Goal: Task Accomplishment & Management: Use online tool/utility

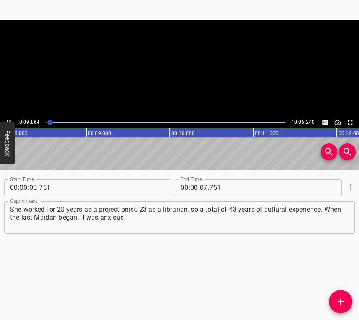
scroll to position [0, 736]
click at [9, 118] on button "Play/Pause" at bounding box center [8, 122] width 11 height 11
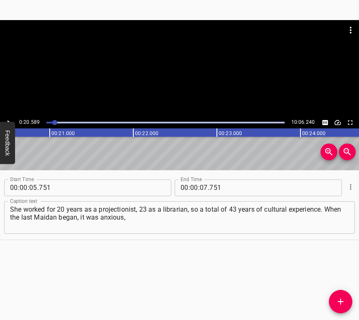
scroll to position [0, 1723]
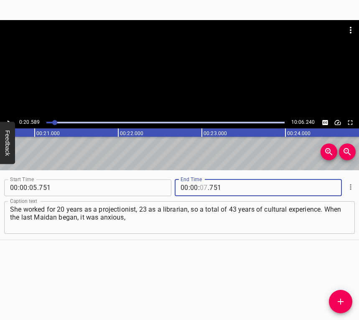
click at [204, 189] on input "number" at bounding box center [204, 188] width 8 height 17
type input "20"
type input "589"
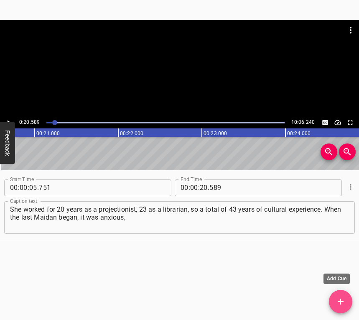
click at [338, 298] on icon "Add Cue" at bounding box center [341, 302] width 10 height 10
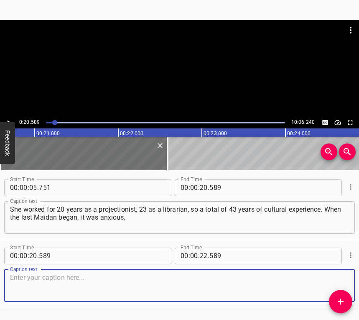
scroll to position [26, 0]
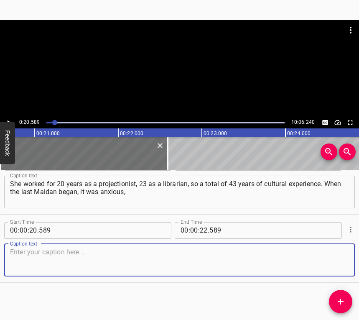
drag, startPoint x: 334, startPoint y: 256, endPoint x: 357, endPoint y: 237, distance: 29.1
click at [334, 256] on textarea at bounding box center [179, 260] width 339 height 24
click at [86, 249] on textarea at bounding box center [179, 260] width 339 height 24
paste textarea "but no one thought then that it would develop into something. When katsaps (rus…"
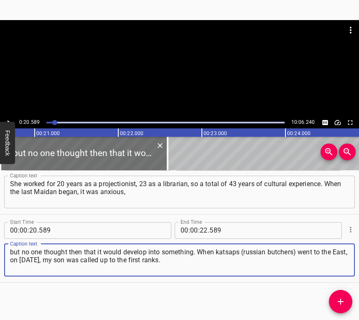
type textarea "but no one thought then that it would develop into something. When katsaps (rus…"
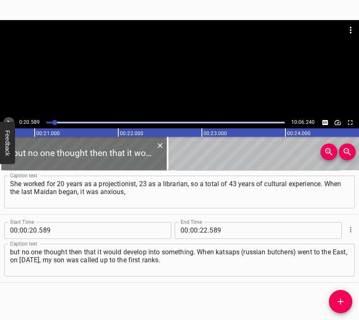
click at [8, 119] on icon "Play/Pause" at bounding box center [9, 123] width 8 height 8
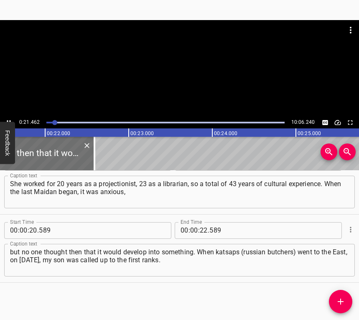
scroll to position [0, 1818]
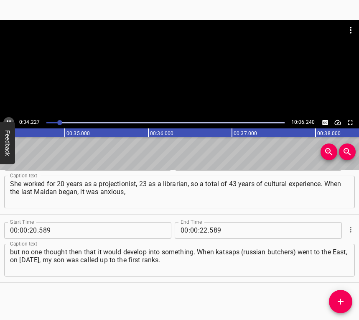
click at [8, 119] on icon "Play/Pause" at bounding box center [9, 123] width 8 height 8
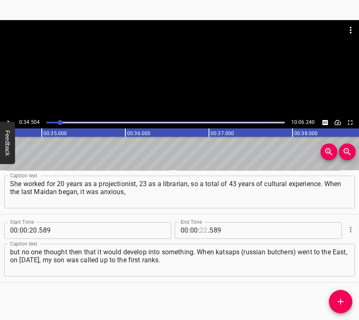
click at [200, 231] on input "number" at bounding box center [204, 230] width 8 height 17
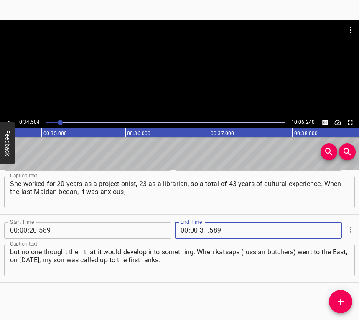
type input "34"
type input "504"
click at [341, 303] on icon "Add Cue" at bounding box center [341, 302] width 6 height 6
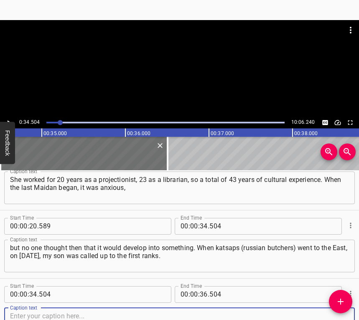
scroll to position [94, 0]
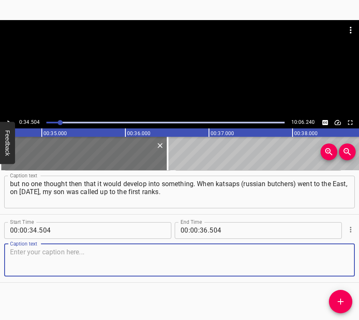
click at [334, 269] on textarea at bounding box center [179, 260] width 339 height 24
click at [45, 255] on textarea at bounding box center [179, 260] width 339 height 24
paste textarea "He served in the army, anti-aircraft missile air defense. I went to the library…"
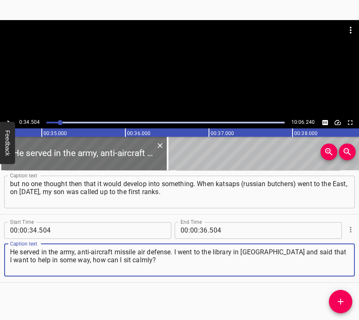
type textarea "He served in the army, anti-aircraft missile air defense. I went to the library…"
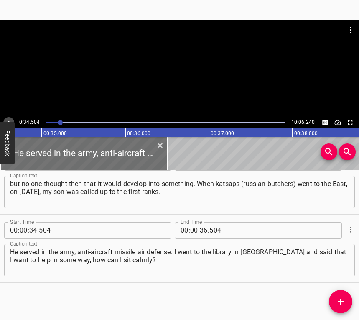
click at [10, 119] on icon "Play/Pause" at bounding box center [9, 123] width 8 height 8
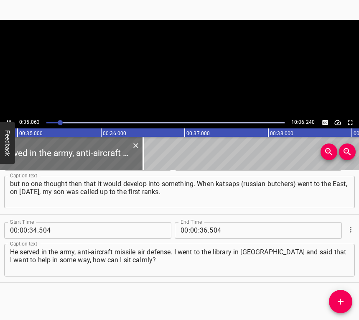
scroll to position [0, 2929]
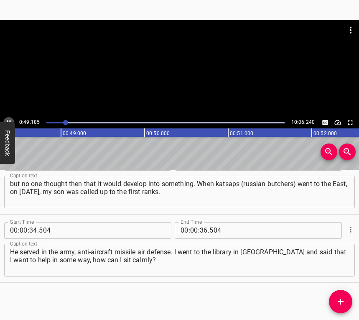
click at [7, 119] on icon "Play/Pause" at bounding box center [9, 123] width 8 height 8
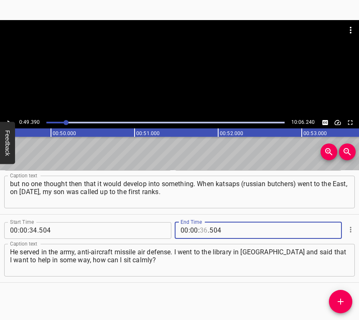
click at [200, 231] on input "number" at bounding box center [204, 230] width 8 height 17
type input "49"
type input "390"
click at [340, 295] on button "Add Cue" at bounding box center [340, 301] width 23 height 23
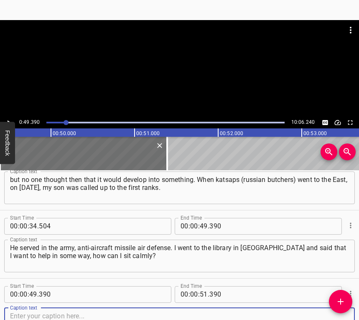
scroll to position [162, 0]
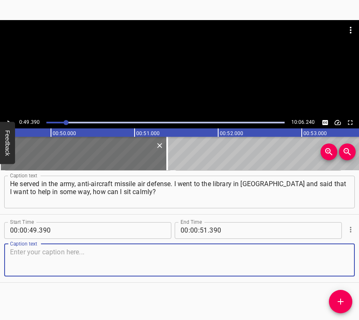
drag, startPoint x: 338, startPoint y: 261, endPoint x: 356, endPoint y: 246, distance: 23.3
click at [340, 258] on textarea at bounding box center [179, 260] width 339 height 24
click at [55, 248] on textarea at bounding box center [179, 260] width 339 height 24
paste textarea "No one thought it would last that long. [PERSON_NAME] says that girls from [PER…"
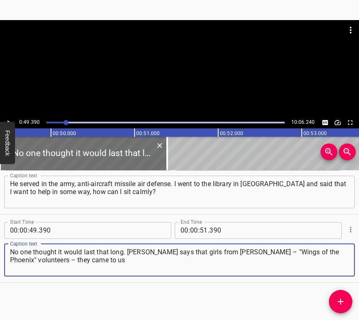
type textarea "No one thought it would last that long. [PERSON_NAME] says that girls from [PER…"
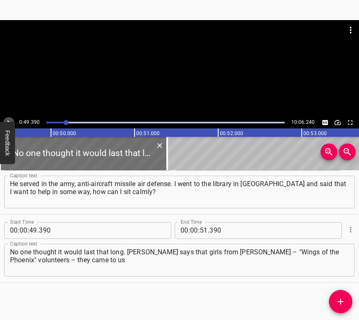
click at [7, 119] on icon "Play/Pause" at bounding box center [9, 123] width 8 height 8
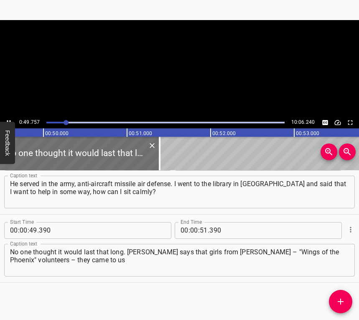
scroll to position [0, 4164]
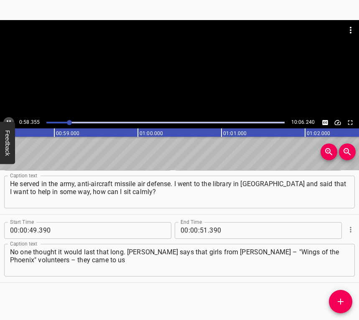
click at [10, 118] on button "Play/Pause" at bounding box center [8, 122] width 11 height 11
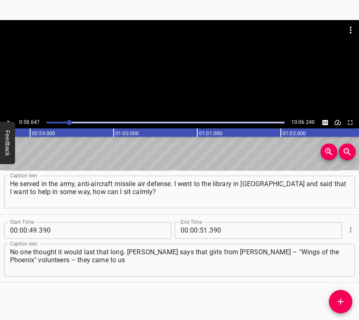
scroll to position [0, 4908]
click at [200, 226] on input "number" at bounding box center [204, 230] width 8 height 17
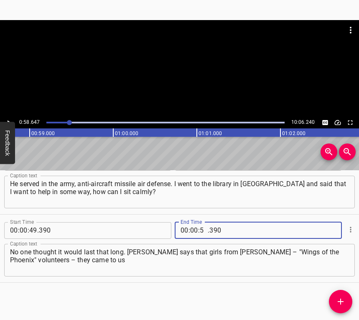
type input "58"
type input "647"
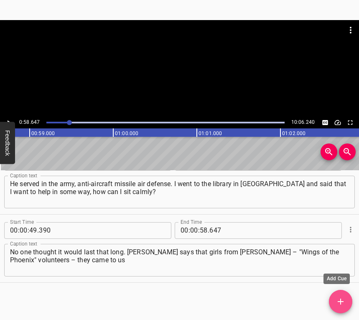
click at [343, 300] on icon "Add Cue" at bounding box center [341, 302] width 10 height 10
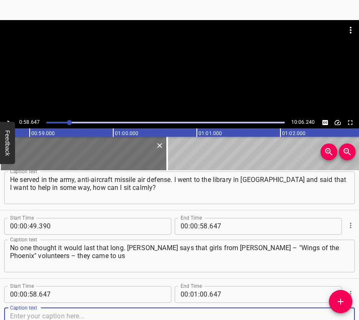
scroll to position [230, 0]
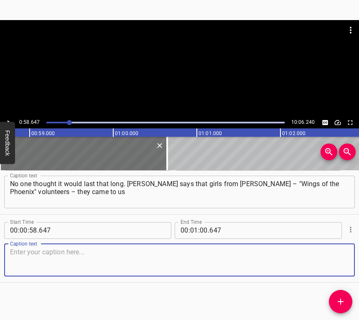
click at [328, 262] on textarea at bounding box center [179, 260] width 339 height 24
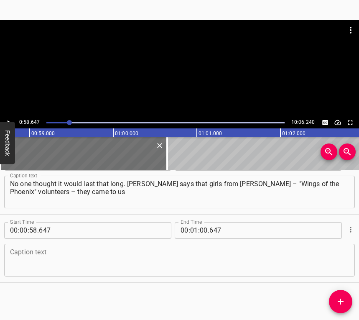
click at [81, 262] on textarea at bounding box center [179, 260] width 339 height 24
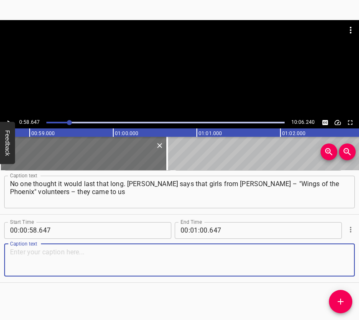
paste textarea "and asked for help. I took the phone number. The next day I went to [GEOGRAPHIC…"
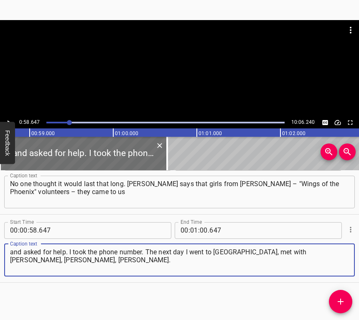
type textarea "and asked for help. I took the phone number. The next day I went to [GEOGRAPHIC…"
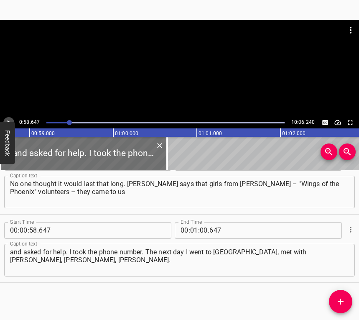
click at [6, 118] on button "Play/Pause" at bounding box center [8, 122] width 11 height 11
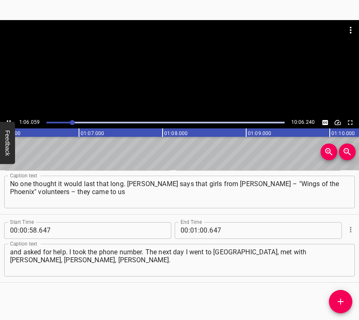
click at [8, 118] on button "Play/Pause" at bounding box center [8, 122] width 11 height 11
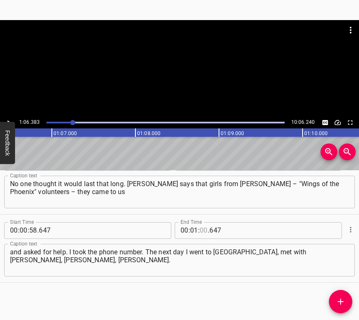
click at [200, 226] on input "number" at bounding box center [204, 230] width 8 height 17
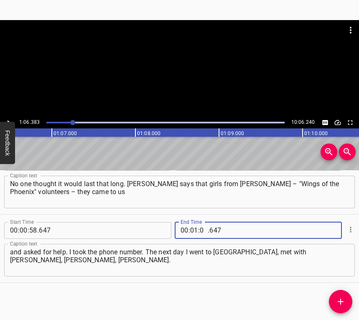
type input "06"
type input "383"
click at [340, 302] on icon "Add Cue" at bounding box center [341, 302] width 6 height 6
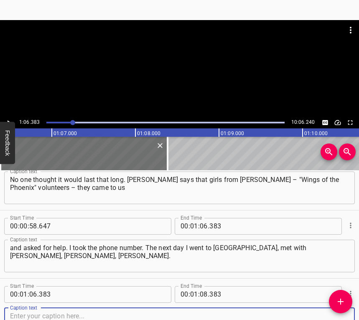
scroll to position [298, 0]
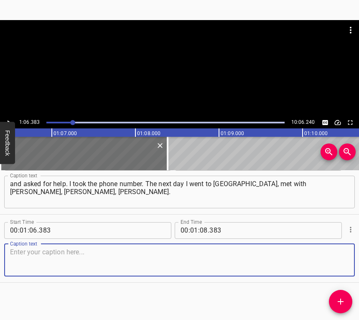
click at [323, 272] on textarea at bounding box center [179, 260] width 339 height 24
click at [10, 256] on textarea at bounding box center [179, 260] width 339 height 24
paste textarea "We still communicate and help. Together with [PERSON_NAME], we will deliver thi…"
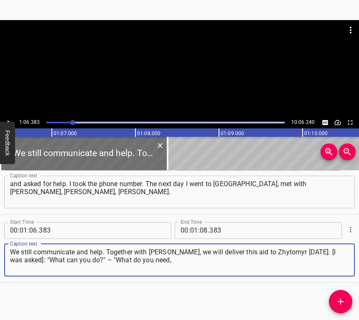
type textarea "We still communicate and help. Together with [PERSON_NAME], we will deliver thi…"
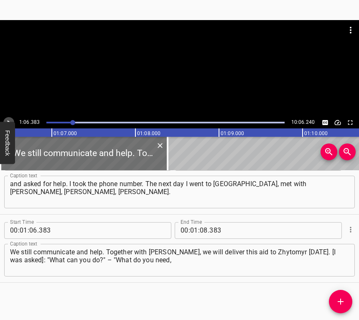
click at [7, 121] on icon "Play/Pause" at bounding box center [9, 123] width 8 height 8
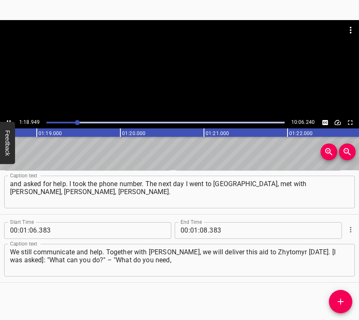
click at [7, 118] on button "Play/Pause" at bounding box center [8, 122] width 11 height 11
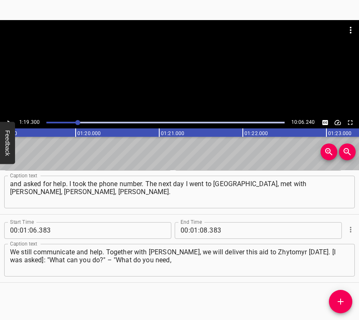
scroll to position [0, 6637]
click at [200, 228] on input "number" at bounding box center [204, 230] width 8 height 17
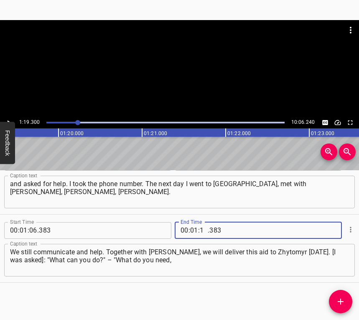
type input "19"
type input "300"
click at [339, 300] on icon "Add Cue" at bounding box center [341, 302] width 10 height 10
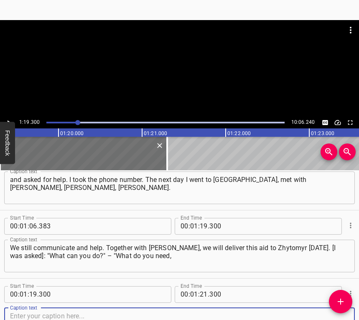
scroll to position [367, 0]
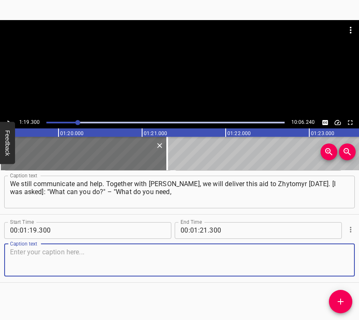
drag, startPoint x: 333, startPoint y: 259, endPoint x: 358, endPoint y: 247, distance: 27.9
click at [347, 253] on div "Caption text" at bounding box center [179, 260] width 351 height 33
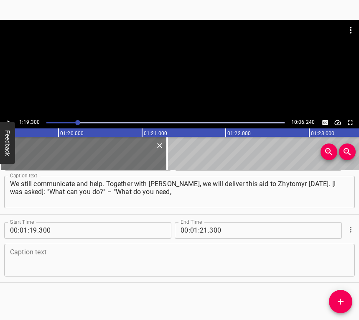
click at [25, 257] on textarea at bounding box center [179, 260] width 339 height 24
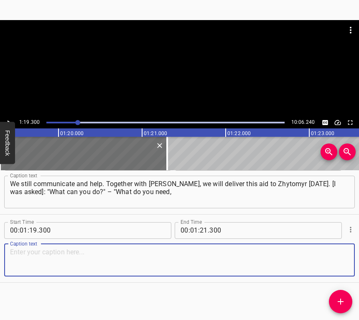
paste textarea "how can I [help]?" I asked to go to the front line, to the East. They didn't ta…"
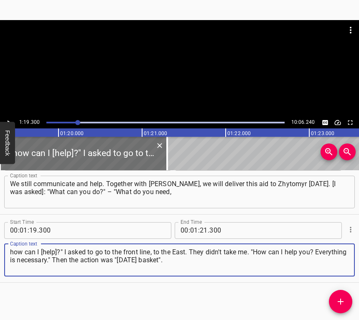
type textarea "how can I [help]?" I asked to go to the front line, to the East. They didn't ta…"
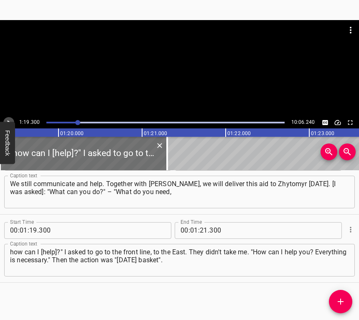
click at [9, 120] on icon "Play/Pause" at bounding box center [9, 123] width 8 height 8
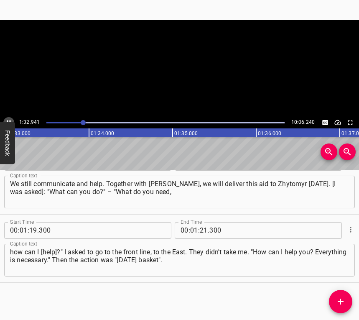
click at [9, 120] on icon "Play/Pause" at bounding box center [9, 123] width 8 height 8
click at [200, 230] on input "number" at bounding box center [204, 230] width 8 height 17
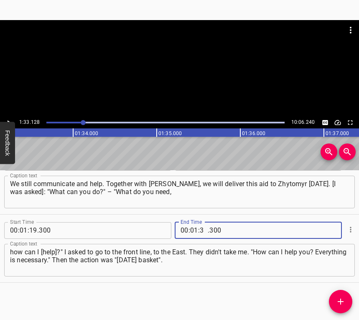
type input "33"
type input "128"
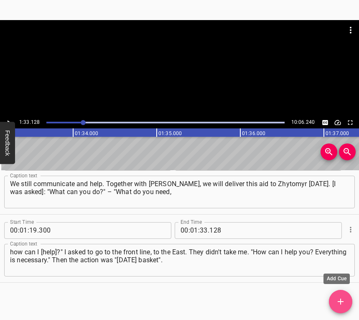
click at [345, 303] on icon "Add Cue" at bounding box center [341, 302] width 10 height 10
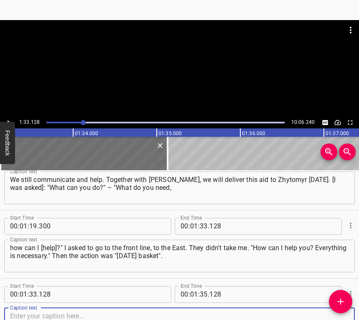
scroll to position [435, 0]
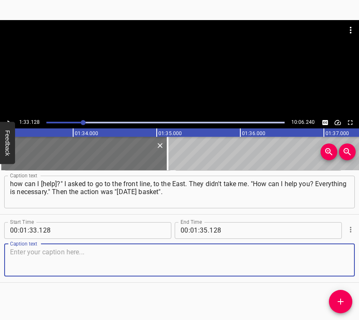
click at [332, 257] on textarea at bounding box center [179, 260] width 339 height 24
click at [28, 264] on textarea at bounding box center [179, 260] width 339 height 24
paste textarea "Who should I help with? In the village they announced – a grandmother will brin…"
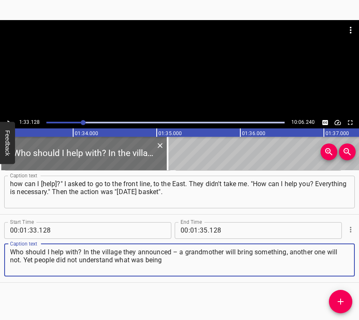
type textarea "Who should I help with? In the village they announced – a grandmother will brin…"
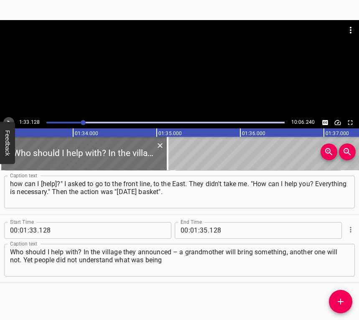
click at [8, 119] on icon "Play/Pause" at bounding box center [9, 123] width 8 height 8
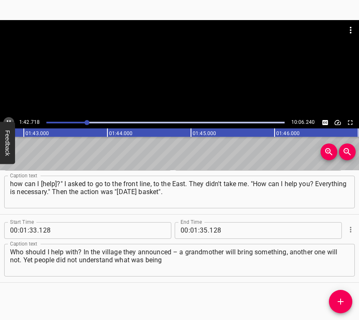
click at [8, 120] on icon "Play/Pause" at bounding box center [9, 123] width 8 height 8
click at [201, 232] on input "number" at bounding box center [204, 230] width 8 height 17
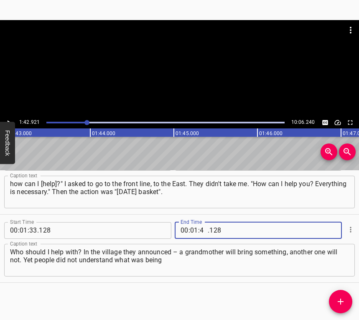
type input "42"
type input "921"
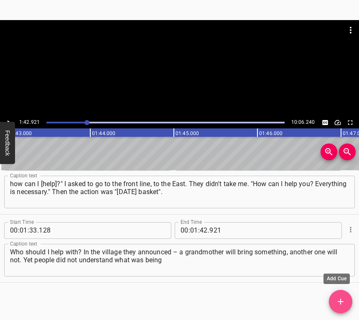
click at [342, 300] on icon "Add Cue" at bounding box center [341, 302] width 10 height 10
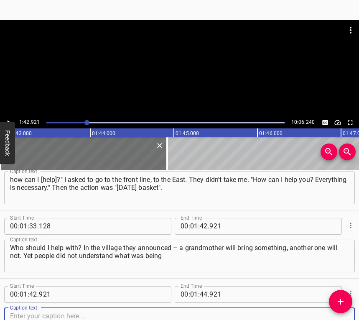
scroll to position [503, 0]
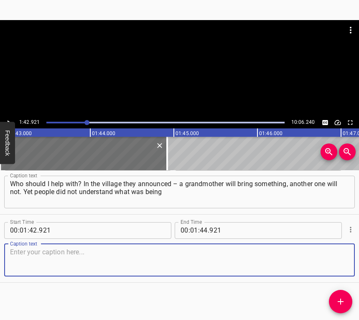
drag, startPoint x: 331, startPoint y: 261, endPoint x: 354, endPoint y: 250, distance: 24.9
click at [331, 260] on textarea at bounding box center [179, 260] width 339 height 24
click at [80, 269] on textarea at bounding box center [179, 260] width 339 height 24
paste textarea "done and why. Across the street, near the centre of the village lives [GEOGRAPH…"
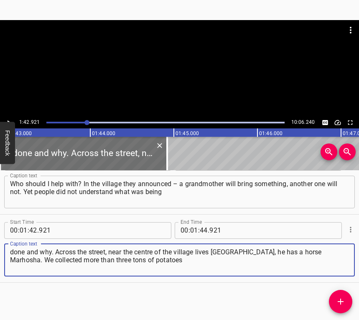
type textarea "done and why. Across the street, near the centre of the village lives [GEOGRAPH…"
click at [9, 120] on icon "Play/Pause" at bounding box center [9, 123] width 8 height 8
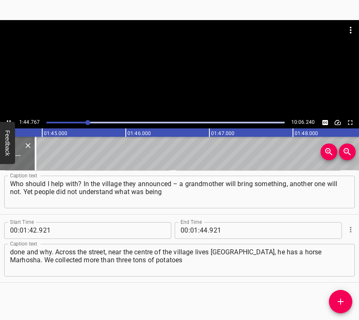
scroll to position [0, 8768]
click at [10, 118] on button "Play/Pause" at bounding box center [8, 122] width 11 height 11
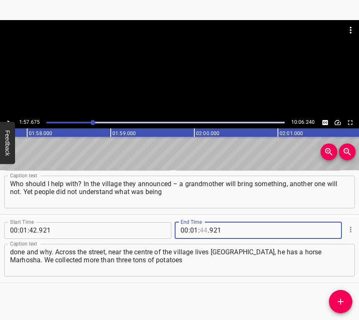
drag, startPoint x: 201, startPoint y: 231, endPoint x: 212, endPoint y: 200, distance: 33.2
click at [200, 231] on input "number" at bounding box center [204, 230] width 8 height 17
type input "57"
type input "675"
click at [338, 299] on icon "Add Cue" at bounding box center [341, 302] width 10 height 10
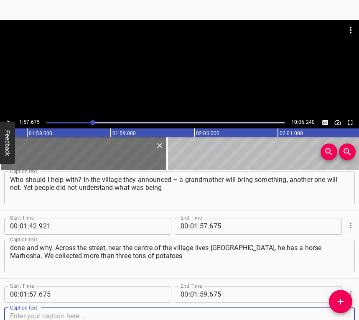
scroll to position [571, 0]
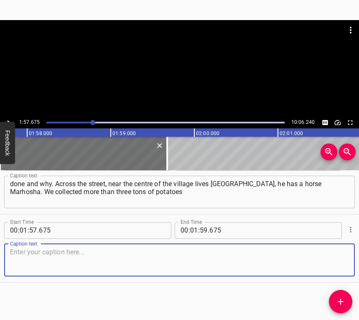
drag, startPoint x: 332, startPoint y: 264, endPoint x: 359, endPoint y: 248, distance: 31.4
click at [342, 259] on textarea at bounding box center [179, 260] width 339 height 24
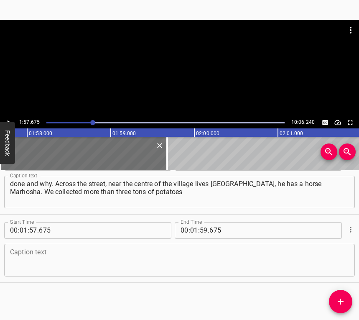
click at [17, 252] on textarea at bounding box center [179, 260] width 339 height 24
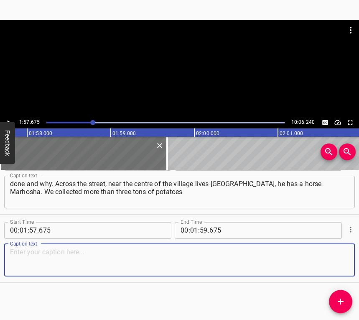
paste textarea "in two and a half days. We had to load [the cart], bring it to our library, and…"
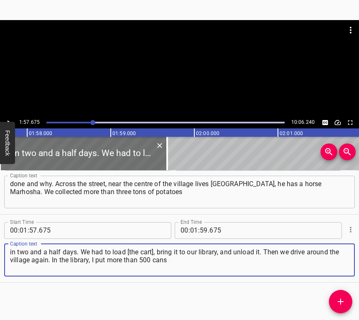
type textarea "in two and a half days. We had to load [the cart], bring it to our library, and…"
click at [10, 120] on icon "Play/Pause" at bounding box center [9, 123] width 8 height 8
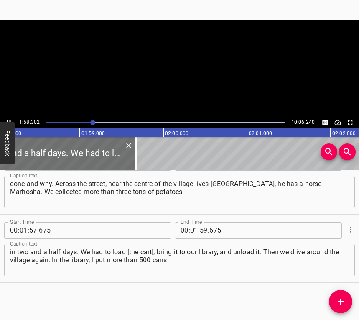
scroll to position [0, 9900]
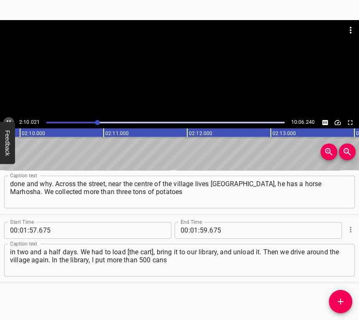
click at [8, 121] on icon "Play/Pause" at bounding box center [9, 122] width 4 height 5
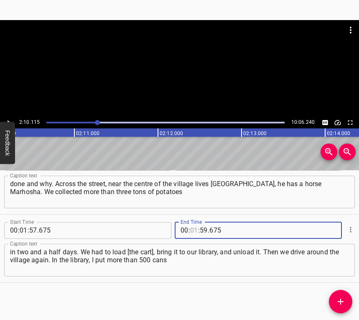
click at [193, 229] on input "number" at bounding box center [194, 230] width 8 height 17
type input "02"
type input "10"
type input "115"
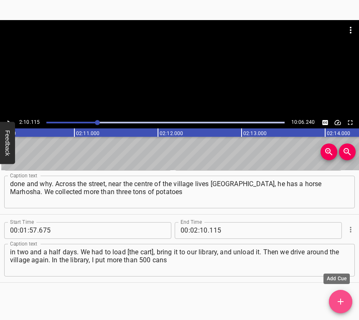
click at [339, 300] on icon "Add Cue" at bounding box center [341, 302] width 10 height 10
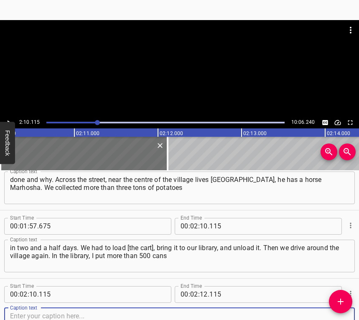
scroll to position [639, 0]
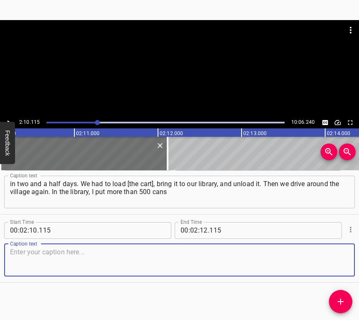
click at [309, 249] on textarea at bounding box center [179, 260] width 339 height 24
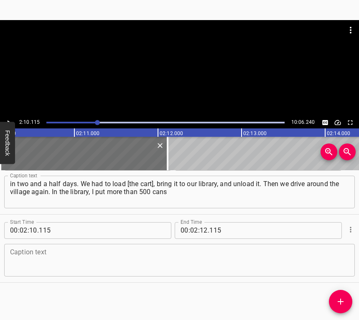
click at [27, 262] on textarea at bounding box center [179, 260] width 339 height 24
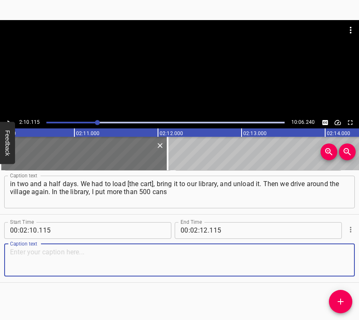
paste textarea "of various preserves. These volunteers came, and we always went to our school. …"
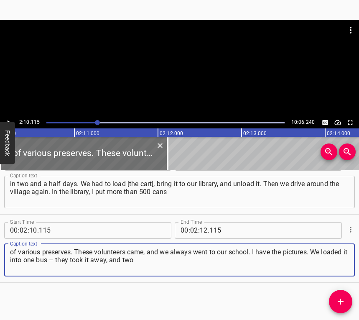
type textarea "of various preserves. These volunteers came, and we always went to our school. …"
click at [8, 121] on icon "Play/Pause" at bounding box center [9, 123] width 8 height 8
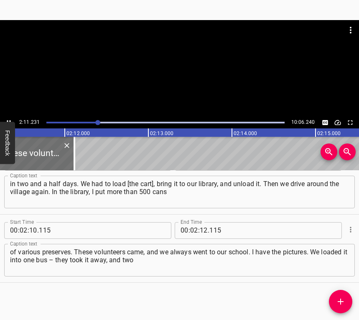
scroll to position [0, 10983]
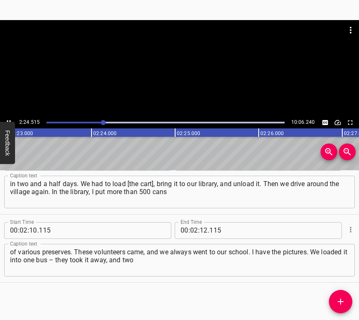
click at [5, 119] on icon "Play/Pause" at bounding box center [9, 123] width 8 height 8
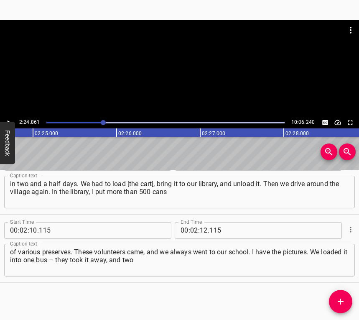
scroll to position [0, 12123]
click at [201, 231] on input "number" at bounding box center [204, 230] width 8 height 17
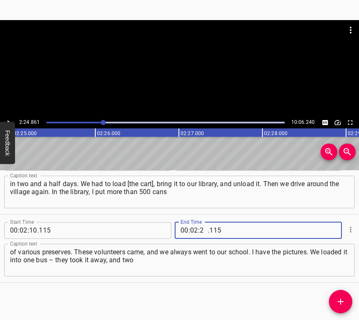
type input "24"
type input "861"
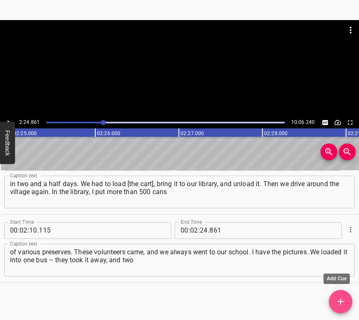
click at [340, 298] on icon "Add Cue" at bounding box center [341, 302] width 10 height 10
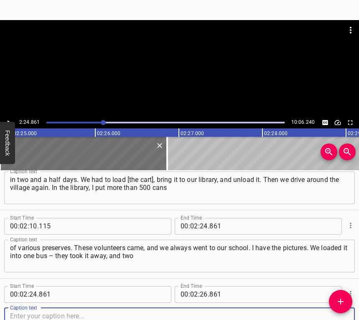
scroll to position [708, 0]
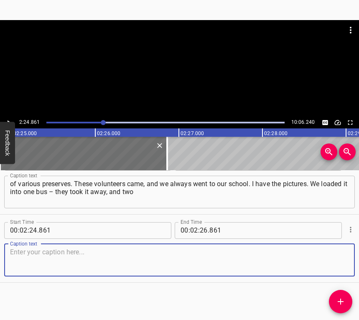
drag, startPoint x: 323, startPoint y: 262, endPoint x: 356, endPoint y: 252, distance: 33.6
click at [326, 260] on textarea at bounding box center [179, 260] width 339 height 24
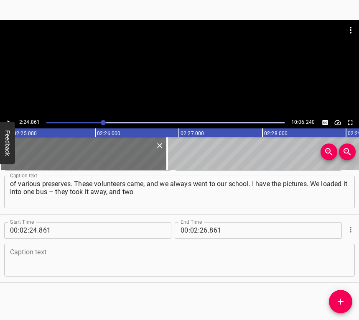
click at [48, 259] on textarea at bounding box center [179, 260] width 339 height 24
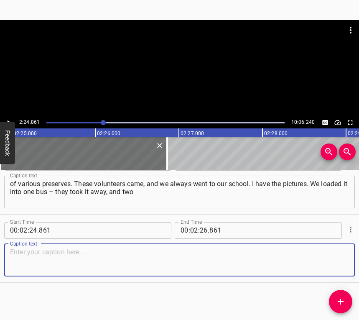
paste textarea "or [DATE] they arrived again. They took everything to the front line. Somehow w…"
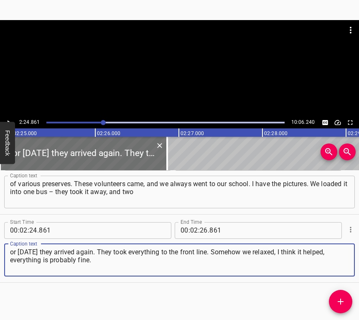
type textarea "or [DATE] they arrived again. They took everything to the front line. Somehow w…"
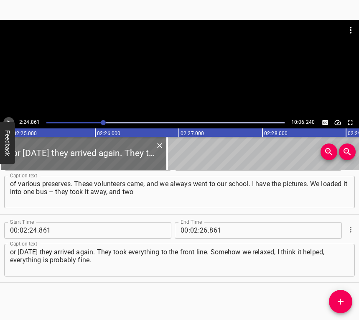
click at [8, 119] on icon "Play/Pause" at bounding box center [9, 123] width 8 height 8
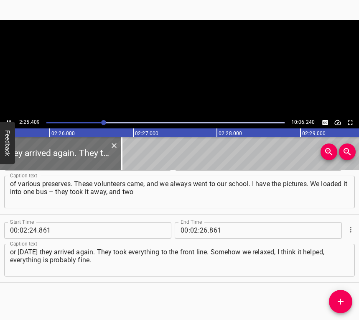
scroll to position [0, 12191]
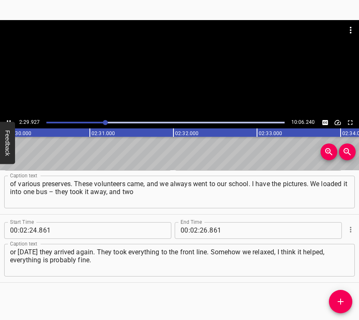
click at [7, 119] on icon "Play/Pause" at bounding box center [9, 123] width 8 height 8
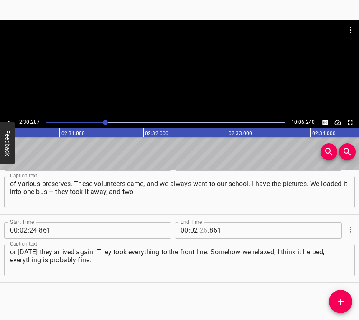
click at [201, 227] on input "number" at bounding box center [204, 230] width 8 height 17
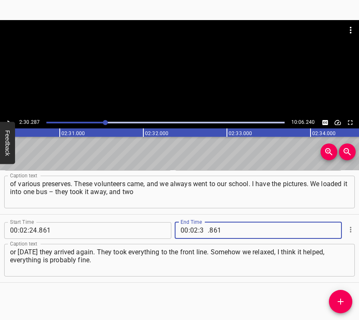
type input "30"
type input "287"
click at [341, 302] on icon "Add Cue" at bounding box center [341, 302] width 6 height 6
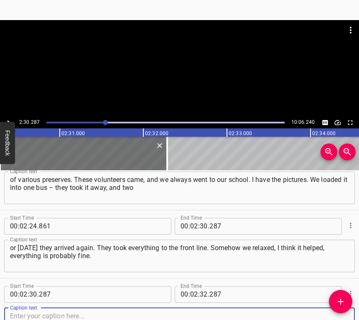
scroll to position [776, 0]
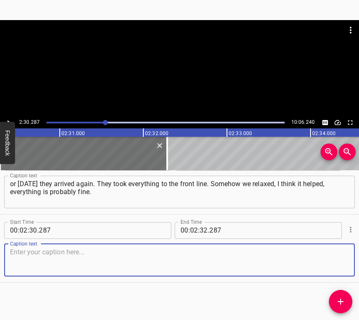
drag, startPoint x: 326, startPoint y: 259, endPoint x: 359, endPoint y: 246, distance: 34.6
click at [327, 259] on textarea at bounding box center [179, 260] width 339 height 24
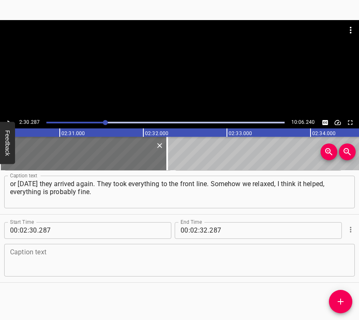
click at [35, 255] on textarea at bounding box center [179, 260] width 339 height 24
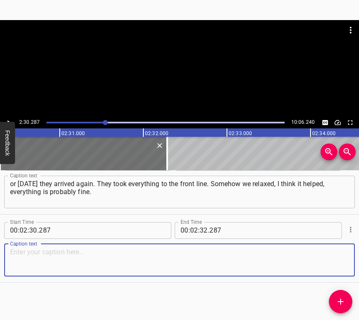
paste textarea "Then [PERSON_NAME] calls again: [help]. It's already hard for both of us with […"
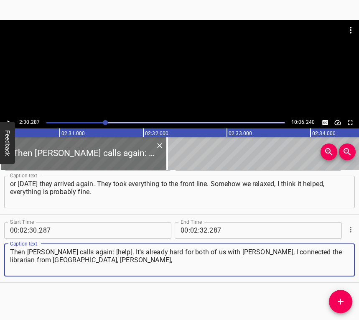
type textarea "Then [PERSON_NAME] calls again: [help]. It's already hard for both of us with […"
click at [6, 119] on icon "Play/Pause" at bounding box center [9, 123] width 8 height 8
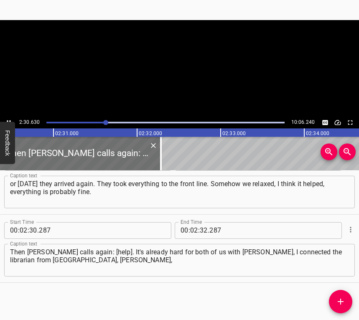
scroll to position [0, 12606]
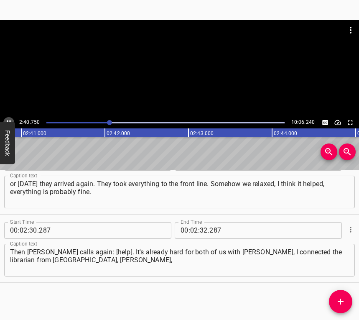
click at [8, 120] on icon "Play/Pause" at bounding box center [9, 123] width 8 height 8
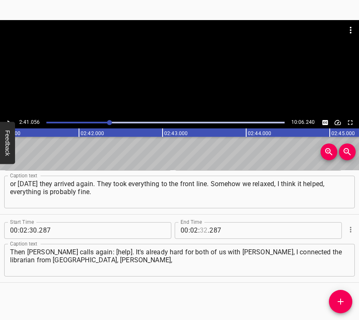
click at [201, 229] on input "number" at bounding box center [204, 230] width 8 height 17
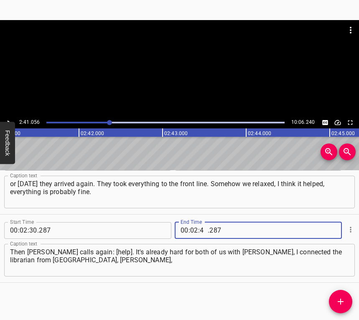
type input "41"
type input "056"
click at [341, 296] on button "Add Cue" at bounding box center [340, 301] width 23 height 23
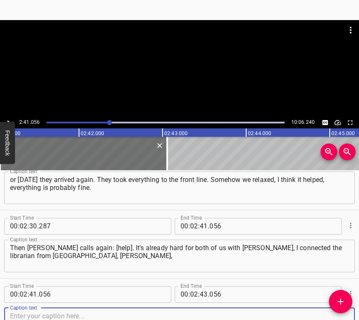
scroll to position [844, 0]
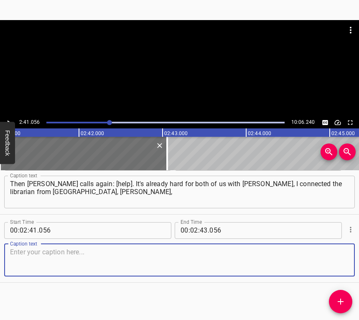
click at [335, 258] on textarea at bounding box center [179, 260] width 339 height 24
click at [31, 259] on textarea at bounding box center [179, 260] width 339 height 24
paste textarea "let's go to [GEOGRAPHIC_DATA] [to collect help], because we raked it out in the…"
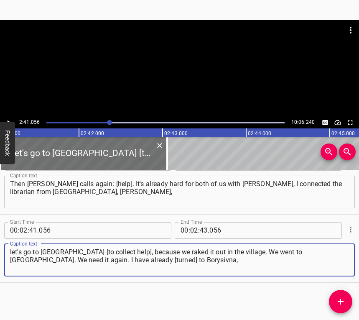
type textarea "let's go to [GEOGRAPHIC_DATA] [to collect help], because we raked it out in the…"
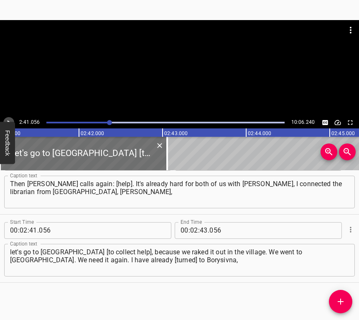
click at [7, 121] on icon "Play/Pause" at bounding box center [9, 123] width 8 height 8
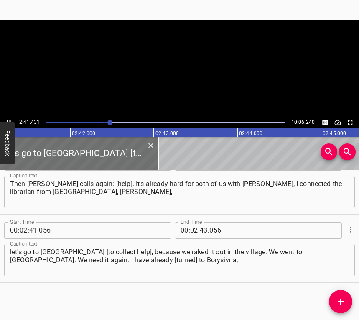
scroll to position [0, 13510]
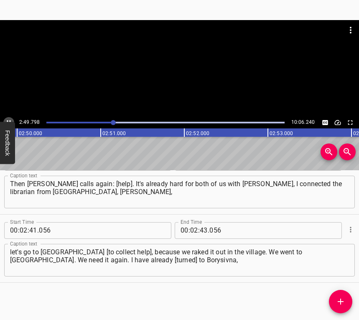
click at [9, 118] on button "Play/Pause" at bounding box center [8, 122] width 11 height 11
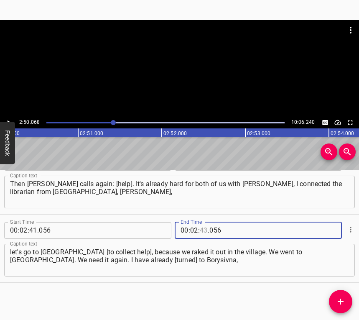
click at [200, 228] on input "number" at bounding box center [204, 230] width 8 height 17
type input "50"
type input "068"
click at [343, 294] on button "Add Cue" at bounding box center [340, 301] width 23 height 23
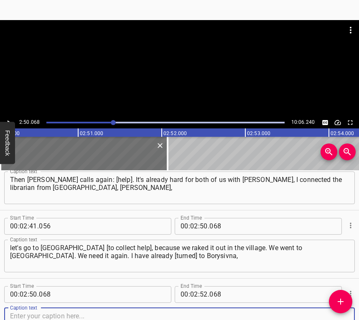
scroll to position [912, 0]
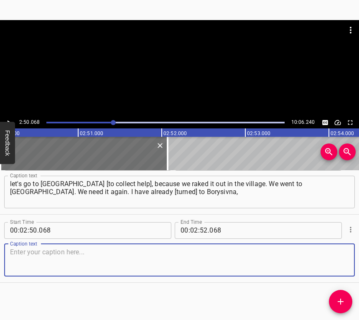
click at [337, 264] on textarea at bounding box center [179, 260] width 339 height 24
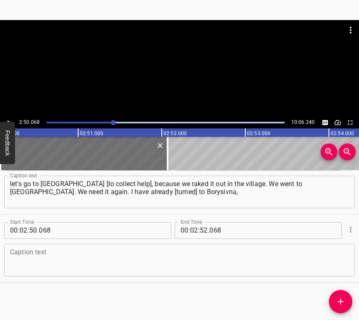
click at [42, 258] on textarea at bounding box center [179, 260] width 339 height 24
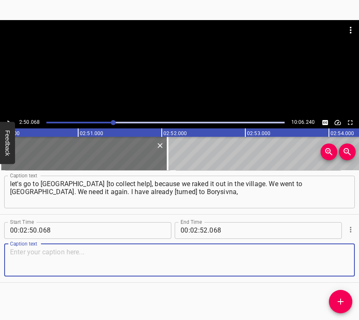
paste textarea "and we have [known] each other since we were young. She found another horse, Ma…"
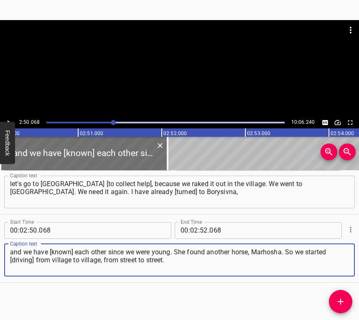
type textarea "and we have [known] each other since we were young. She found another horse, Ma…"
click at [7, 120] on icon "Play/Pause" at bounding box center [9, 123] width 8 height 8
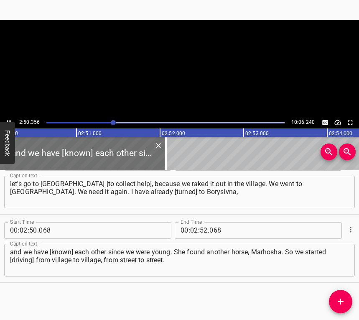
scroll to position [0, 14257]
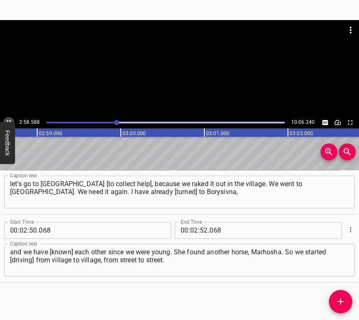
click at [8, 119] on icon "Play/Pause" at bounding box center [9, 123] width 8 height 8
click at [204, 226] on input "number" at bounding box center [204, 230] width 8 height 17
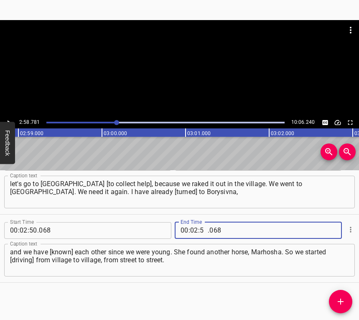
type input "58"
type input "781"
click at [340, 298] on icon "Add Cue" at bounding box center [341, 302] width 10 height 10
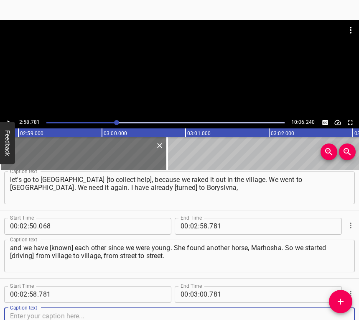
scroll to position [980, 0]
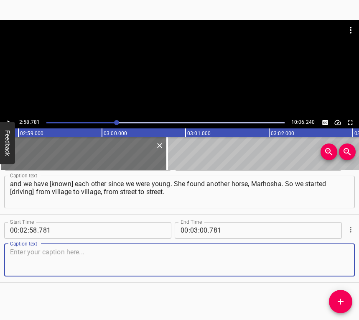
click at [331, 262] on textarea at bounding box center [179, 260] width 339 height 24
click at [168, 257] on textarea at bounding box center [179, 260] width 339 height 24
paste textarea "Then our brigade "Wings of the Phoenix" was formed in [GEOGRAPHIC_DATA], an All…"
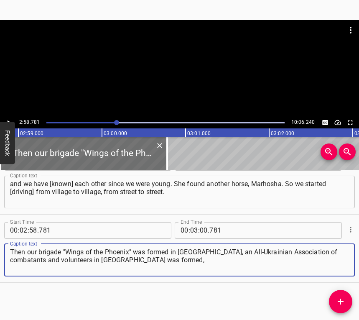
type textarea "Then our brigade "Wings of the Phoenix" was formed in [GEOGRAPHIC_DATA], an All…"
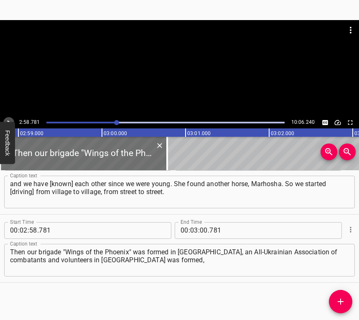
click at [7, 120] on icon "Play/Pause" at bounding box center [9, 123] width 8 height 8
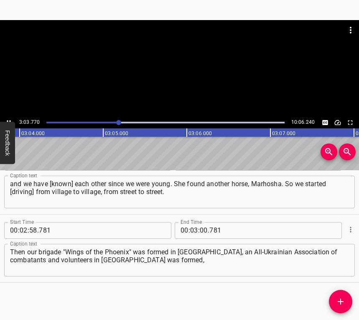
click at [9, 118] on button "Play/Pause" at bounding box center [8, 122] width 11 height 11
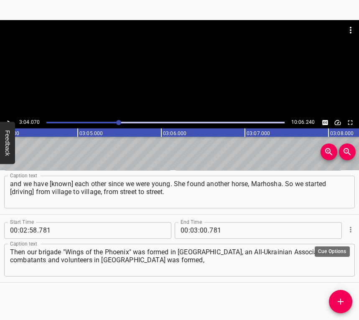
click at [350, 230] on icon "Cue Options" at bounding box center [350, 229] width 1 height 5
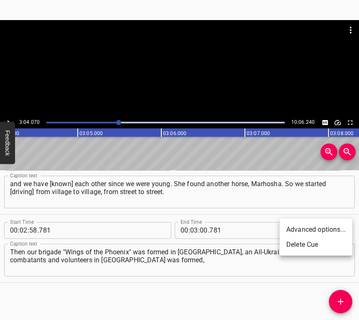
click at [290, 245] on li "Delete Cue" at bounding box center [316, 244] width 73 height 15
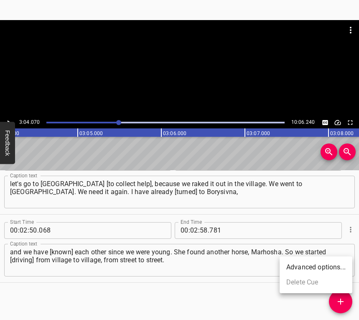
scroll to position [912, 0]
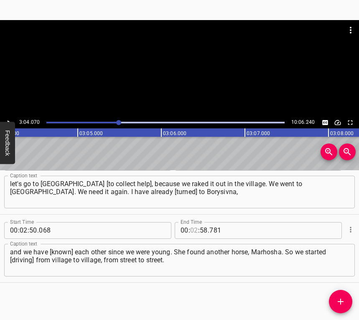
click at [190, 230] on input "number" at bounding box center [194, 230] width 8 height 17
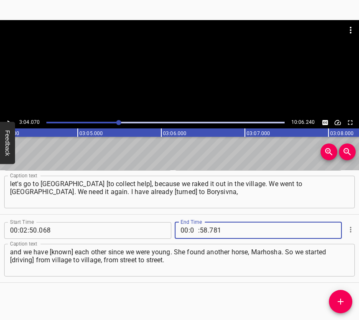
type input "03"
type input "04"
type input "070"
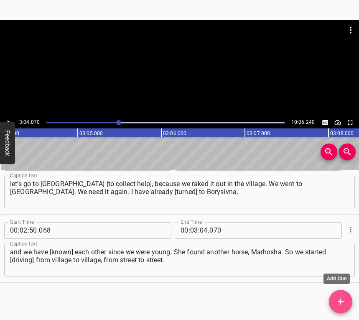
click at [339, 298] on icon "Add Cue" at bounding box center [341, 302] width 10 height 10
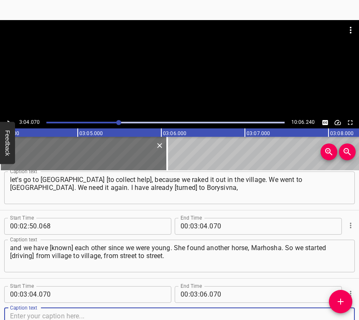
scroll to position [980, 0]
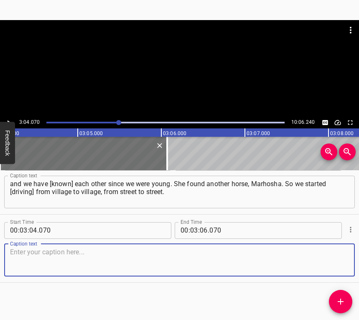
click at [325, 271] on textarea at bounding box center [179, 260] width 339 height 24
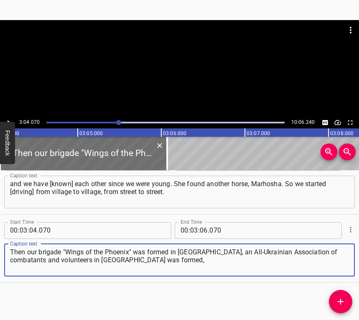
type textarea "Then our brigade "Wings of the Phoenix" was formed in [GEOGRAPHIC_DATA], an All…"
click at [10, 117] on div at bounding box center [179, 68] width 359 height 97
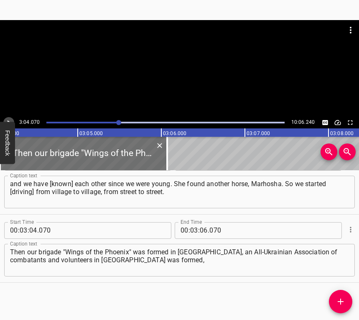
click at [10, 121] on icon "Play/Pause" at bounding box center [9, 123] width 8 height 8
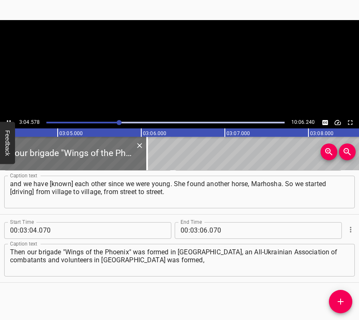
scroll to position [0, 15447]
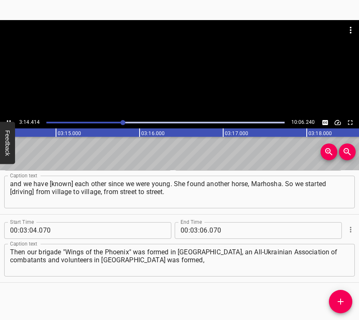
click at [9, 119] on icon "Play/Pause" at bounding box center [9, 123] width 8 height 8
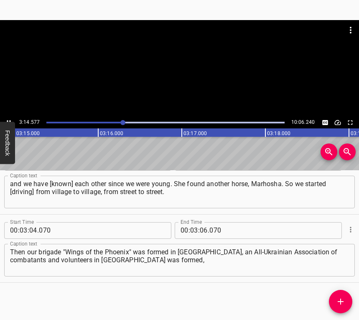
click at [9, 119] on icon "Play/Pause" at bounding box center [9, 123] width 8 height 8
click at [203, 229] on input "number" at bounding box center [204, 230] width 8 height 17
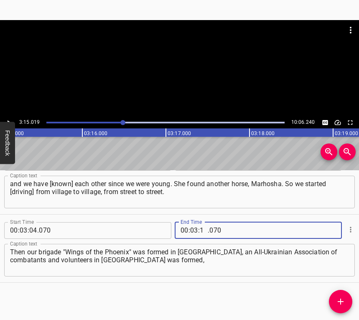
type input "15"
type input "019"
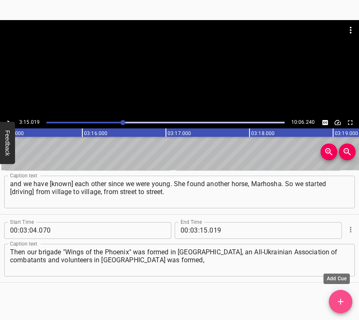
click at [341, 297] on icon "Add Cue" at bounding box center [341, 302] width 10 height 10
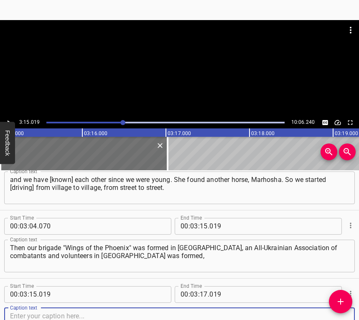
scroll to position [1049, 0]
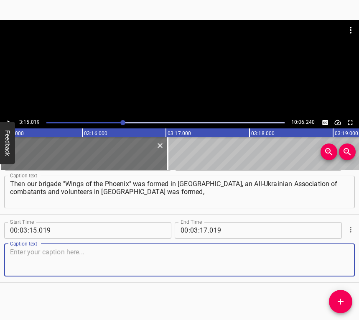
click at [334, 269] on textarea at bounding box center [179, 260] width 339 height 24
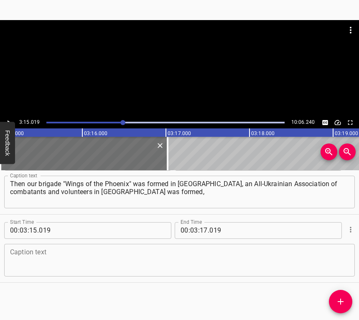
click at [38, 262] on textarea at bounding box center [179, 260] width 339 height 24
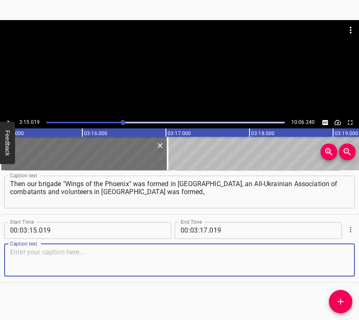
paste textarea "and [PERSON_NAME] became the head of this united organization. [PERSON_NAME] wa…"
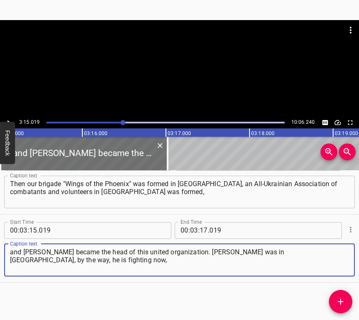
type textarea "and [PERSON_NAME] became the head of this united organization. [PERSON_NAME] wa…"
click at [5, 120] on icon "Play/Pause" at bounding box center [9, 123] width 8 height 8
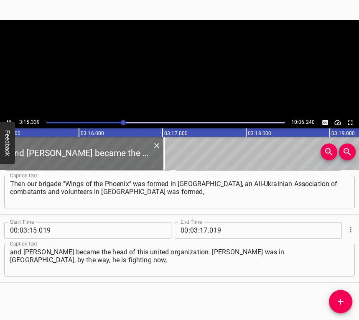
scroll to position [0, 16347]
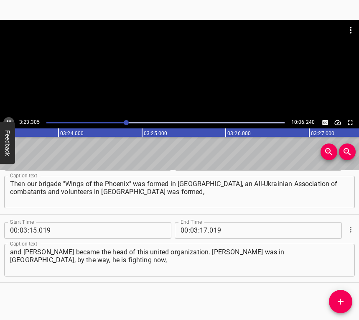
click at [8, 118] on button "Play/Pause" at bounding box center [8, 122] width 11 height 11
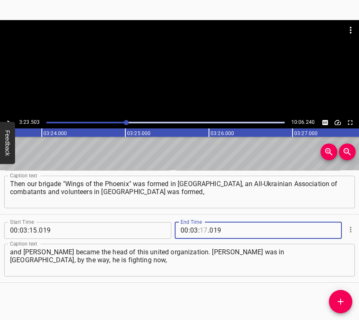
click at [200, 226] on input "number" at bounding box center [204, 230] width 8 height 17
type input "23"
type input "503"
click at [343, 301] on icon "Add Cue" at bounding box center [341, 302] width 10 height 10
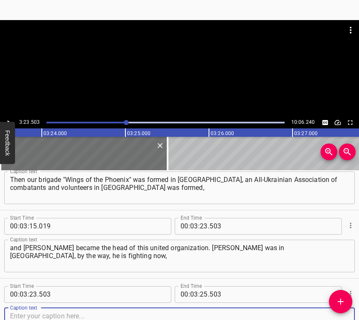
scroll to position [1117, 0]
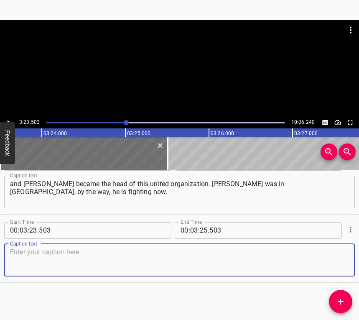
click at [339, 260] on textarea at bounding box center [179, 260] width 339 height 24
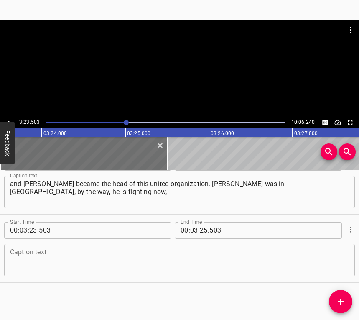
click at [29, 253] on textarea at bounding box center [179, 260] width 339 height 24
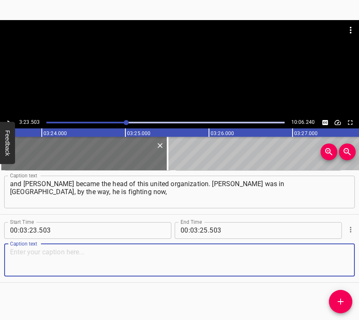
paste textarea "and they started taking aid there. So it was 19th-20th year, it was already a l…"
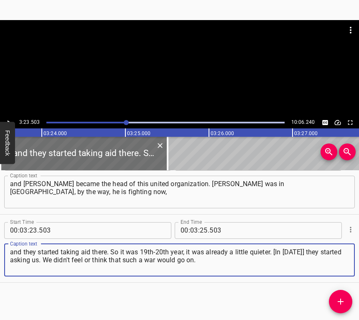
type textarea "and they started taking aid there. So it was 19th-20th year, it was already a l…"
click at [9, 119] on icon "Play/Pause" at bounding box center [9, 123] width 8 height 8
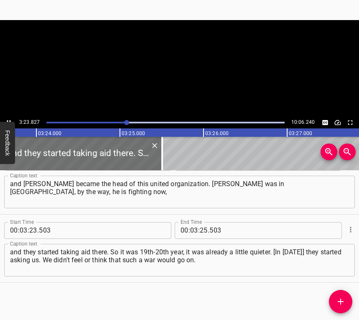
scroll to position [0, 17058]
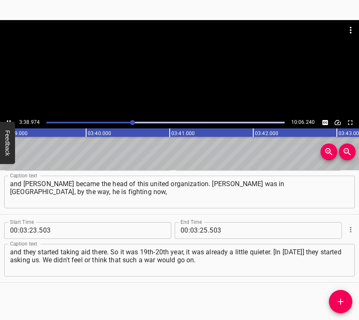
click at [7, 114] on div at bounding box center [179, 68] width 359 height 97
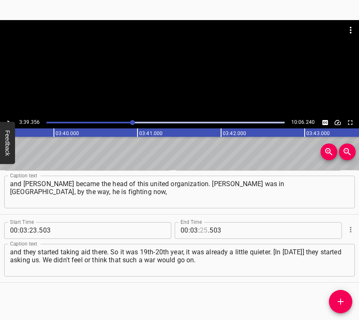
click at [200, 231] on input "number" at bounding box center [204, 230] width 8 height 17
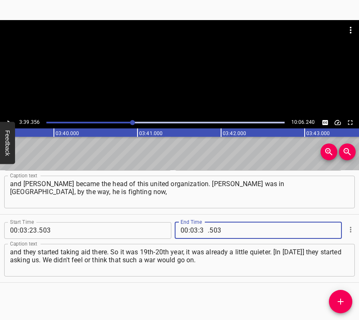
type input "39"
type input "356"
click at [343, 297] on icon "Add Cue" at bounding box center [341, 302] width 10 height 10
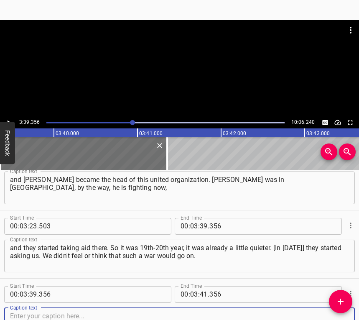
scroll to position [1185, 0]
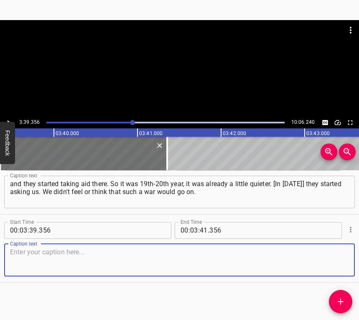
drag, startPoint x: 328, startPoint y: 262, endPoint x: 359, endPoint y: 253, distance: 32.3
click at [328, 262] on textarea at bounding box center [179, 260] width 339 height 24
click at [50, 269] on textarea at bounding box center [179, 260] width 339 height 24
paste textarea "Then at the 22nd my son was taken away again, and at the 23rd grandson, [he is]…"
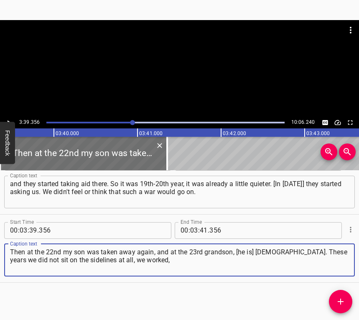
type textarea "Then at the 22nd my son was taken away again, and at the 23rd grandson, [he is]…"
click at [8, 118] on button "Play/Pause" at bounding box center [8, 122] width 11 height 11
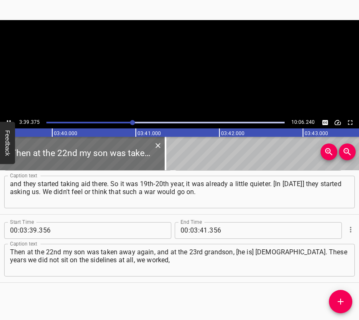
scroll to position [0, 18380]
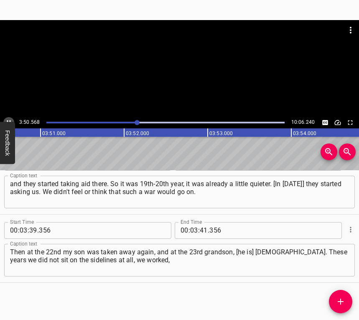
click at [9, 119] on icon "Play/Pause" at bounding box center [9, 123] width 8 height 8
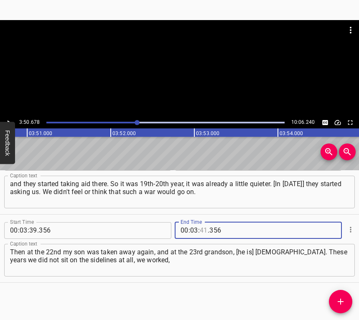
click at [204, 226] on input "number" at bounding box center [204, 230] width 8 height 17
type input "50"
type input "678"
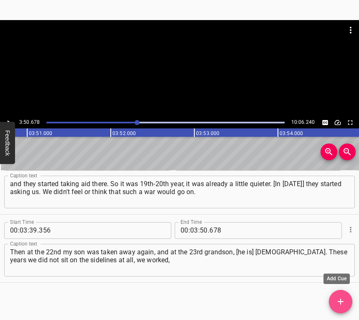
click at [342, 300] on icon "Add Cue" at bounding box center [341, 302] width 10 height 10
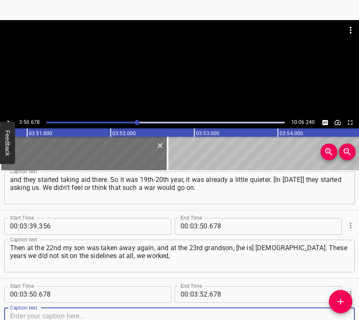
scroll to position [1253, 0]
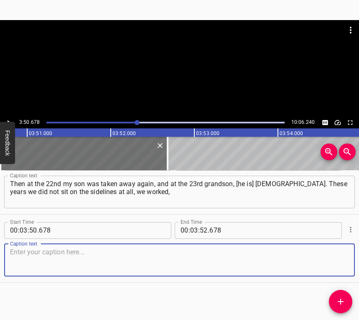
click at [333, 256] on textarea at bounding box center [179, 260] width 339 height 24
click at [22, 254] on textarea at bounding box center [179, 260] width 339 height 24
paste textarea "sometimes less, when more. And at the 22nd year it was hard, so you come to a v…"
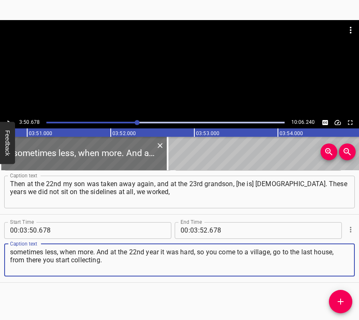
type textarea "sometimes less, when more. And at the 22nd year it was hard, so you come to a v…"
click at [7, 119] on icon "Play/Pause" at bounding box center [9, 123] width 8 height 8
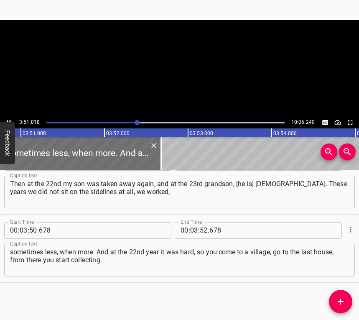
scroll to position [0, 19333]
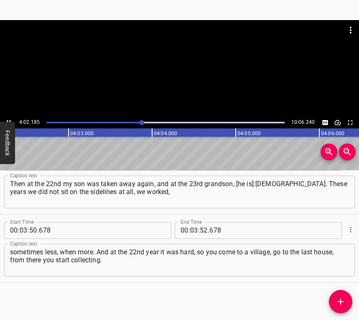
click at [9, 119] on icon "Play/Pause" at bounding box center [9, 123] width 8 height 8
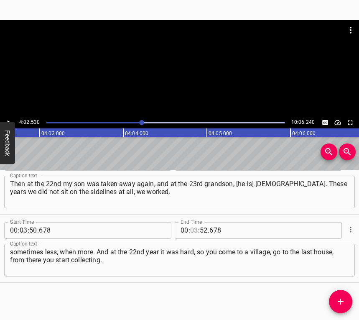
click at [193, 227] on input "number" at bounding box center [194, 230] width 8 height 17
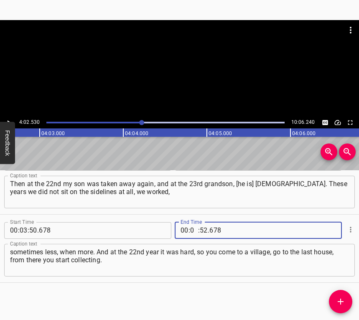
type input "04"
type input "02"
type input "530"
click at [336, 302] on span "Add Cue" at bounding box center [340, 302] width 23 height 10
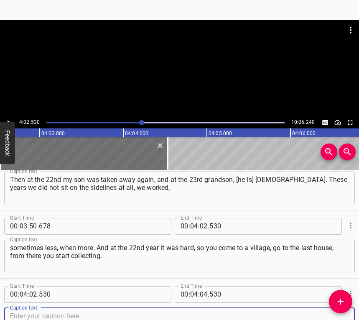
scroll to position [1321, 0]
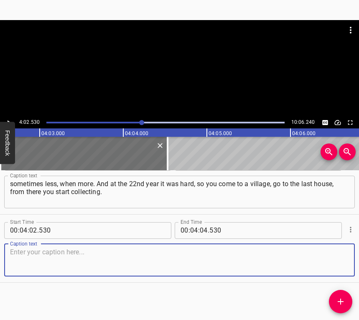
drag, startPoint x: 331, startPoint y: 256, endPoint x: 359, endPoint y: 247, distance: 28.9
click at [332, 255] on textarea at bounding box center [179, 260] width 339 height 24
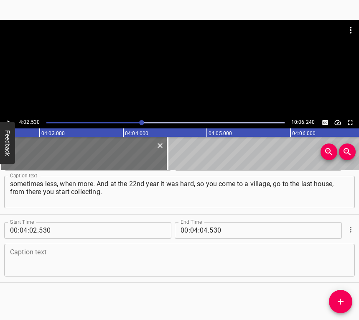
click at [118, 262] on textarea at bounding box center [179, 260] width 339 height 24
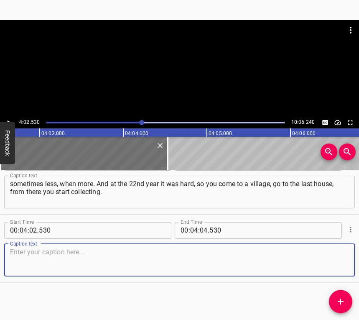
paste textarea "You come to the house while you tell old men and women that we are so-and-so. W…"
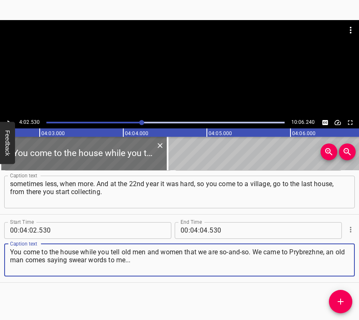
type textarea "You come to the house while you tell old men and women that we are so-and-so. W…"
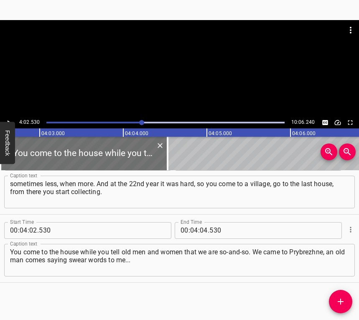
click at [7, 124] on button "Feedback" at bounding box center [7, 143] width 15 height 42
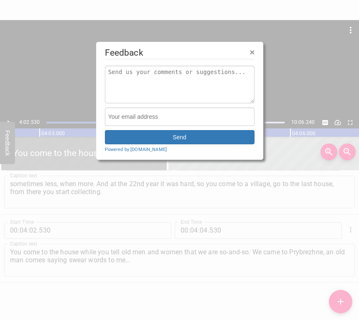
click at [7, 118] on div at bounding box center [179, 160] width 359 height 320
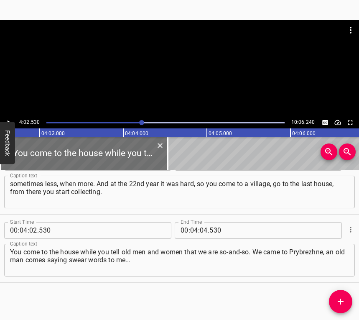
click at [7, 118] on button "Play/Pause" at bounding box center [8, 122] width 11 height 11
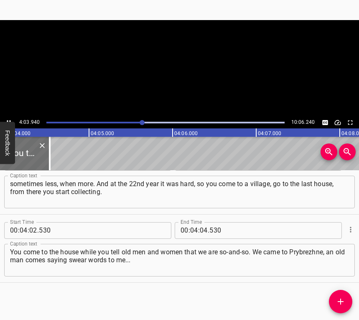
scroll to position [0, 20437]
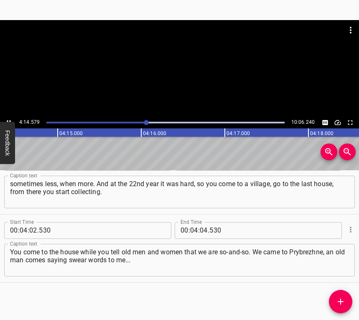
click at [9, 119] on icon "Play/Pause" at bounding box center [9, 123] width 8 height 8
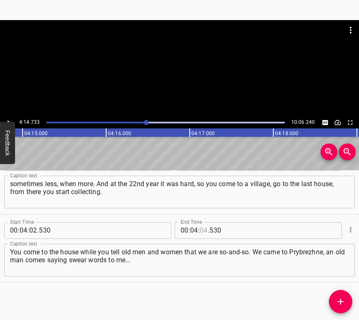
click at [202, 228] on input "number" at bounding box center [204, 230] width 8 height 17
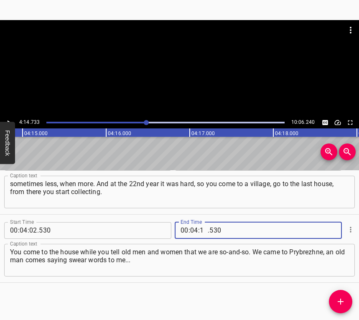
type input "14"
type input "733"
click at [339, 299] on icon "Add Cue" at bounding box center [341, 302] width 10 height 10
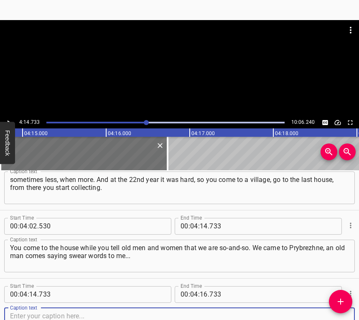
scroll to position [1390, 0]
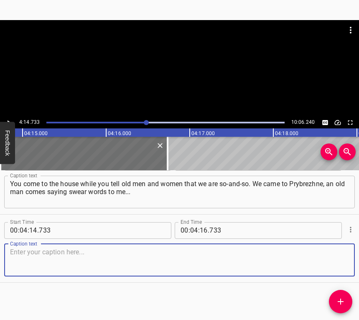
drag, startPoint x: 334, startPoint y: 270, endPoint x: 358, endPoint y: 262, distance: 25.1
click at [334, 269] on textarea at bounding box center [179, 260] width 339 height 24
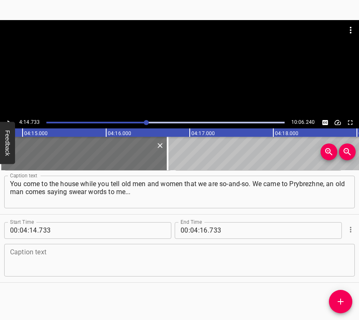
click at [80, 257] on textarea at bounding box center [179, 260] width 339 height 24
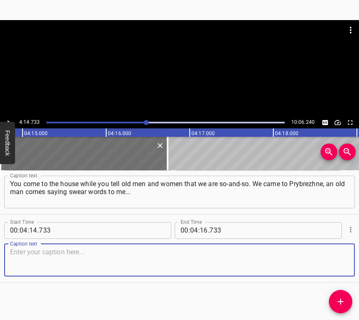
paste textarea "We then had [PERSON_NAME] as a correspondent for [PERSON_NAME], who repeatedly …"
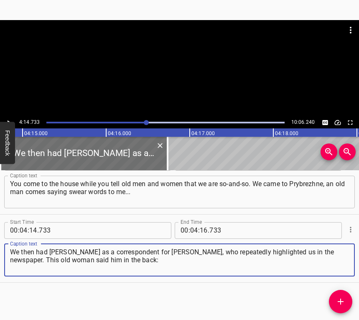
type textarea "We then had [PERSON_NAME] as a correspondent for [PERSON_NAME], who repeatedly …"
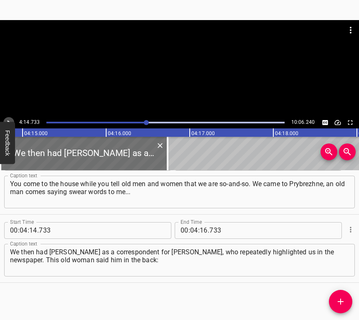
click at [9, 120] on icon "Play/Pause" at bounding box center [9, 123] width 8 height 8
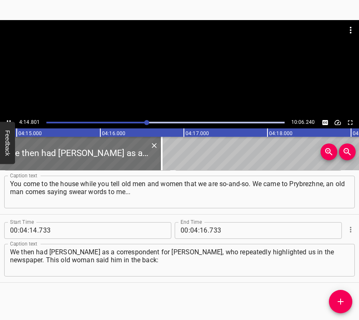
scroll to position [0, 21345]
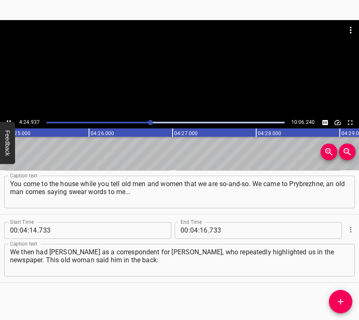
click at [8, 119] on icon "Play/Pause" at bounding box center [9, 123] width 8 height 8
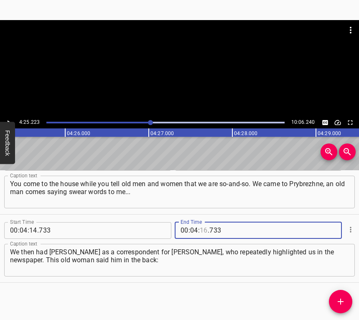
click at [203, 230] on input "number" at bounding box center [204, 230] width 8 height 17
type input "25"
type input "223"
click at [340, 300] on icon "Add Cue" at bounding box center [341, 302] width 10 height 10
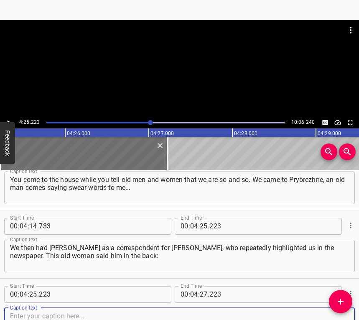
scroll to position [1458, 0]
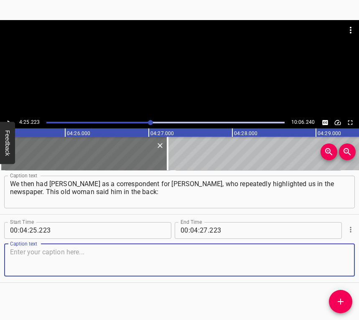
click at [340, 267] on textarea at bounding box center [179, 260] width 339 height 24
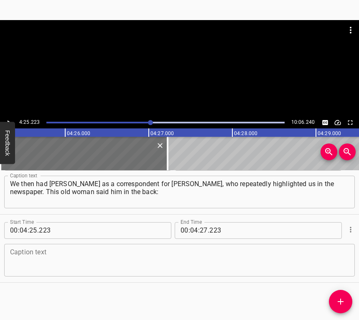
click at [40, 254] on textarea at bounding box center [179, 260] width 339 height 24
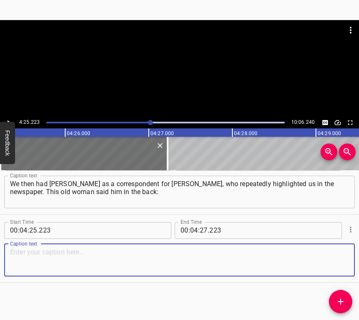
paste textarea ""Didn't you see them in the newspaper? This is [PERSON_NAME] from [GEOGRAPHIC_D…"
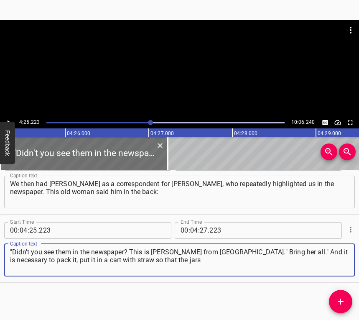
type textarea ""Didn't you see them in the newspaper? This is [PERSON_NAME] from [GEOGRAPHIC_D…"
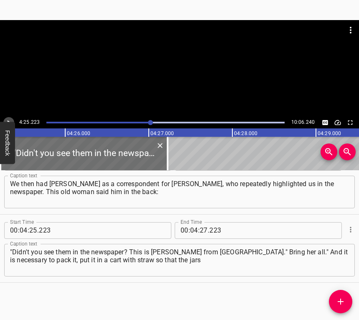
click at [4, 120] on button "Play/Pause" at bounding box center [8, 122] width 11 height 11
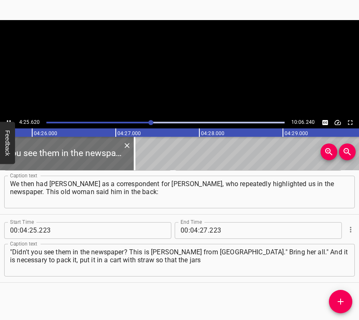
scroll to position [0, 22251]
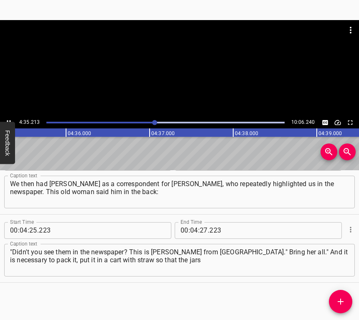
click at [8, 117] on button "Play/Pause" at bounding box center [8, 122] width 11 height 11
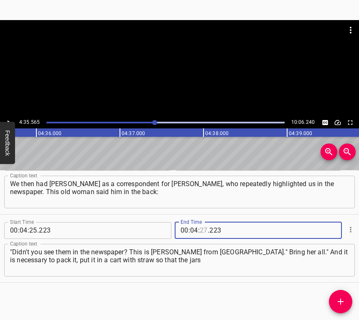
click at [200, 230] on input "number" at bounding box center [204, 230] width 8 height 17
type input "35"
type input "565"
drag, startPoint x: 334, startPoint y: 299, endPoint x: 339, endPoint y: 301, distance: 5.3
click at [334, 299] on span "Add Cue" at bounding box center [340, 302] width 23 height 10
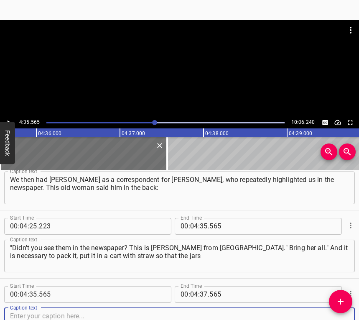
scroll to position [1526, 0]
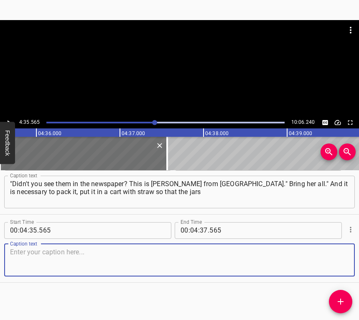
click at [342, 262] on div "Caption text" at bounding box center [179, 260] width 351 height 33
click at [79, 260] on textarea at bounding box center [179, 260] width 339 height 24
paste textarea "do not break, potatoes there, other here, then bring it either to my home in [G…"
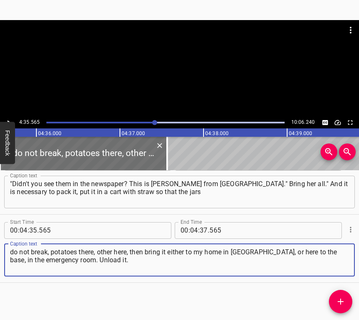
type textarea "do not break, potatoes there, other here, then bring it either to my home in [G…"
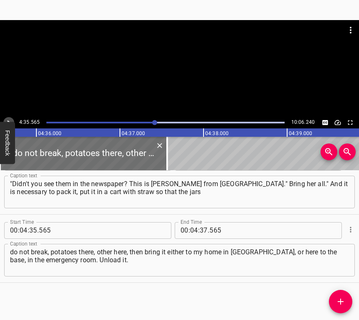
click at [8, 121] on icon "Play/Pause" at bounding box center [9, 122] width 3 height 5
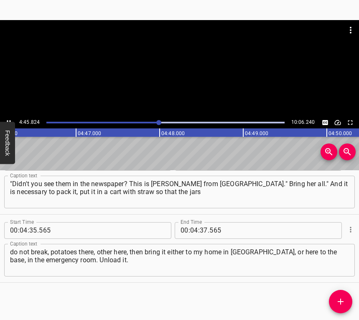
click at [155, 122] on div "Play progress" at bounding box center [39, 123] width 238 height 2
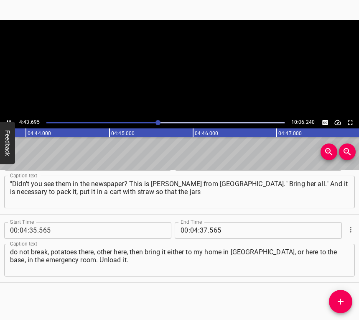
click at [8, 119] on icon "Play/Pause" at bounding box center [9, 123] width 8 height 8
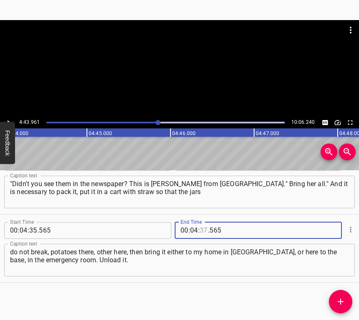
click at [200, 230] on input "number" at bounding box center [204, 230] width 8 height 17
type input "43"
type input "961"
click at [341, 298] on icon "Add Cue" at bounding box center [341, 302] width 10 height 10
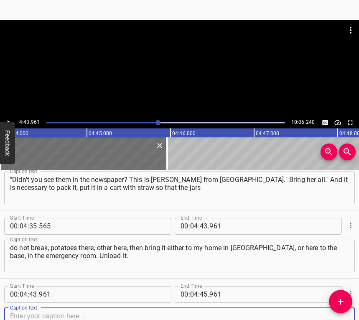
scroll to position [1594, 0]
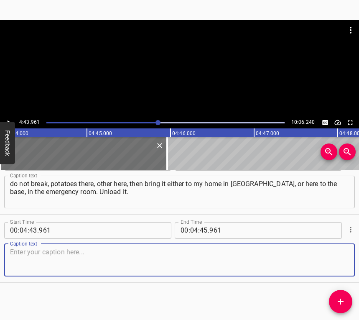
click at [328, 260] on textarea at bounding box center [179, 260] width 339 height 24
click at [48, 260] on textarea at bounding box center [179, 260] width 339 height 24
paste textarea "Then we need to put it in boxes. With [PERSON_NAME], we stand in an interesting…"
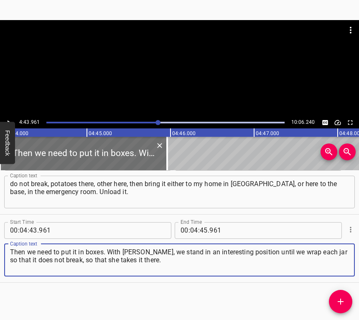
type textarea "Then we need to put it in boxes. With [PERSON_NAME], we stand in an interesting…"
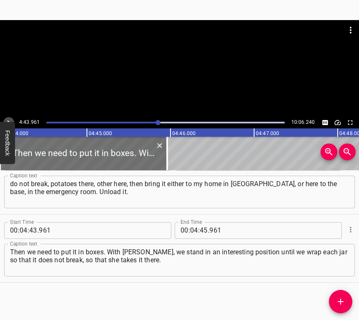
click at [9, 121] on icon "Play/Pause" at bounding box center [9, 123] width 8 height 8
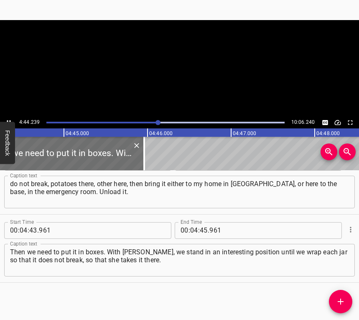
scroll to position [0, 23810]
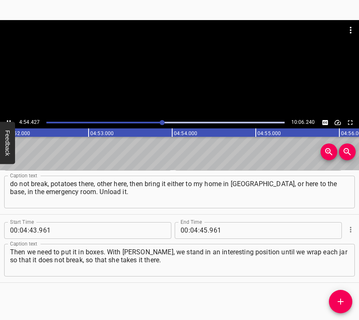
click at [9, 118] on button "Play/Pause" at bounding box center [8, 122] width 11 height 11
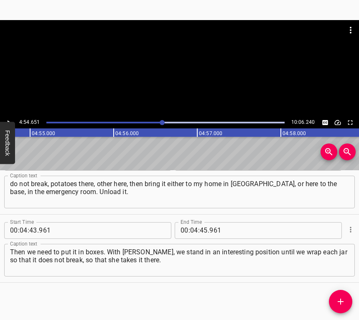
scroll to position [0, 24659]
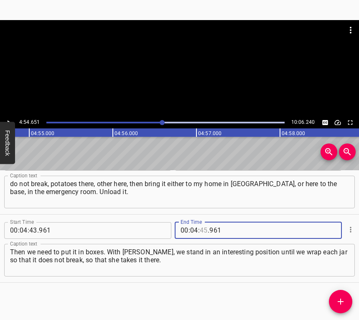
click at [203, 229] on input "number" at bounding box center [204, 230] width 8 height 17
type input "54"
type input "651"
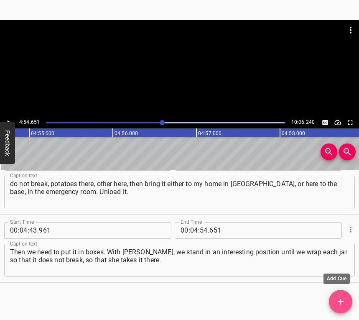
click at [336, 304] on icon "Add Cue" at bounding box center [341, 302] width 10 height 10
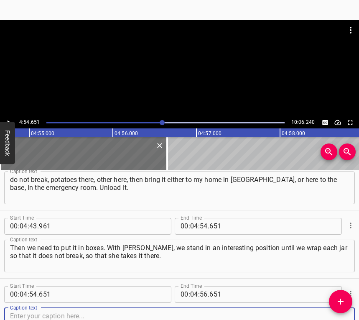
scroll to position [1662, 0]
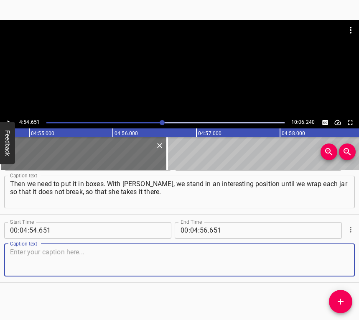
drag, startPoint x: 337, startPoint y: 268, endPoint x: 354, endPoint y: 264, distance: 18.1
click at [341, 267] on textarea at bounding box center [179, 260] width 339 height 24
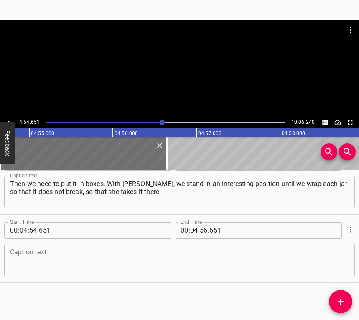
click at [31, 255] on textarea at bounding box center [179, 260] width 339 height 24
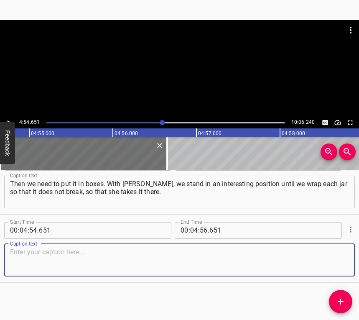
paste textarea "Grits to grits, onions to onions. Pack everything, cook everything. Then we nee…"
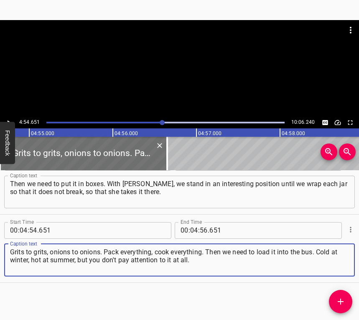
type textarea "Grits to grits, onions to onions. Pack everything, cook everything. Then we nee…"
click at [7, 121] on icon "Play/Pause" at bounding box center [9, 123] width 8 height 8
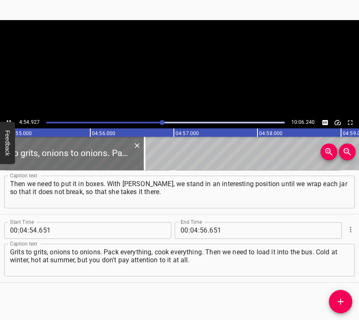
scroll to position [0, 24704]
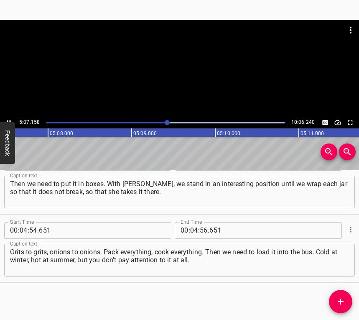
click at [8, 120] on icon "Play/Pause" at bounding box center [9, 123] width 8 height 8
click at [191, 225] on input "number" at bounding box center [194, 230] width 8 height 17
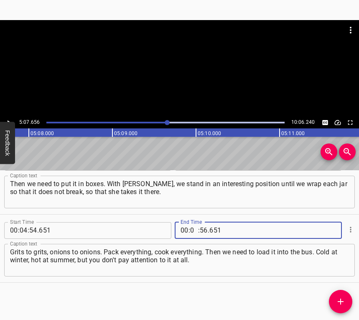
type input "05"
type input "06"
type input "651"
click at [200, 229] on input "number" at bounding box center [204, 230] width 8 height 17
type input "07"
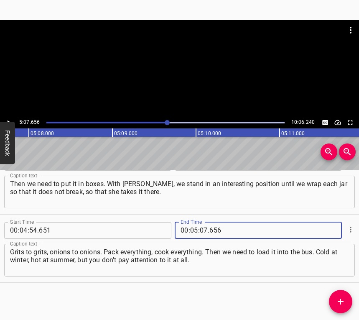
type input "656"
click at [340, 301] on icon "Add Cue" at bounding box center [341, 302] width 6 height 6
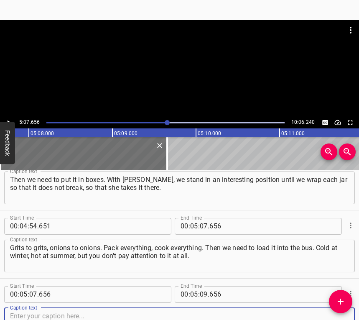
scroll to position [1731, 0]
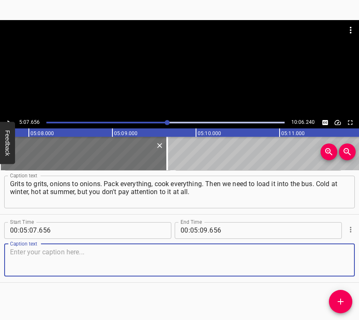
click at [328, 259] on textarea at bounding box center [179, 260] width 339 height 24
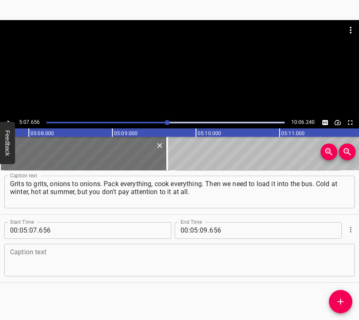
click at [31, 261] on textarea at bounding box center [179, 260] width 339 height 24
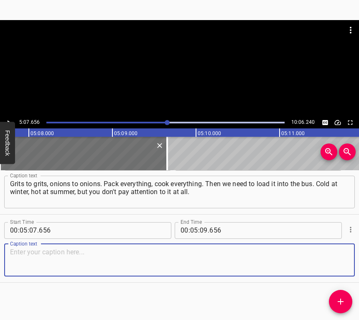
paste textarea "If you sit at home for a day or two, then you want like a wolf to the forest, b…"
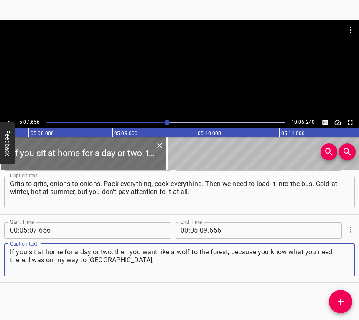
type textarea "If you sit at home for a day or two, then you want like a wolf to the forest, b…"
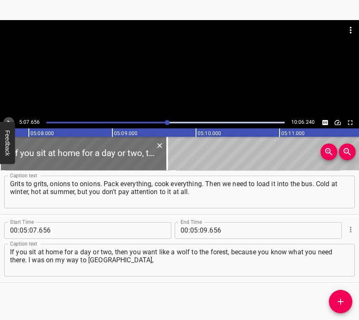
click at [7, 119] on icon "Play/Pause" at bounding box center [9, 123] width 8 height 8
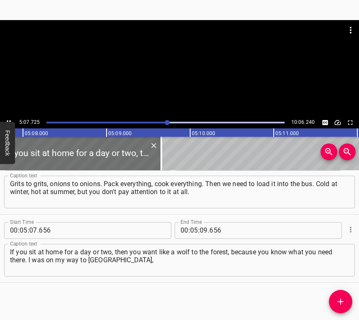
scroll to position [0, 25775]
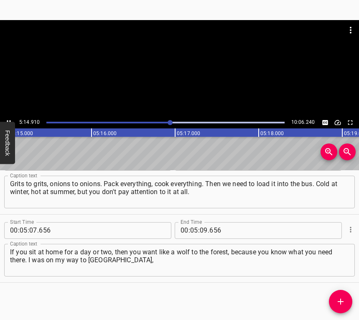
click at [7, 119] on icon "Play/Pause" at bounding box center [9, 123] width 8 height 8
click at [201, 230] on input "number" at bounding box center [204, 230] width 8 height 17
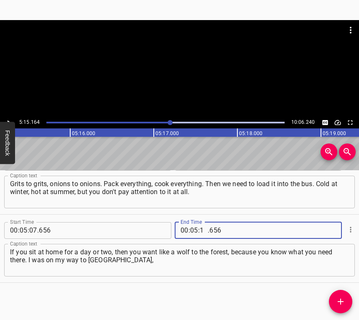
type input "15"
type input "164"
click at [344, 300] on icon "Add Cue" at bounding box center [341, 302] width 10 height 10
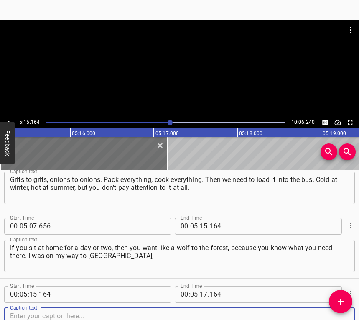
scroll to position [1799, 0]
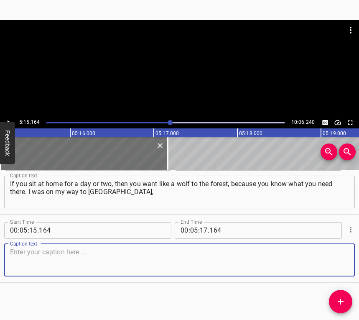
click at [336, 263] on textarea at bounding box center [179, 260] width 339 height 24
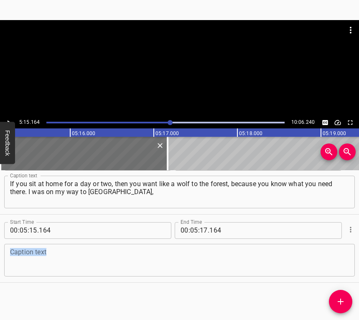
click at [26, 249] on div "Caption text Caption text" at bounding box center [179, 260] width 351 height 38
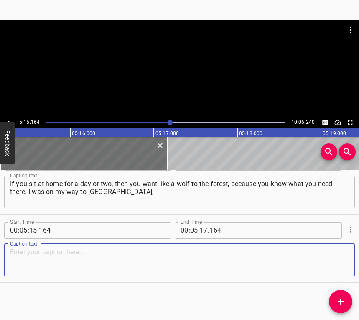
drag, startPoint x: 79, startPoint y: 258, endPoint x: 2, endPoint y: 253, distance: 77.2
click at [2, 253] on div "Start Time 00 : 05 : 15 . 164 Start Time End Time 00 : 05 : 17 . 164 End Time C…" at bounding box center [179, 249] width 359 height 68
paste textarea "and I had some things to do there. A friend called me and said: "Vira, the war …"
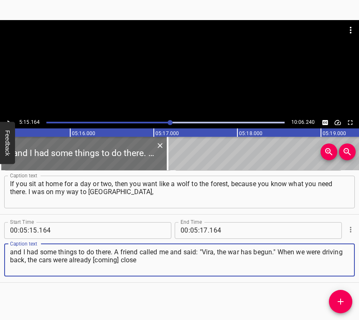
type textarea "and I had some things to do there. A friend called me and said: "Vira, the war …"
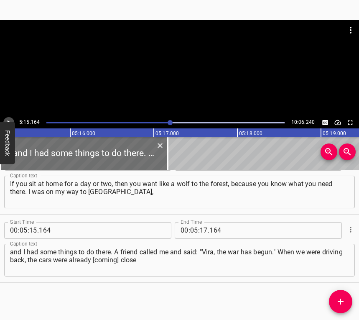
click at [9, 119] on icon "Play/Pause" at bounding box center [9, 123] width 8 height 8
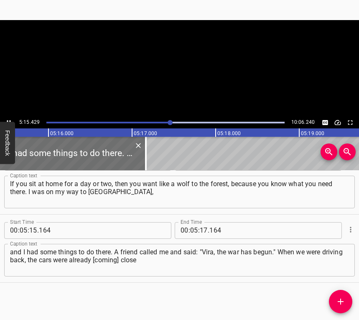
scroll to position [0, 26419]
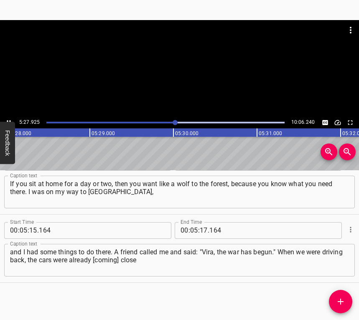
click at [8, 117] on div at bounding box center [179, 68] width 359 height 97
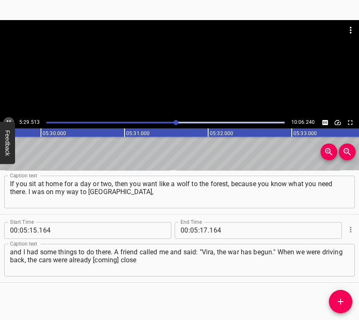
click at [7, 119] on button "Play/Pause" at bounding box center [8, 122] width 11 height 11
click at [200, 228] on input "number" at bounding box center [204, 230] width 8 height 17
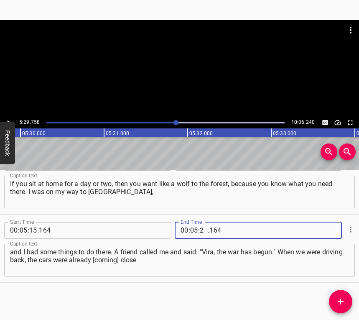
type input "29"
type input "758"
click at [336, 302] on icon "Add Cue" at bounding box center [341, 302] width 10 height 10
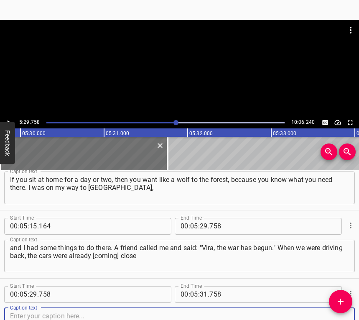
scroll to position [1867, 0]
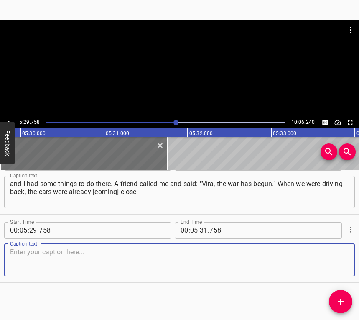
click at [334, 261] on textarea at bounding box center [179, 260] width 339 height 24
click at [65, 260] on textarea at bounding box center [179, 260] width 339 height 24
paste textarea "to Kyiv one by one. I was already scared, because there was a war in the East f…"
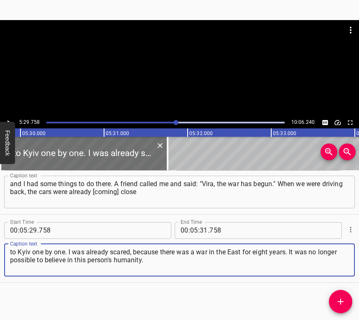
type textarea "to Kyiv one by one. I was already scared, because there was a war in the East f…"
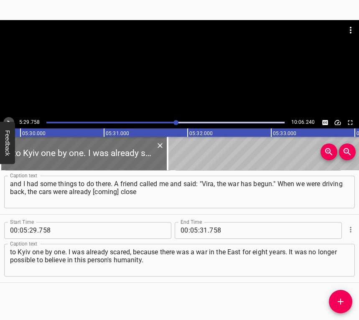
click at [6, 119] on icon "Play/Pause" at bounding box center [9, 123] width 8 height 8
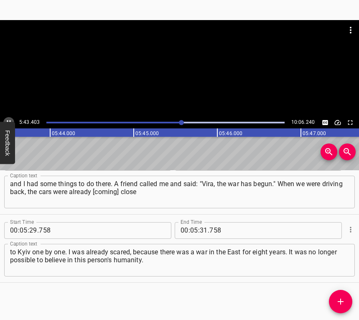
click at [8, 119] on icon "Play/Pause" at bounding box center [9, 123] width 8 height 8
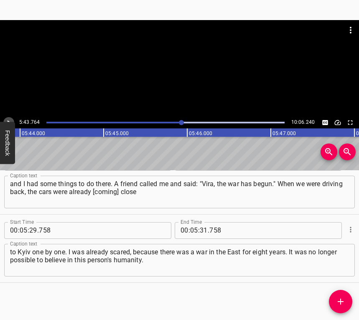
click at [8, 119] on icon "Play/Pause" at bounding box center [9, 123] width 8 height 8
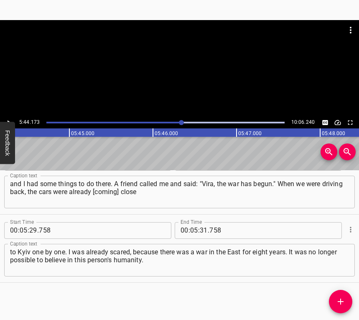
click at [208, 229] on span "." at bounding box center [209, 230] width 2 height 17
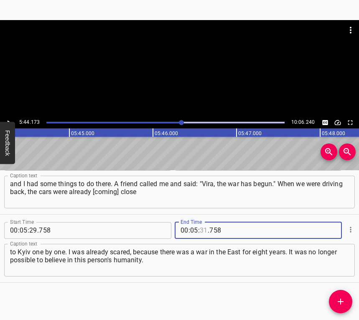
click at [202, 227] on input "number" at bounding box center [204, 230] width 8 height 17
type input "44"
type input "173"
click at [341, 296] on button "Add Cue" at bounding box center [340, 301] width 23 height 23
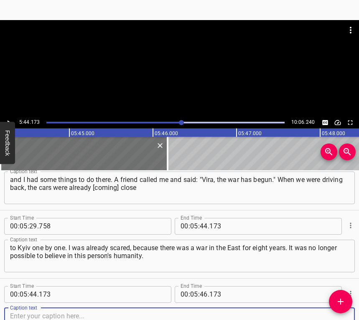
scroll to position [1935, 0]
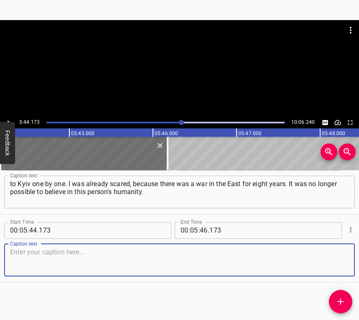
click at [336, 266] on textarea at bounding box center [179, 260] width 339 height 24
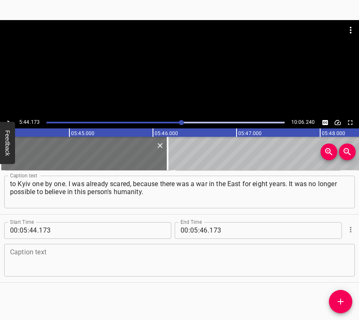
click at [54, 265] on textarea at bounding box center [179, 260] width 339 height 24
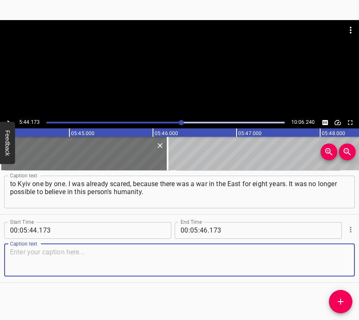
paste textarea "It was scary for the children, for the great-grandchildren, we have seven of th…"
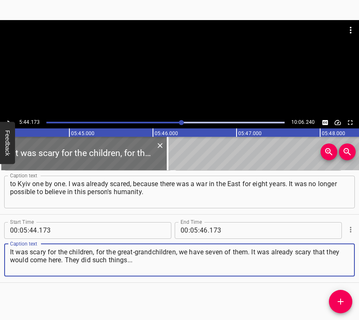
type textarea "It was scary for the children, for the great-grandchildren, we have seven of th…"
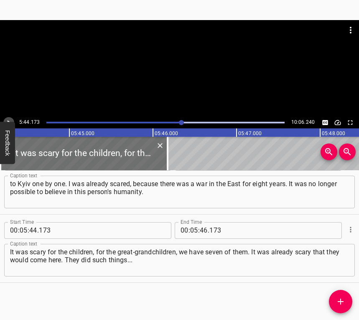
click at [8, 119] on icon "Play/Pause" at bounding box center [9, 123] width 8 height 8
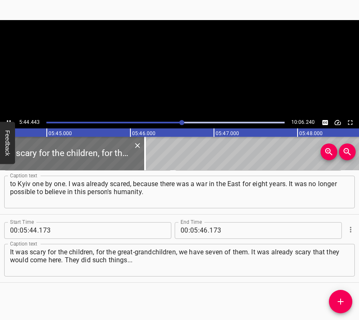
scroll to position [0, 28848]
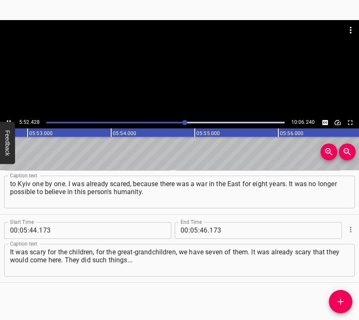
click at [9, 119] on icon "Play/Pause" at bounding box center [9, 123] width 8 height 8
click at [203, 228] on input "number" at bounding box center [204, 230] width 8 height 17
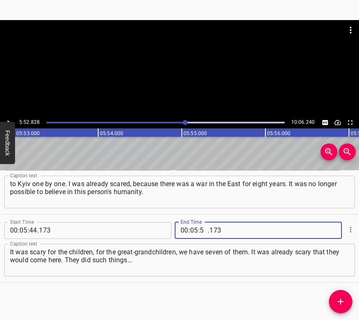
type input "52"
type input "828"
click at [343, 300] on icon "Add Cue" at bounding box center [341, 302] width 10 height 10
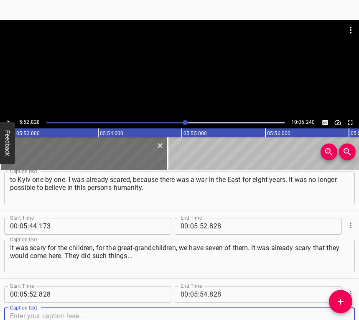
scroll to position [2004, 0]
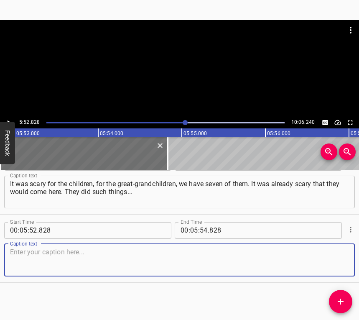
drag, startPoint x: 331, startPoint y: 261, endPoint x: 339, endPoint y: 259, distance: 7.8
click at [331, 260] on textarea at bounding box center [179, 260] width 339 height 24
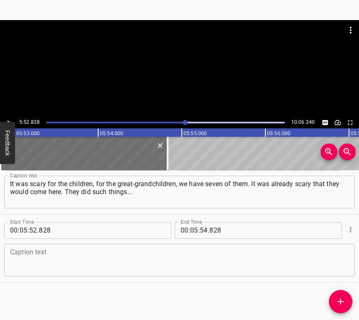
click at [51, 256] on textarea at bounding box center [179, 260] width 339 height 24
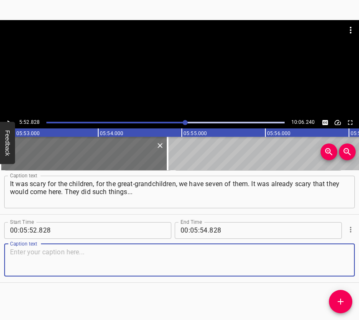
paste textarea "I have a nephew in the East, he told me what they were doing there, the horror …"
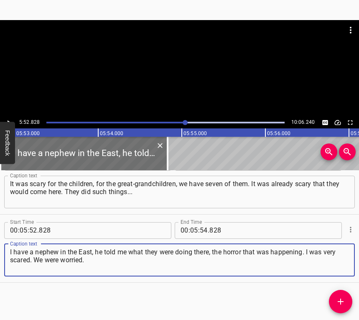
type textarea "I have a nephew in the East, he told me what they were doing there, the horror …"
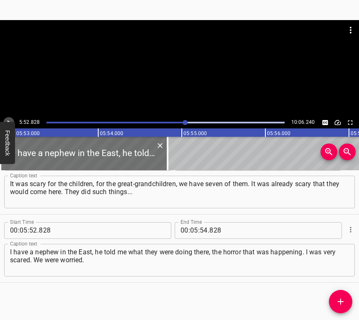
click at [8, 120] on icon "Play/Pause" at bounding box center [9, 123] width 8 height 8
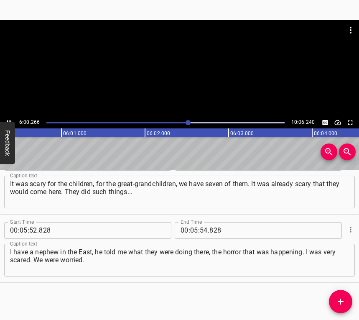
click at [8, 119] on icon "Play/Pause" at bounding box center [9, 123] width 8 height 8
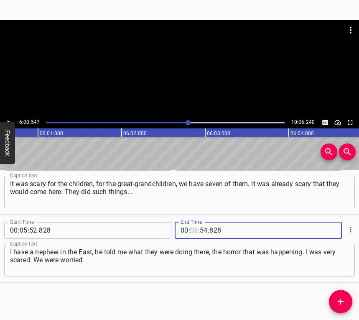
click at [193, 228] on input "number" at bounding box center [194, 230] width 8 height 17
type input "06"
type input "00"
type input "547"
click at [348, 299] on span "Add Cue" at bounding box center [340, 302] width 23 height 10
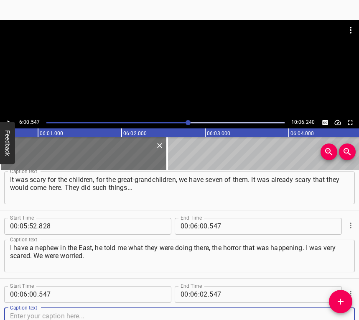
scroll to position [2072, 0]
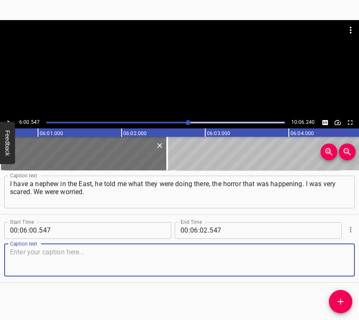
click at [338, 265] on textarea at bounding box center [179, 260] width 339 height 24
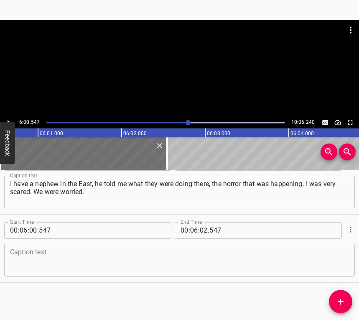
click at [82, 264] on textarea at bounding box center [179, 260] width 339 height 24
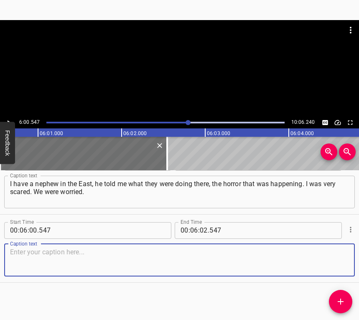
paste textarea "But we have transformed our fear into the work. We knew what we had to do to th…"
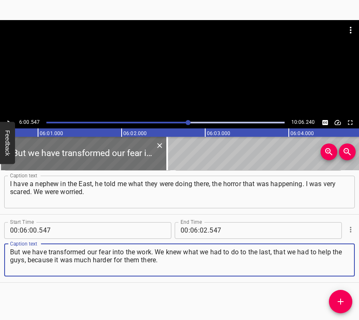
type textarea "But we have transformed our fear into the work. We knew what we had to do to th…"
click at [8, 121] on icon "Play/Pause" at bounding box center [9, 122] width 3 height 5
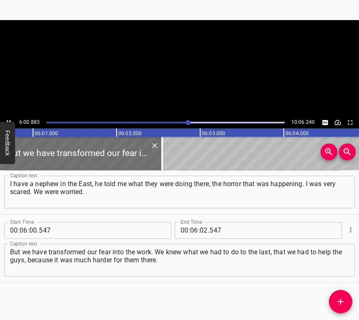
scroll to position [0, 30201]
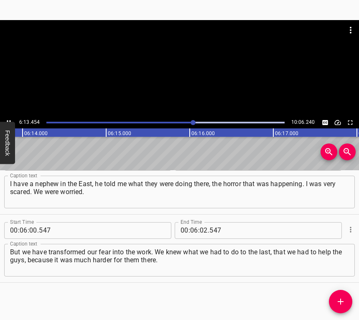
click at [8, 119] on icon "Play/Pause" at bounding box center [9, 123] width 8 height 8
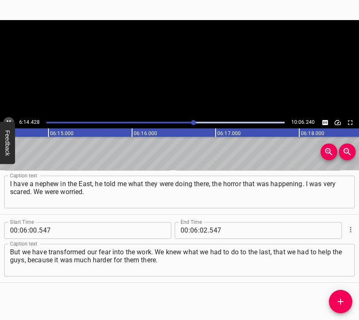
click at [8, 119] on icon "Play/Pause" at bounding box center [9, 123] width 8 height 8
click at [202, 230] on input "number" at bounding box center [204, 230] width 8 height 17
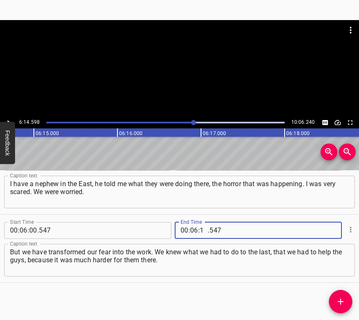
type input "14"
type input "598"
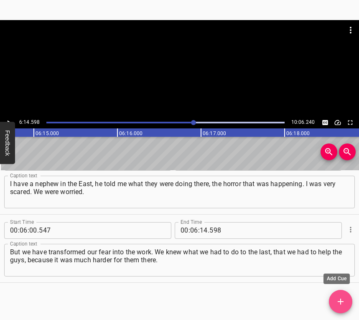
click at [343, 300] on icon "Add Cue" at bounding box center [341, 302] width 10 height 10
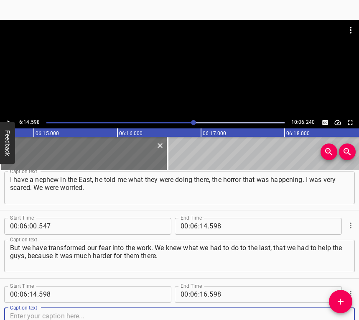
scroll to position [2140, 0]
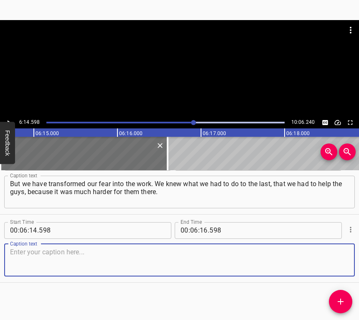
drag, startPoint x: 336, startPoint y: 262, endPoint x: 357, endPoint y: 249, distance: 24.0
click at [336, 262] on textarea at bounding box center [179, 260] width 339 height 24
click at [154, 257] on textarea at bounding box center [179, 260] width 339 height 24
paste textarea "When the funeral notices of the guys came to [GEOGRAPHIC_DATA], a step-by-step …"
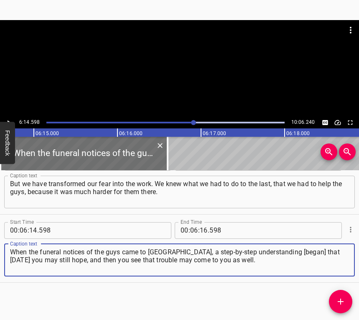
type textarea "When the funeral notices of the guys came to [GEOGRAPHIC_DATA], a step-by-step …"
click at [9, 121] on icon "Play/Pause" at bounding box center [9, 123] width 8 height 8
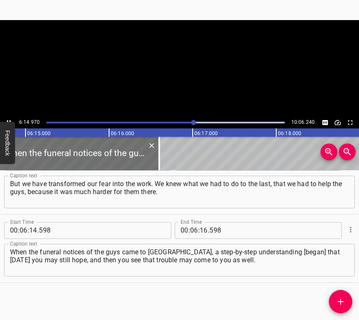
scroll to position [0, 31380]
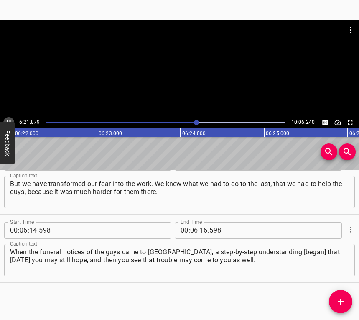
click at [10, 120] on icon "Play/Pause" at bounding box center [9, 123] width 8 height 8
click at [8, 119] on icon "Play/Pause" at bounding box center [9, 123] width 8 height 8
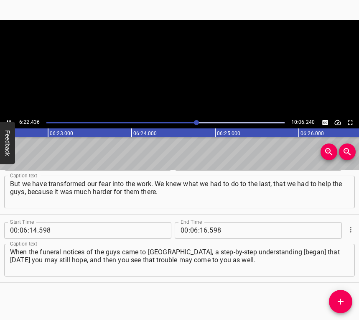
scroll to position [0, 32005]
click at [10, 119] on icon "Play/Pause" at bounding box center [9, 123] width 8 height 8
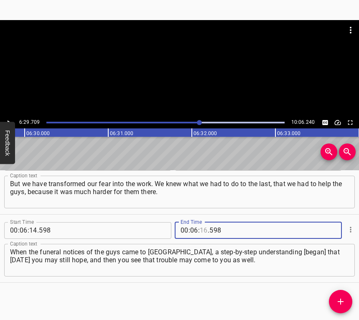
click at [200, 226] on input "number" at bounding box center [204, 230] width 8 height 17
type input "29"
type input "709"
click at [343, 298] on icon "Add Cue" at bounding box center [341, 302] width 10 height 10
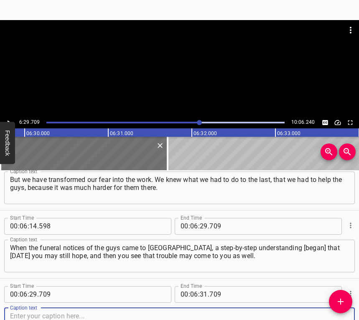
scroll to position [2208, 0]
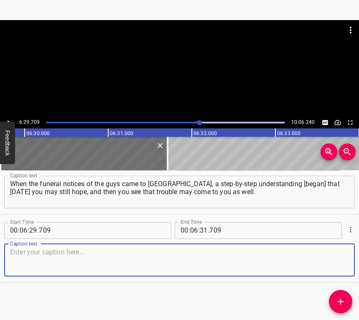
drag, startPoint x: 340, startPoint y: 255, endPoint x: 357, endPoint y: 247, distance: 18.7
click at [340, 254] on textarea at bounding box center [179, 260] width 339 height 24
click at [47, 256] on textarea at bounding box center [179, 260] width 339 height 24
paste textarea "When we were driving from [GEOGRAPHIC_DATA] through [GEOGRAPHIC_DATA], we saw b…"
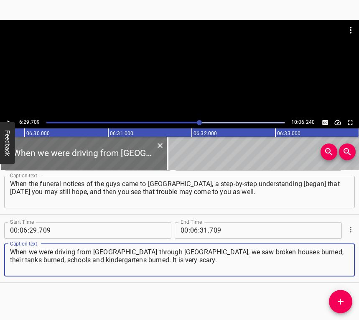
type textarea "When we were driving from [GEOGRAPHIC_DATA] through [GEOGRAPHIC_DATA], we saw b…"
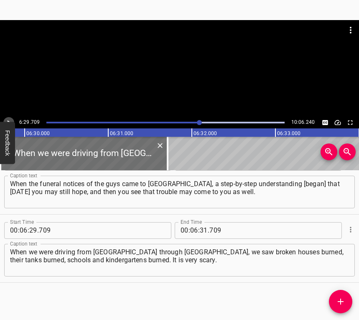
click at [6, 119] on icon "Play/Pause" at bounding box center [9, 123] width 8 height 8
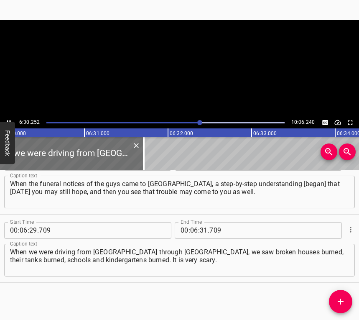
scroll to position [0, 32660]
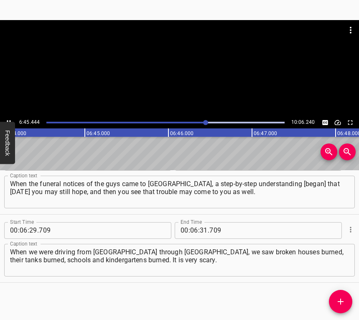
click at [8, 118] on button "Play/Pause" at bounding box center [8, 122] width 11 height 11
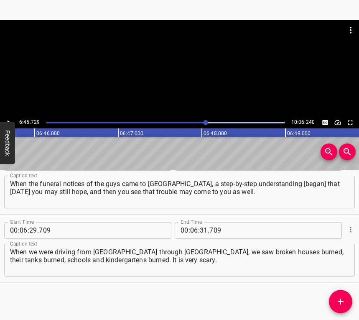
scroll to position [0, 33955]
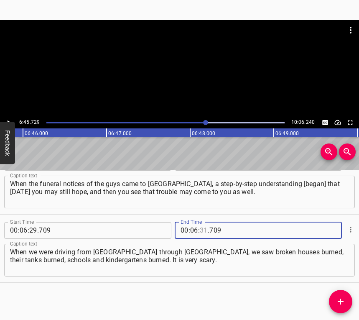
click at [201, 229] on input "number" at bounding box center [204, 230] width 8 height 17
type input "45"
type input "729"
click at [334, 299] on span "Add Cue" at bounding box center [340, 302] width 23 height 10
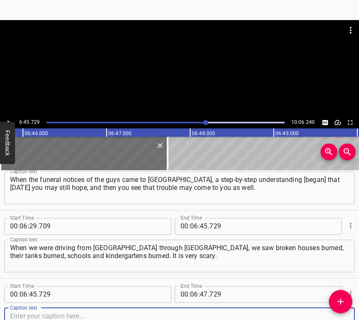
scroll to position [2276, 0]
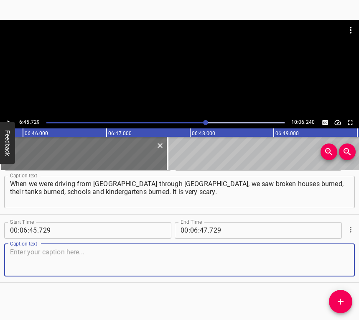
click at [333, 249] on textarea at bounding box center [179, 260] width 339 height 24
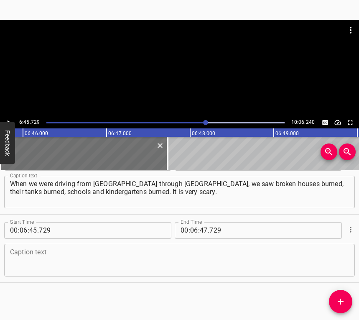
click at [72, 256] on textarea at bounding box center [179, 260] width 339 height 24
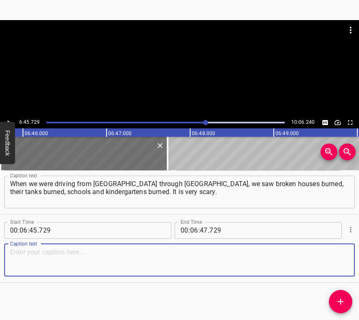
paste textarea "Watching on TV is one thing, but watching like this, driving past this kinderga…"
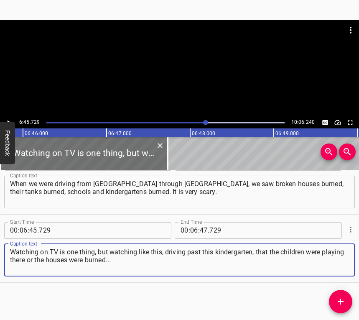
type textarea "Watching on TV is one thing, but watching like this, driving past this kinderga…"
click at [9, 121] on icon "Play/Pause" at bounding box center [9, 123] width 8 height 8
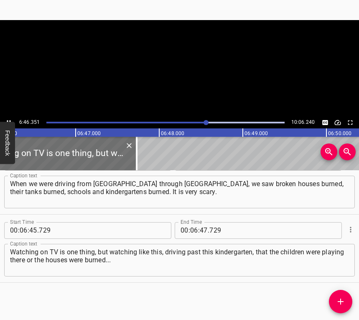
scroll to position [0, 34003]
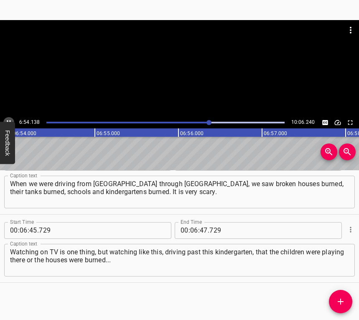
click at [6, 118] on button "Play/Pause" at bounding box center [8, 122] width 11 height 11
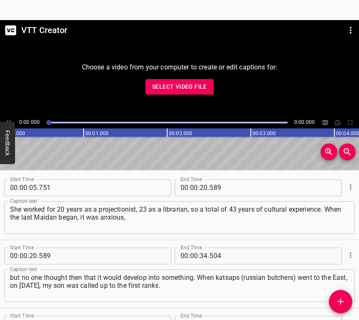
scroll to position [2276, 0]
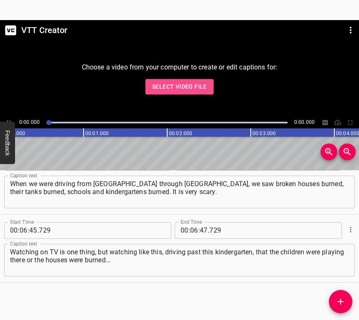
click at [185, 87] on span "Select Video File" at bounding box center [179, 87] width 55 height 10
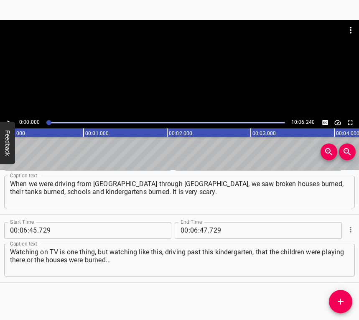
click at [172, 122] on div "Play progress" at bounding box center [165, 123] width 238 height 2
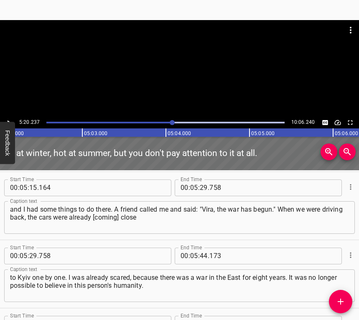
scroll to position [0, 26800]
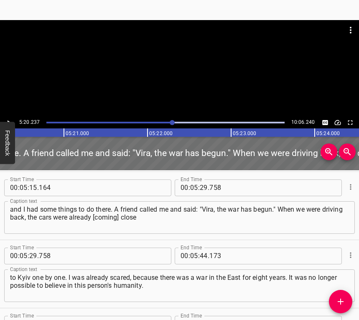
click at [184, 122] on div "Play progress" at bounding box center [165, 123] width 238 height 2
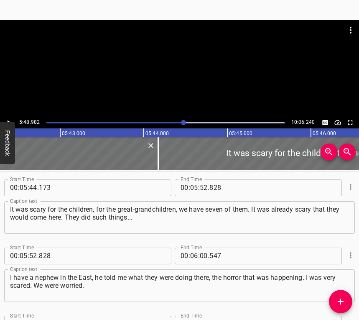
scroll to position [0, 29206]
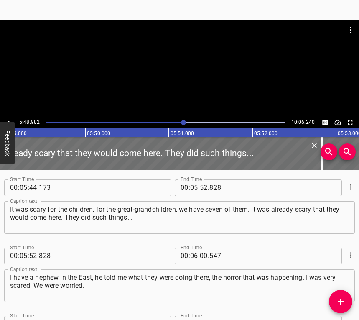
click at [196, 122] on div "Play progress" at bounding box center [165, 123] width 238 height 2
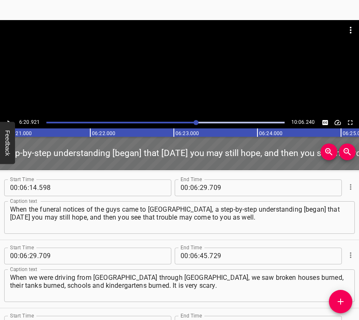
scroll to position [2276, 0]
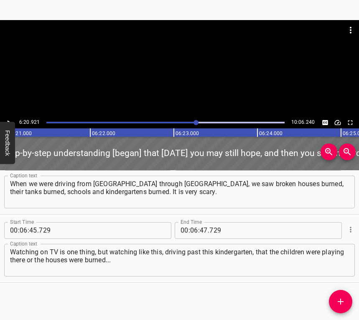
click at [6, 120] on icon "Play/Pause" at bounding box center [9, 123] width 8 height 8
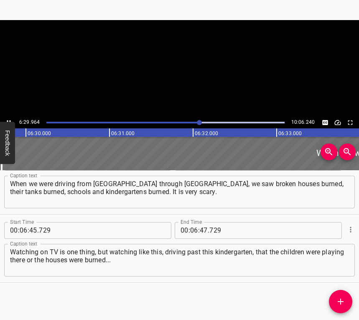
scroll to position [2251, 0]
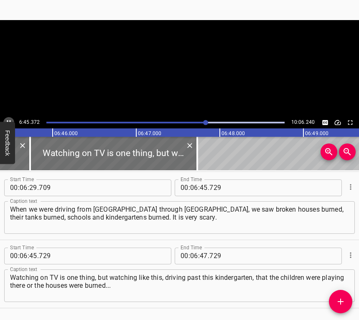
click at [8, 119] on icon "Play/Pause" at bounding box center [9, 123] width 8 height 8
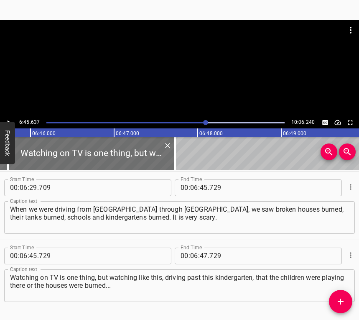
click at [8, 119] on icon "Play/Pause" at bounding box center [9, 123] width 8 height 8
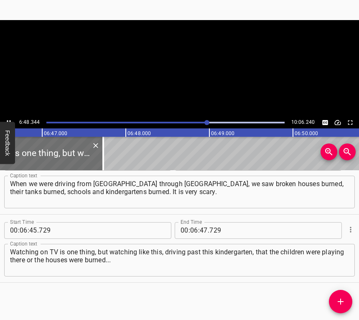
scroll to position [0, 34128]
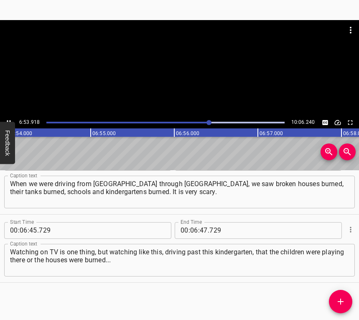
click at [8, 121] on icon "Play/Pause" at bounding box center [9, 122] width 4 height 5
click at [200, 229] on input "number" at bounding box center [204, 230] width 8 height 17
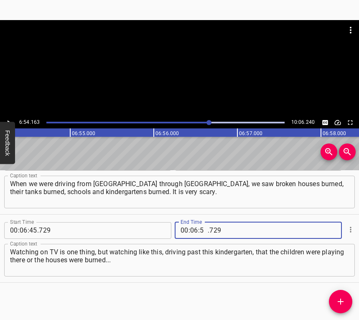
type input "54"
type input "163"
click at [342, 301] on icon "Add Cue" at bounding box center [341, 302] width 10 height 10
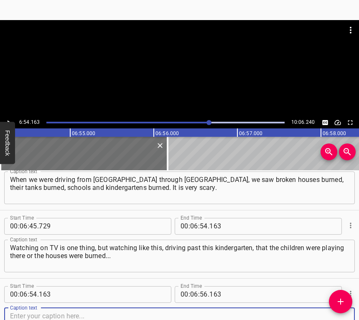
scroll to position [2345, 0]
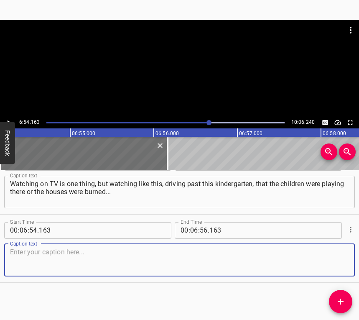
click at [336, 269] on textarea at bounding box center [179, 260] width 339 height 24
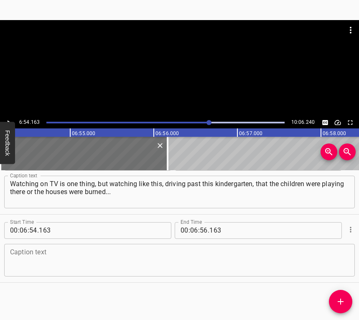
click at [36, 272] on div "Caption text" at bounding box center [179, 260] width 351 height 33
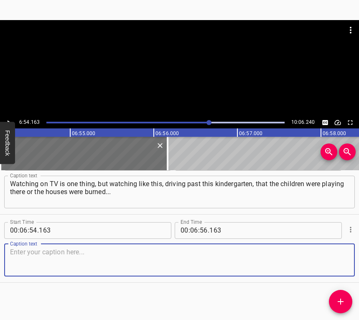
paste textarea "We knew that they had bombed at night and what was there. This is the most impo…"
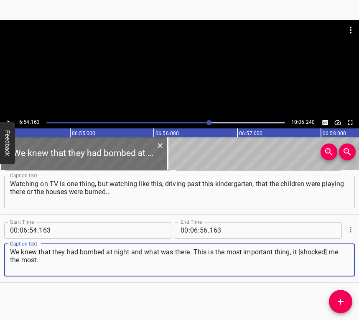
type textarea "We knew that they had bombed at night and what was there. This is the most impo…"
click at [10, 118] on button "Play/Pause" at bounding box center [8, 122] width 11 height 11
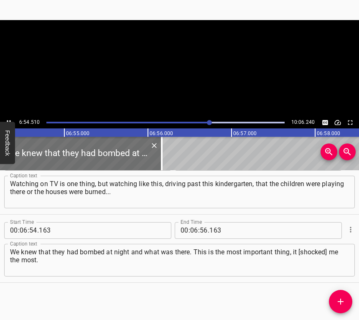
scroll to position [0, 34690]
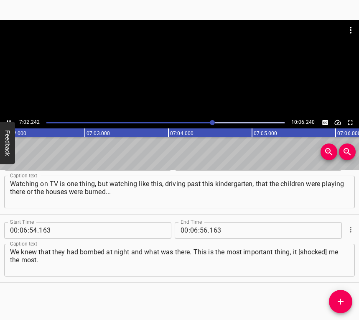
click at [7, 118] on button "Play/Pause" at bounding box center [8, 122] width 11 height 11
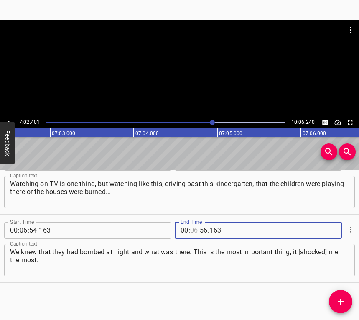
click at [190, 227] on input "number" at bounding box center [194, 230] width 8 height 17
type input "07"
type input "02"
type input "401"
click at [346, 303] on icon "Add Cue" at bounding box center [341, 302] width 10 height 10
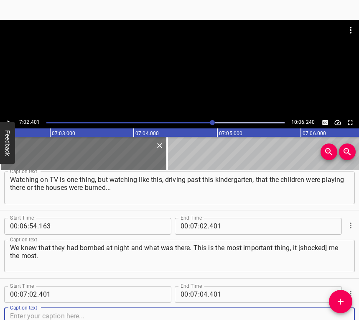
scroll to position [2413, 0]
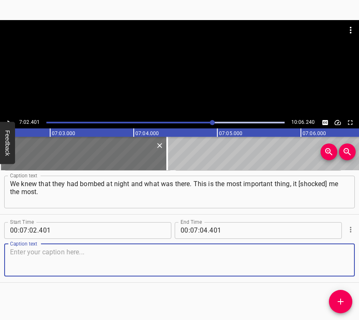
drag, startPoint x: 337, startPoint y: 266, endPoint x: 354, endPoint y: 265, distance: 17.2
click at [337, 265] on textarea at bounding box center [179, 260] width 339 height 24
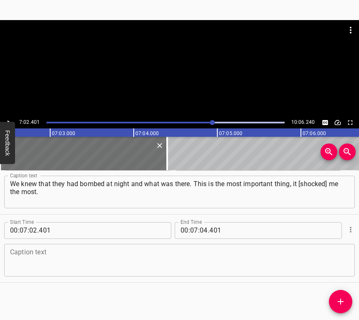
click at [117, 254] on textarea at bounding box center [179, 260] width 339 height 24
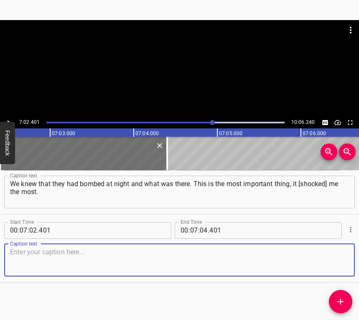
paste textarea "Of course, I was worried about my son and grandson. By the way, they still serv…"
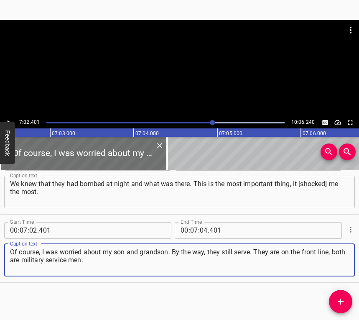
type textarea "Of course, I was worried about my son and grandson. By the way, they still serv…"
click at [8, 120] on icon "Play/Pause" at bounding box center [9, 123] width 8 height 8
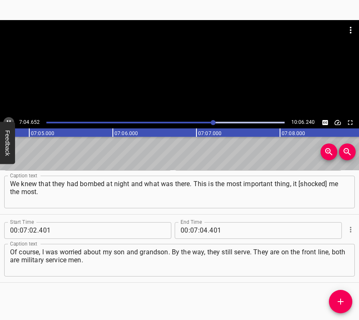
click at [8, 118] on button "Play/Pause" at bounding box center [8, 122] width 11 height 11
click at [8, 117] on div at bounding box center [179, 68] width 359 height 97
click at [9, 119] on icon "Play/Pause" at bounding box center [9, 123] width 8 height 8
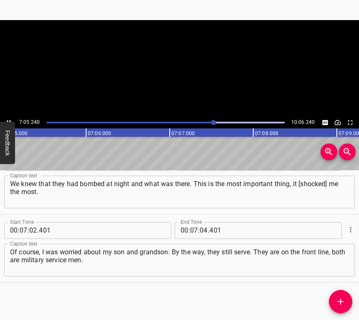
scroll to position [0, 35588]
click at [6, 120] on icon "Play/Pause" at bounding box center [9, 123] width 8 height 8
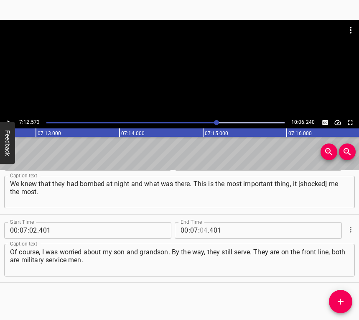
click at [202, 230] on input "number" at bounding box center [204, 230] width 8 height 17
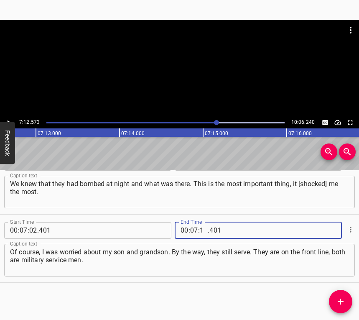
type input "12"
type input "573"
click at [344, 301] on icon "Add Cue" at bounding box center [341, 302] width 10 height 10
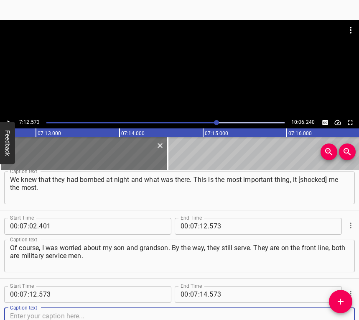
scroll to position [2481, 0]
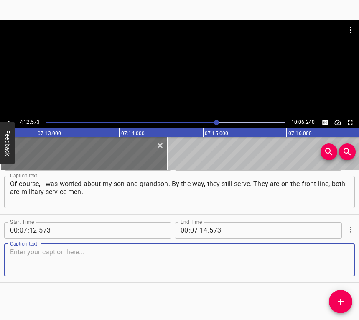
drag, startPoint x: 334, startPoint y: 255, endPoint x: 354, endPoint y: 254, distance: 20.2
click at [334, 255] on textarea at bounding box center [179, 260] width 339 height 24
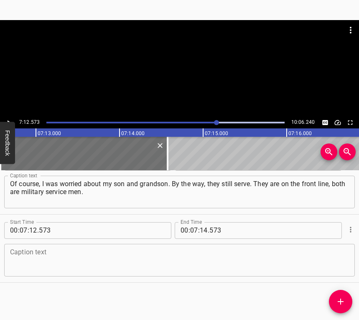
click at [43, 257] on textarea at bounding box center [179, 260] width 339 height 24
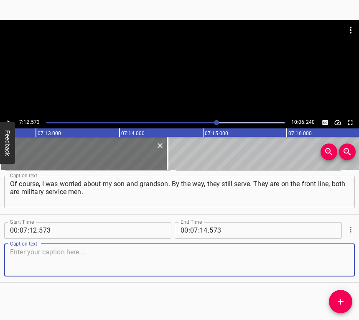
paste textarea "Well, never mind, we will survive, we will build. This year, since the 22nd yea…"
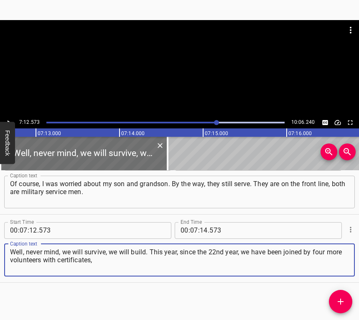
type textarea "Well, never mind, we will survive, we will build. This year, since the 22nd yea…"
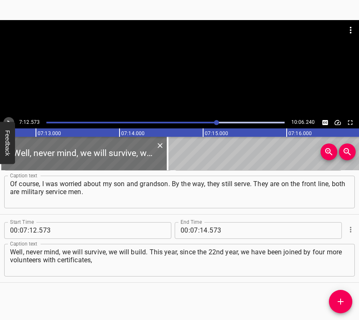
click at [8, 119] on icon "Play/Pause" at bounding box center [9, 123] width 8 height 8
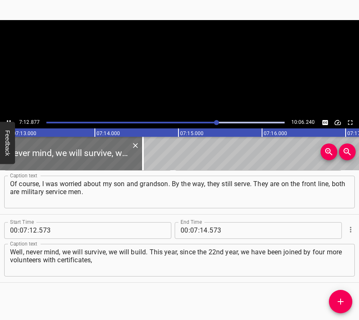
scroll to position [0, 36248]
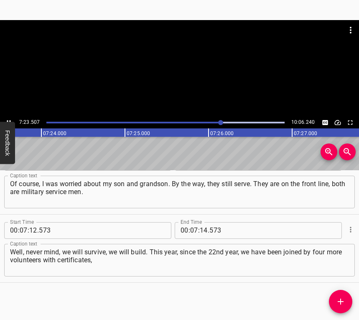
click at [10, 121] on icon "Play/Pause" at bounding box center [9, 122] width 4 height 5
click at [201, 228] on input "number" at bounding box center [204, 230] width 8 height 17
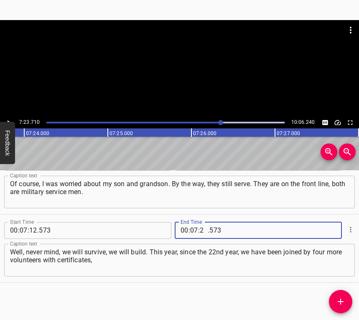
type input "23"
type input "710"
click at [342, 303] on icon "Add Cue" at bounding box center [341, 302] width 10 height 10
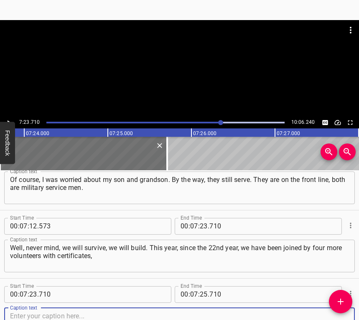
scroll to position [2549, 0]
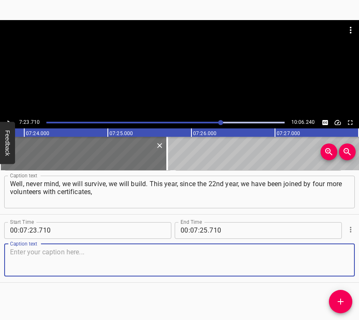
drag, startPoint x: 327, startPoint y: 257, endPoint x: 358, endPoint y: 253, distance: 31.6
click at [337, 253] on textarea at bounding box center [179, 260] width 339 height 24
click at [87, 258] on textarea at bounding box center [179, 260] width 339 height 24
paste textarea "also volunteers of the Armed Forces of Ukraine – [PERSON_NAME], [PERSON_NAME], …"
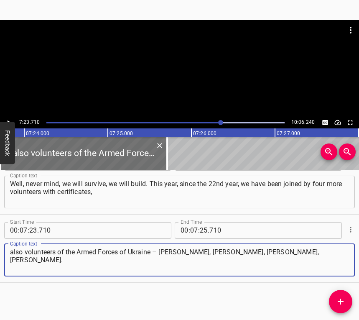
type textarea "also volunteers of the Armed Forces of Ukraine – [PERSON_NAME], [PERSON_NAME], …"
click at [9, 119] on icon "Play/Pause" at bounding box center [9, 123] width 8 height 8
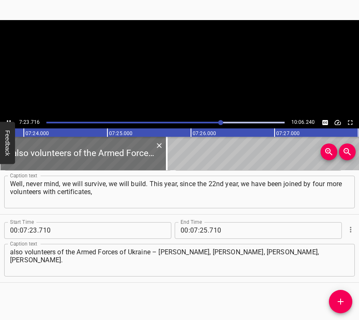
scroll to position [0, 37152]
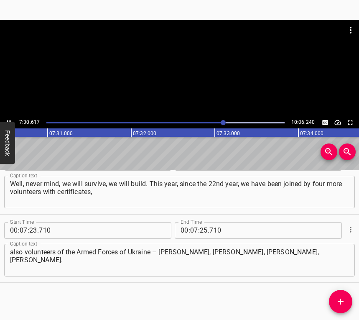
click at [10, 119] on icon "Play/Pause" at bounding box center [9, 123] width 8 height 8
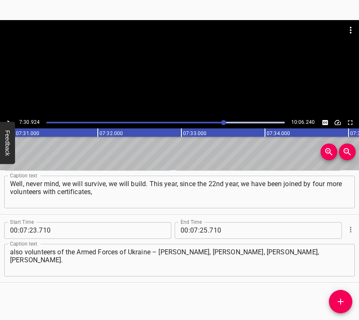
scroll to position [0, 37737]
click at [200, 233] on input "25" at bounding box center [204, 230] width 8 height 17
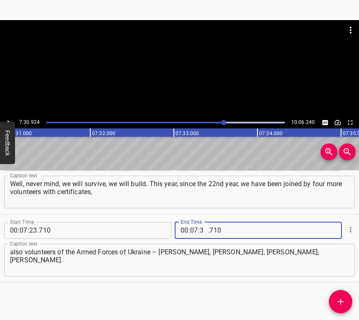
type input "30"
type input "924"
click at [342, 300] on icon "Add Cue" at bounding box center [341, 302] width 10 height 10
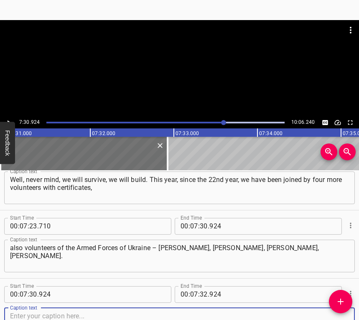
scroll to position [2617, 0]
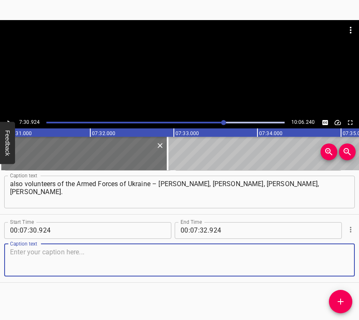
click at [335, 259] on textarea at bounding box center [179, 260] width 339 height 24
click at [77, 255] on textarea at bounding box center [179, 260] width 339 height 24
paste textarea "We mobilized a guy who was there for half a year; he has a horse, we have now e…"
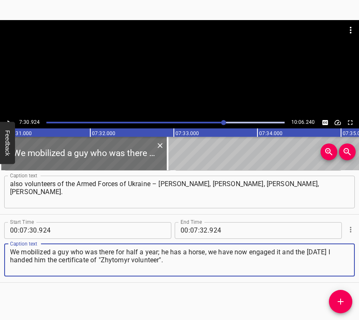
type textarea "We mobilized a guy who was there for half a year; he has a horse, we have now e…"
click at [11, 119] on icon "Play/Pause" at bounding box center [9, 123] width 8 height 8
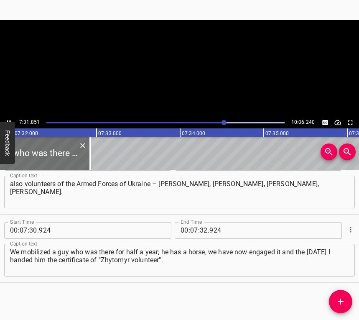
scroll to position [0, 37815]
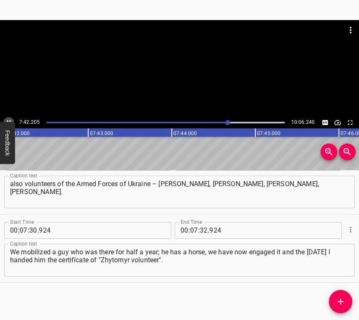
click at [10, 120] on icon "Play/Pause" at bounding box center [9, 123] width 8 height 8
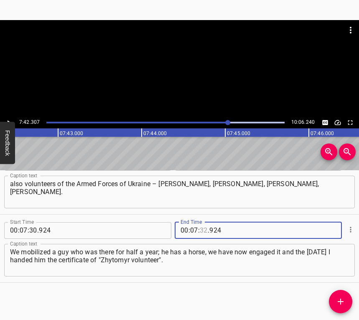
click at [200, 226] on input "number" at bounding box center [204, 230] width 8 height 17
type input "72"
type input "924"
click at [200, 226] on input "number" at bounding box center [204, 230] width 8 height 17
type input "42"
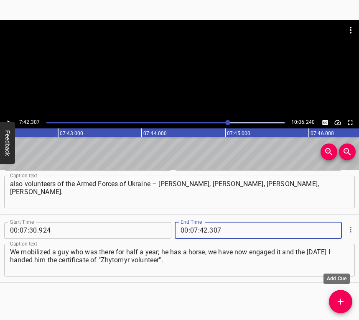
type input "307"
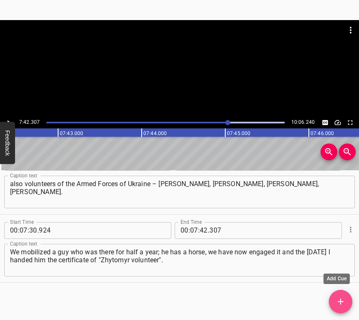
click at [342, 293] on button "Add Cue" at bounding box center [340, 301] width 23 height 23
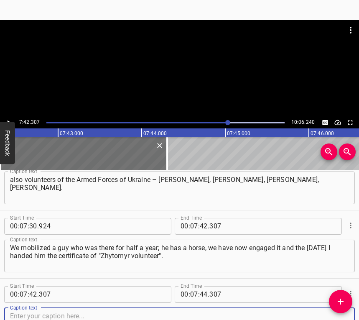
scroll to position [2686, 0]
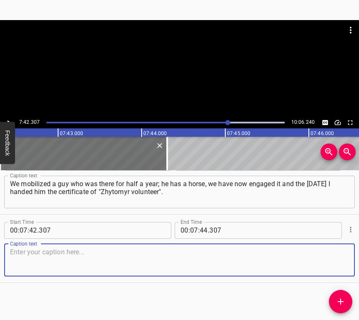
click at [340, 261] on textarea at bounding box center [179, 260] width 339 height 24
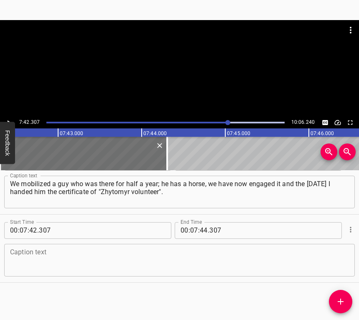
click at [82, 254] on textarea at bounding box center [179, 260] width 339 height 24
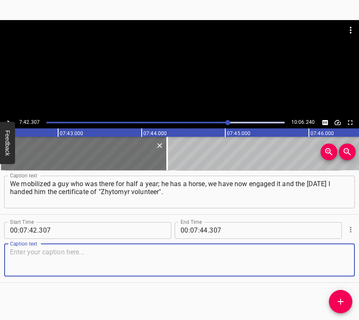
paste textarea "We are working. Now I called the village, for example: "Girls, we need." So, th…"
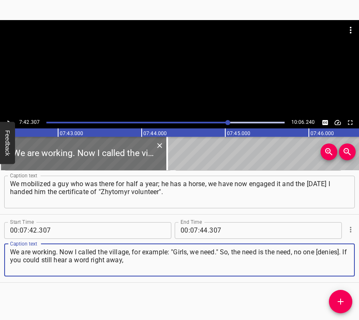
type textarea "We are working. Now I called the village, for example: "Girls, we need." So, th…"
click at [10, 119] on icon "Play/Pause" at bounding box center [9, 123] width 8 height 8
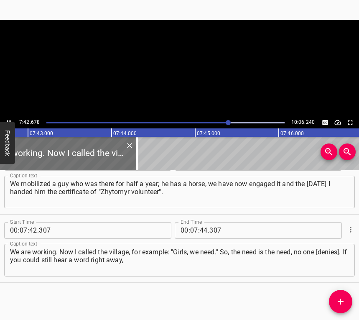
scroll to position [0, 38721]
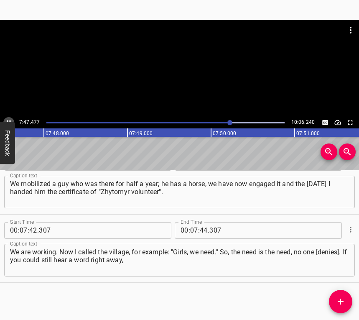
click at [9, 118] on button "Play/Pause" at bounding box center [8, 122] width 11 height 11
click at [8, 119] on icon "Play/Pause" at bounding box center [9, 123] width 8 height 8
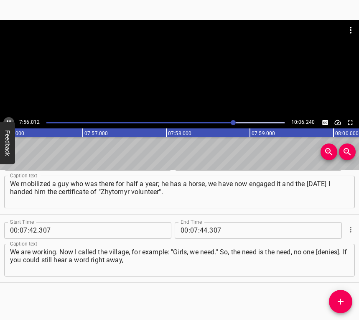
click at [5, 119] on button "Play/Pause" at bounding box center [8, 122] width 11 height 11
click at [232, 123] on div at bounding box center [233, 122] width 5 height 5
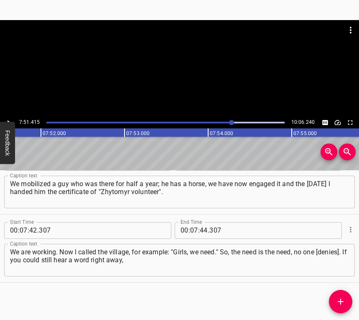
scroll to position [0, 39452]
click at [9, 120] on icon "Play/Pause" at bounding box center [9, 123] width 8 height 8
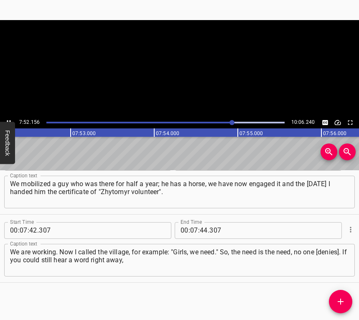
click at [9, 120] on icon "Play/Pause" at bounding box center [9, 123] width 8 height 8
click at [9, 119] on icon "Play/Pause" at bounding box center [9, 123] width 8 height 8
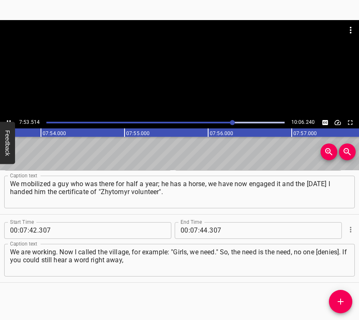
scroll to position [0, 39649]
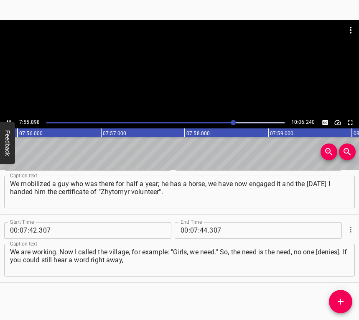
click at [8, 120] on icon "Play/Pause" at bounding box center [9, 123] width 8 height 8
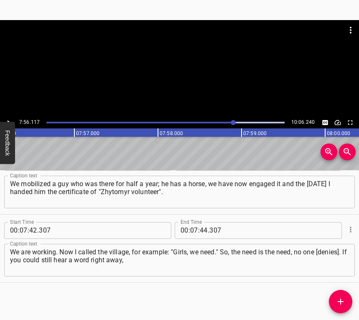
scroll to position [0, 39846]
click at [232, 122] on div at bounding box center [233, 122] width 5 height 5
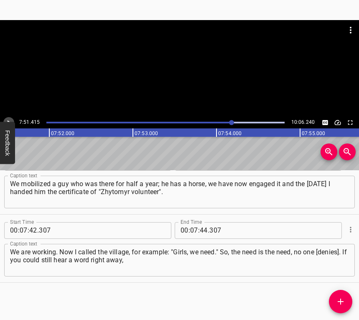
click at [5, 120] on icon "Play/Pause" at bounding box center [9, 123] width 8 height 8
click at [8, 118] on button "Play/Pause" at bounding box center [8, 122] width 11 height 11
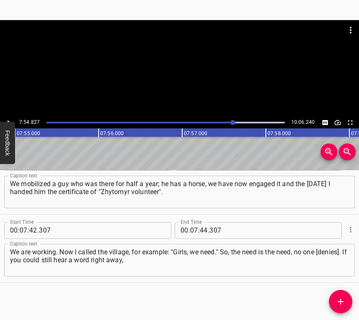
scroll to position [0, 39738]
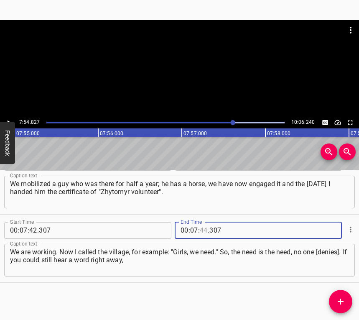
click at [203, 231] on input "number" at bounding box center [204, 230] width 8 height 17
type input "54"
type input "827"
drag, startPoint x: 336, startPoint y: 300, endPoint x: 351, endPoint y: 318, distance: 23.2
click at [337, 300] on icon "Add Cue" at bounding box center [341, 302] width 10 height 10
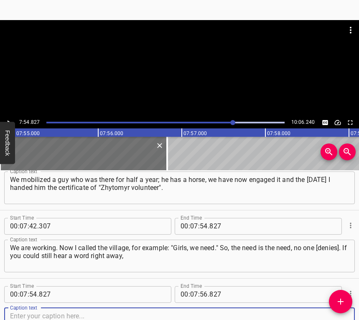
scroll to position [2754, 0]
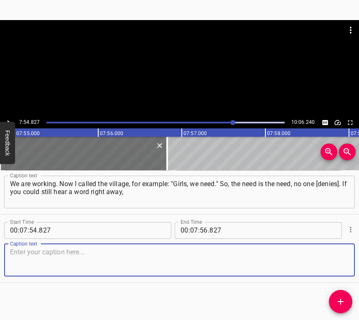
click at [138, 258] on textarea at bounding box center [179, 260] width 339 height 24
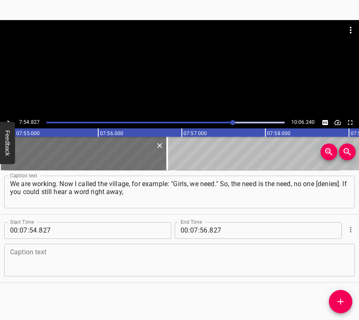
click at [52, 260] on textarea at bounding box center [179, 260] width 339 height 24
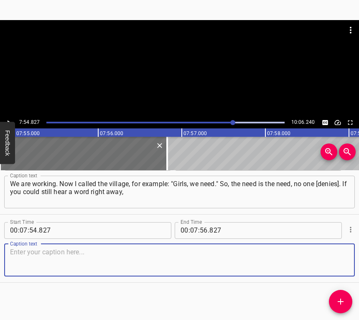
paste textarea "it seems to me that it is not now. When we go to other villages, anything happe…"
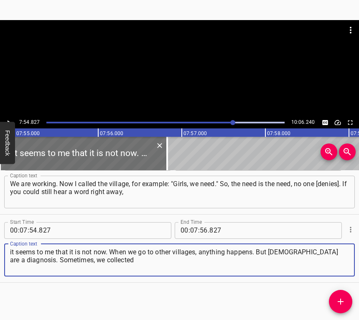
type textarea "it seems to me that it is not now. When we go to other villages, anything happe…"
click at [8, 119] on icon "Play/Pause" at bounding box center [9, 123] width 8 height 8
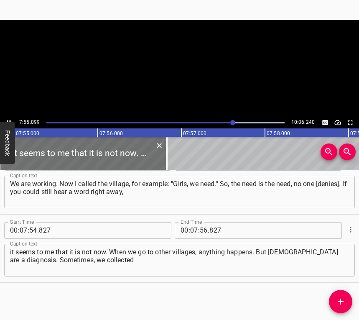
scroll to position [0, 39760]
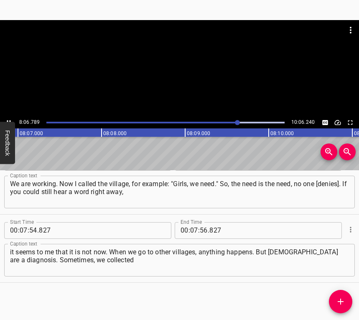
click at [9, 120] on icon "Play/Pause" at bounding box center [9, 123] width 8 height 8
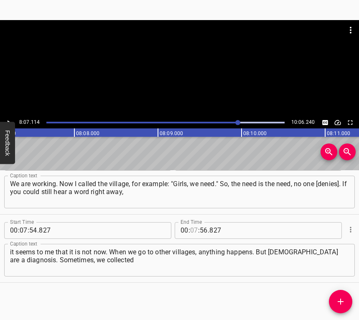
click at [191, 231] on input "number" at bounding box center [194, 230] width 8 height 17
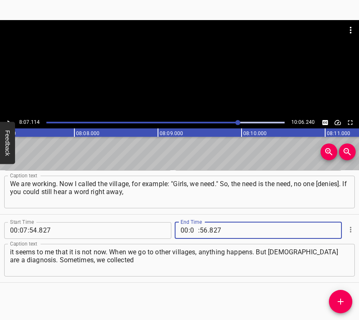
type input "08"
type input "07"
type input "114"
click at [335, 303] on span "Add Cue" at bounding box center [340, 302] width 23 height 10
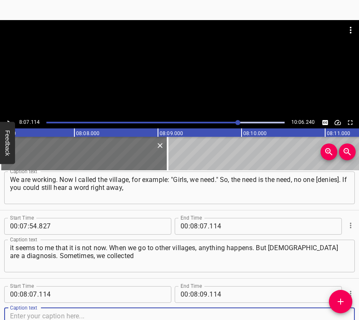
scroll to position [2822, 0]
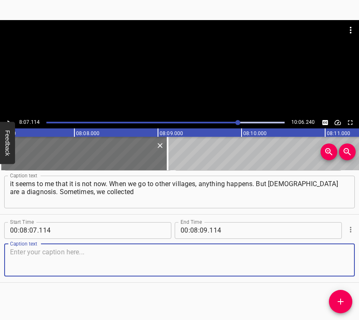
drag, startPoint x: 338, startPoint y: 259, endPoint x: 359, endPoint y: 251, distance: 22.0
click at [338, 259] on textarea at bounding box center [179, 260] width 339 height 24
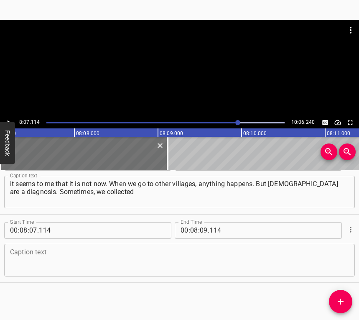
click at [29, 260] on textarea at bounding box center [179, 260] width 339 height 24
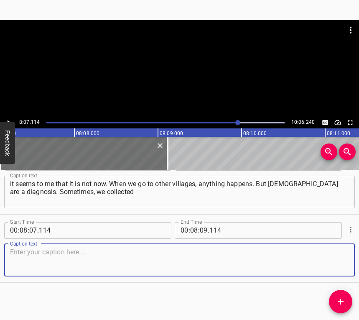
paste textarea "up to [UAH] 7,000 and bought cereals, socks, everything. We count all this mone…"
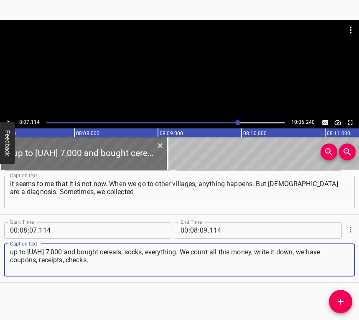
type textarea "up to [UAH] 7,000 and bought cereals, socks, everything. We count all this mone…"
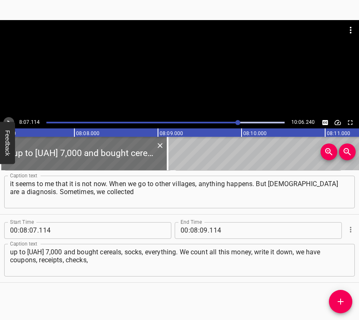
click at [8, 117] on button "Play/Pause" at bounding box center [8, 122] width 11 height 11
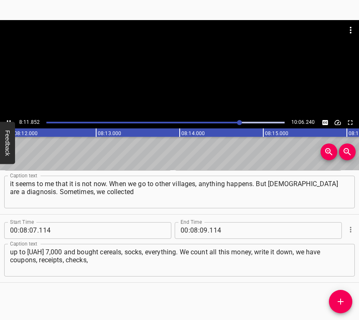
click at [8, 120] on icon "Play/Pause" at bounding box center [9, 123] width 8 height 8
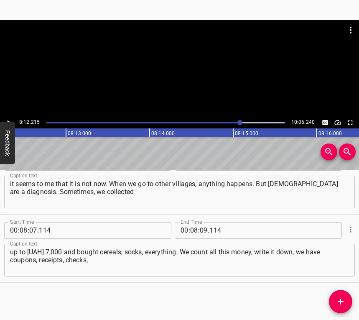
click at [5, 120] on icon "Play/Pause" at bounding box center [9, 123] width 8 height 8
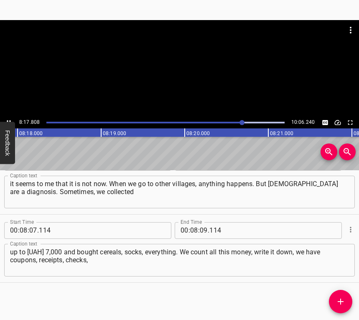
click at [8, 120] on icon "Play/Pause" at bounding box center [9, 123] width 8 height 8
click at [8, 119] on icon "Play/Pause" at bounding box center [9, 123] width 8 height 8
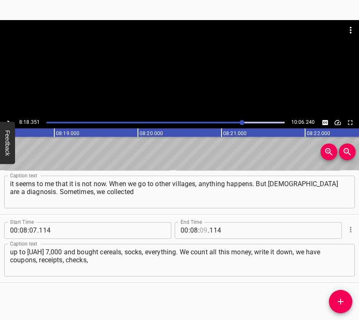
click at [200, 233] on input "number" at bounding box center [204, 230] width 8 height 17
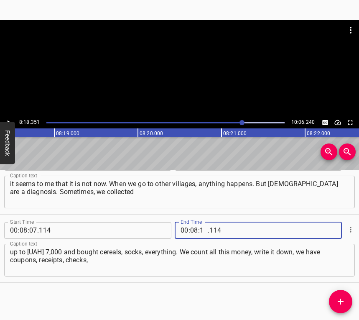
type input "18"
type input "351"
click at [342, 298] on icon "Add Cue" at bounding box center [341, 302] width 10 height 10
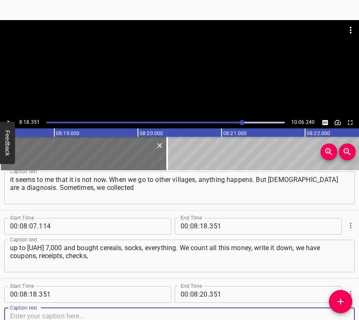
scroll to position [2890, 0]
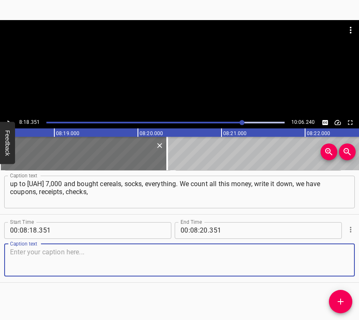
click at [332, 256] on textarea at bounding box center [179, 260] width 339 height 24
click at [15, 269] on textarea at bounding box center [179, 260] width 339 height 24
paste textarea "we have everything that we use this money for. And we will go all the way to th…"
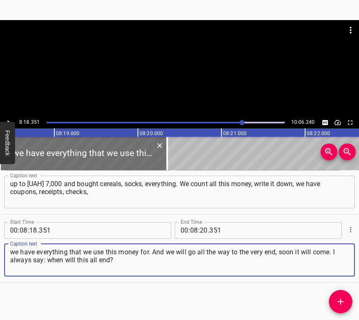
type textarea "we have everything that we use this money for. And we will go all the way to th…"
click at [7, 121] on icon "Play/Pause" at bounding box center [9, 123] width 8 height 8
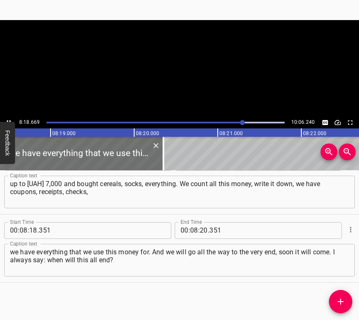
scroll to position [0, 41733]
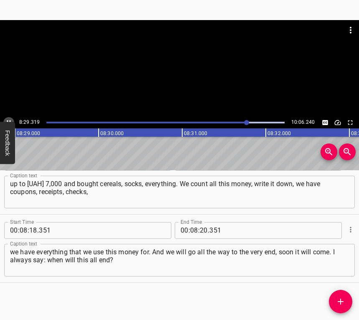
click at [6, 119] on icon "Play/Pause" at bounding box center [9, 123] width 8 height 8
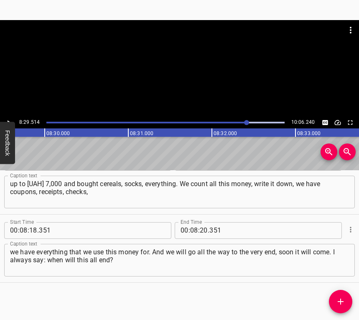
scroll to position [0, 42641]
click at [203, 228] on input "number" at bounding box center [204, 230] width 8 height 17
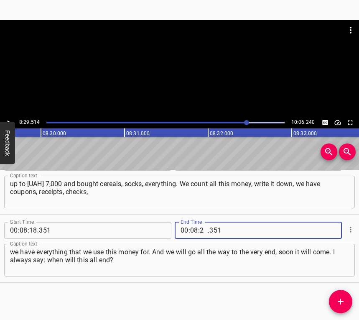
type input "29"
type input "514"
click at [345, 296] on button "Add Cue" at bounding box center [340, 301] width 23 height 23
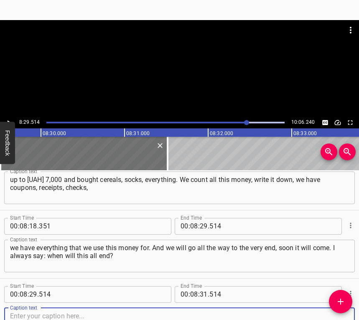
scroll to position [2958, 0]
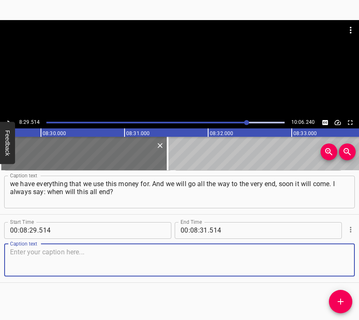
click at [344, 268] on div "Caption text" at bounding box center [179, 260] width 351 height 33
click at [88, 250] on textarea at bounding box center [179, 260] width 339 height 24
paste textarea "[DATE] will end with our victory, the brightest victory in the world, ours. The…"
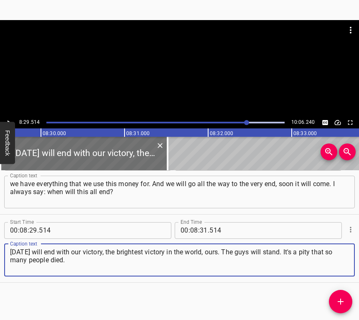
type textarea "[DATE] will end with our victory, the brightest victory in the world, ours. The…"
click at [10, 121] on icon "Play/Pause" at bounding box center [9, 123] width 8 height 8
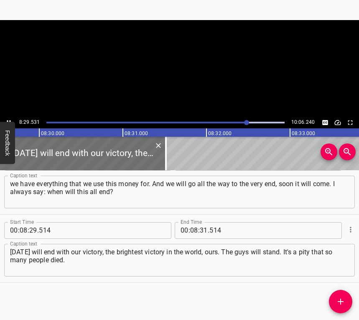
scroll to position [0, 42665]
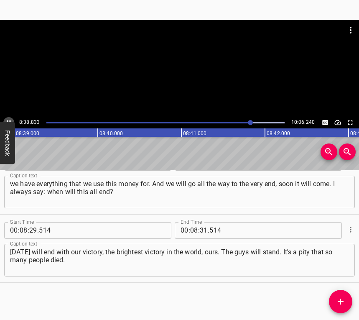
click at [8, 118] on button "Play/Pause" at bounding box center [8, 122] width 11 height 11
click at [200, 228] on input "number" at bounding box center [204, 230] width 8 height 17
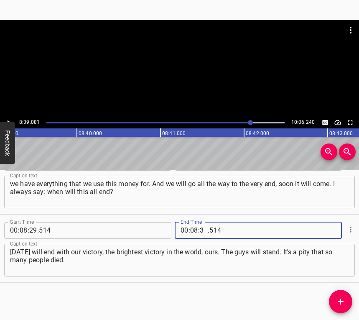
type input "39"
type input "081"
click at [337, 299] on icon "Add Cue" at bounding box center [341, 302] width 10 height 10
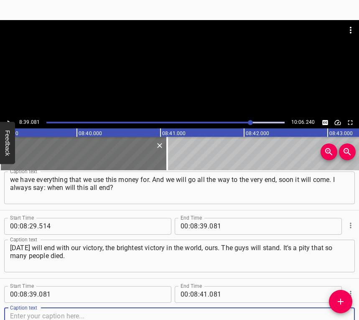
scroll to position [3027, 0]
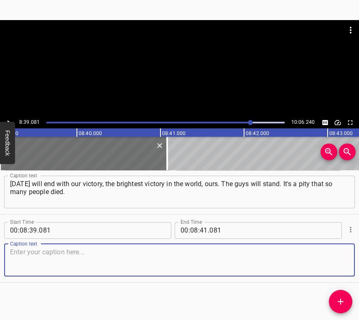
click at [328, 252] on textarea at bounding box center [179, 260] width 339 height 24
click at [60, 264] on textarea at bounding box center [179, 260] width 339 height 24
paste textarea "Look, if you go to cemeteries in the suburbs, where flags are flying, it's terr…"
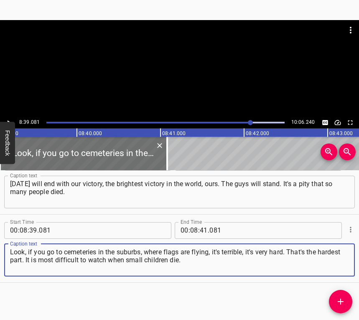
type textarea "Look, if you go to cemeteries in the suburbs, where flags are flying, it's terr…"
click at [11, 118] on button "Play/Pause" at bounding box center [8, 122] width 11 height 11
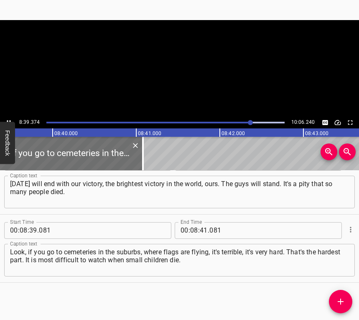
scroll to position [0, 43487]
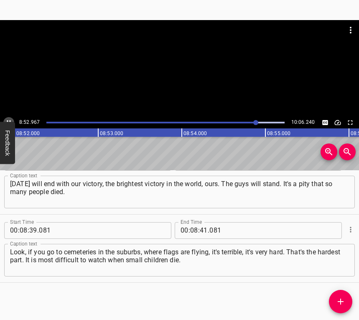
drag, startPoint x: 8, startPoint y: 119, endPoint x: 8, endPoint y: 115, distance: 4.3
click at [8, 120] on icon "Play/Pause" at bounding box center [9, 123] width 8 height 8
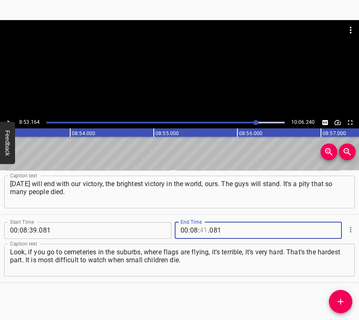
click at [200, 228] on input "number" at bounding box center [204, 230] width 8 height 17
type input "53"
type input "164"
click at [337, 300] on icon "Add Cue" at bounding box center [341, 302] width 10 height 10
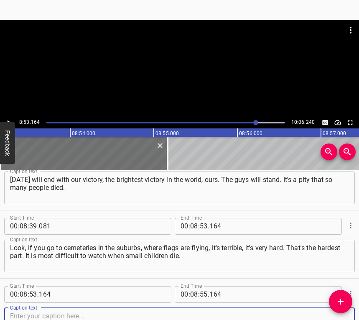
scroll to position [3095, 0]
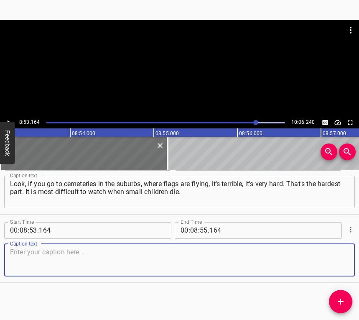
click at [316, 260] on textarea at bounding box center [179, 260] width 339 height 24
paste textarea "When they were bombing maternity hospitals and hospitals. Nothing human at all.…"
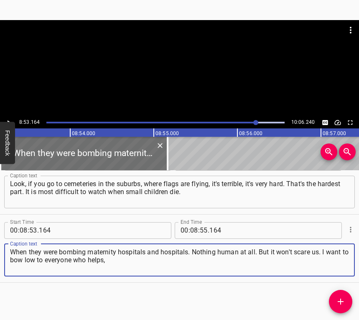
type textarea "When they were bombing maternity hospitals and hospitals. Nothing human at all.…"
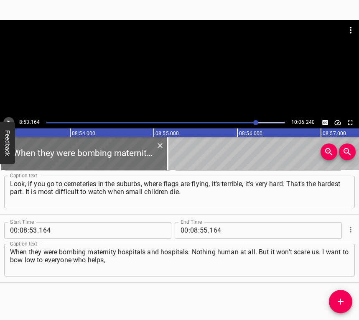
click at [6, 120] on icon "Play/Pause" at bounding box center [9, 123] width 8 height 8
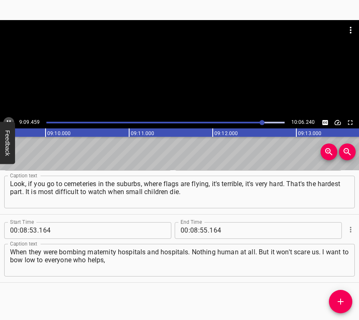
click at [6, 120] on icon "Play/Pause" at bounding box center [9, 123] width 8 height 8
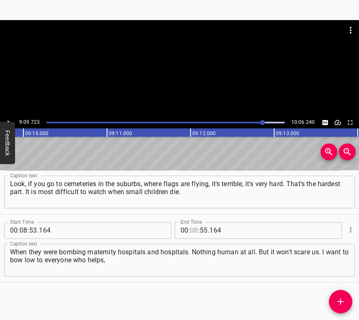
click at [195, 231] on input "number" at bounding box center [194, 230] width 8 height 17
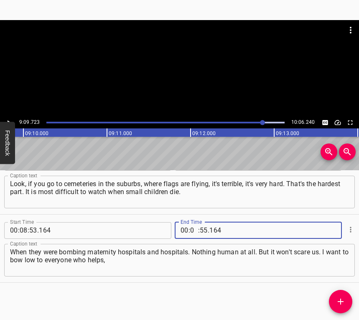
type input "09"
type input "723"
click at [340, 299] on icon "Add Cue" at bounding box center [341, 302] width 10 height 10
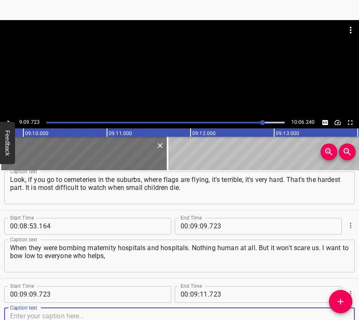
scroll to position [3163, 0]
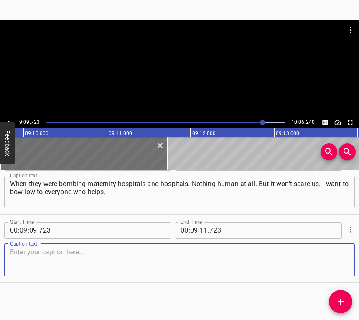
click at [333, 257] on textarea at bounding box center [179, 260] width 339 height 24
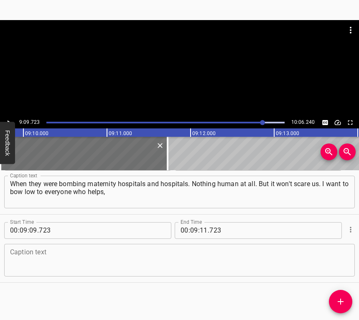
click at [66, 259] on textarea at bounding box center [179, 260] width 339 height 24
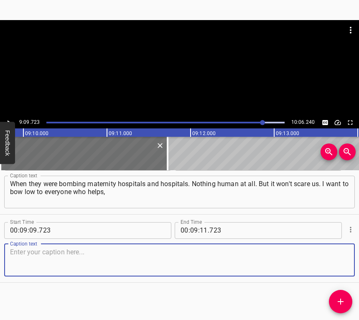
paste textarea "especially as a bent old woman carries a bucket of potatoes. And I said: "Aunt …"
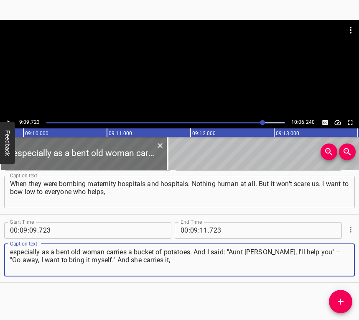
type textarea "especially as a bent old woman carries a bucket of potatoes. And I said: "Aunt …"
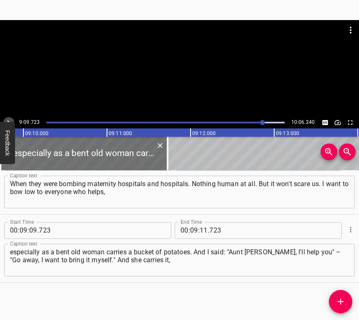
click at [8, 118] on button "Play/Pause" at bounding box center [8, 122] width 11 height 11
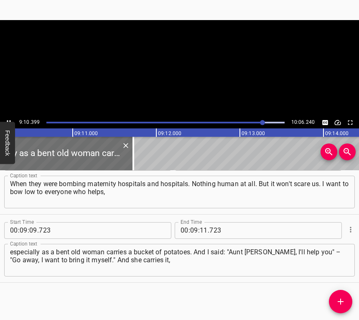
scroll to position [0, 46062]
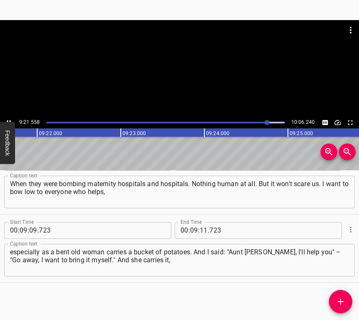
click at [8, 119] on icon "Play/Pause" at bounding box center [9, 123] width 8 height 8
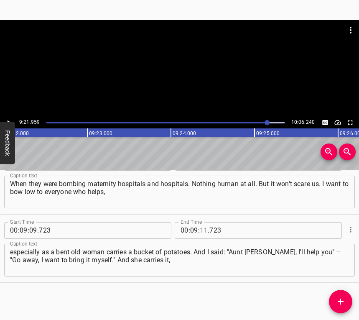
click at [201, 228] on input "number" at bounding box center [204, 230] width 8 height 17
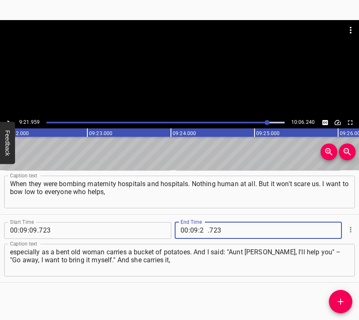
type input "21"
type input "959"
click at [349, 297] on span "Add Cue" at bounding box center [340, 302] width 23 height 10
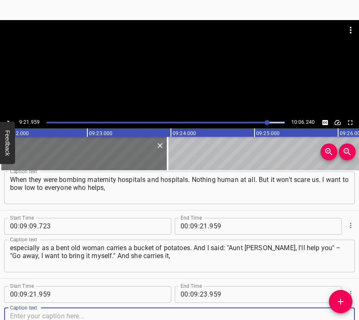
scroll to position [3231, 0]
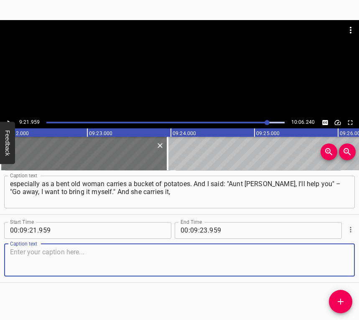
click at [332, 260] on textarea at bounding box center [179, 260] width 339 height 24
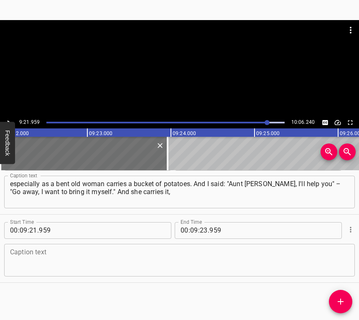
click at [227, 256] on textarea at bounding box center [179, 260] width 339 height 24
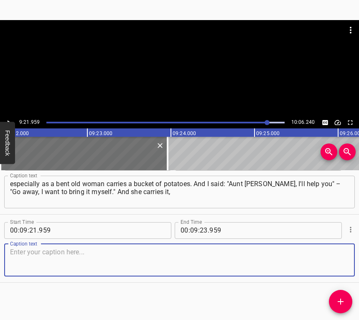
paste textarea "the people give their last. I would like to thank all very much. If it weren't …"
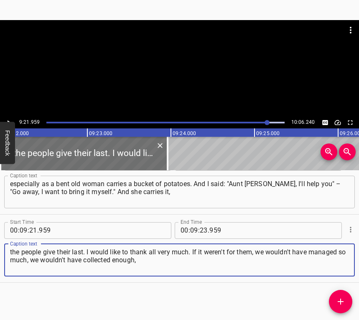
type textarea "the people give their last. I would like to thank all very much. If it weren't …"
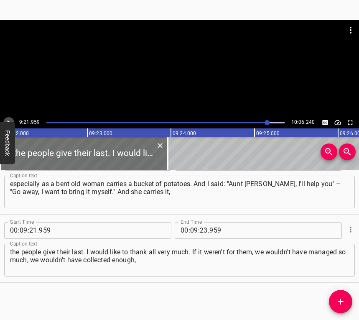
click at [8, 119] on icon "Play/Pause" at bounding box center [9, 123] width 8 height 8
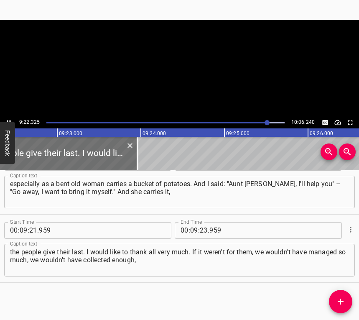
scroll to position [0, 47081]
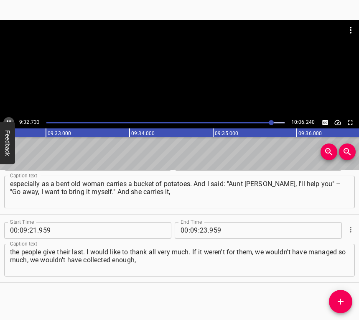
click at [8, 118] on button "Play/Pause" at bounding box center [8, 122] width 11 height 11
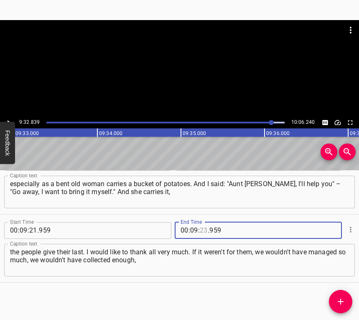
click at [203, 229] on input "number" at bounding box center [204, 230] width 8 height 17
type input "32"
type input "839"
click at [336, 303] on icon "Add Cue" at bounding box center [341, 302] width 10 height 10
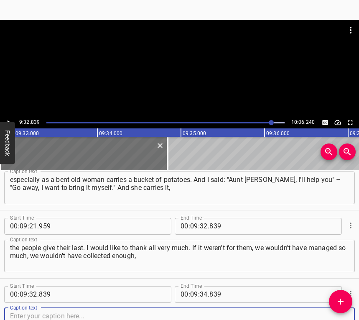
scroll to position [3299, 0]
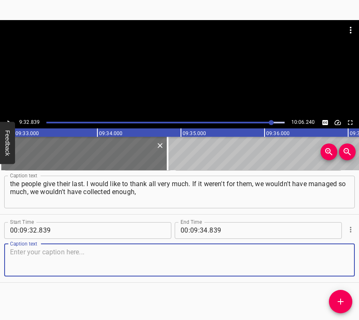
click at [330, 258] on textarea at bounding box center [179, 260] width 339 height 24
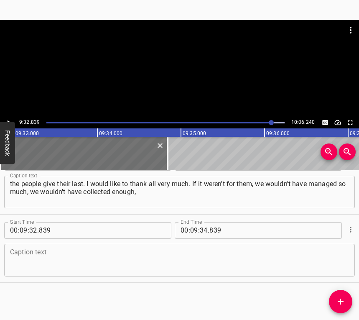
click at [92, 277] on div "Caption text Caption text" at bounding box center [179, 260] width 351 height 38
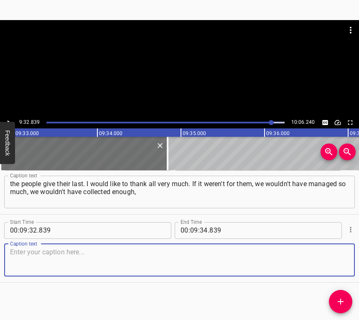
click at [90, 259] on textarea at bounding box center [179, 260] width 339 height 24
paste textarea "we wouldn't have received the award for dignity and patriotism – medals for [DE…"
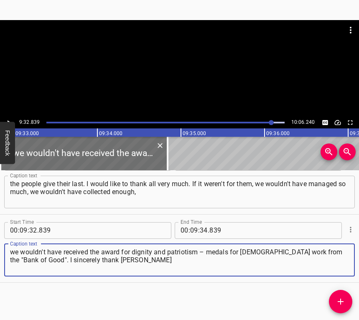
type textarea "we wouldn't have received the award for dignity and patriotism – medals for [DE…"
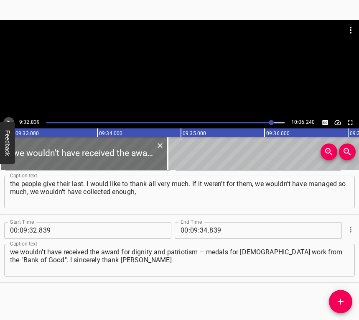
click at [5, 121] on icon "Play/Pause" at bounding box center [9, 123] width 8 height 8
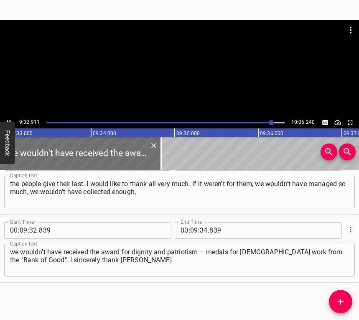
scroll to position [0, 47968]
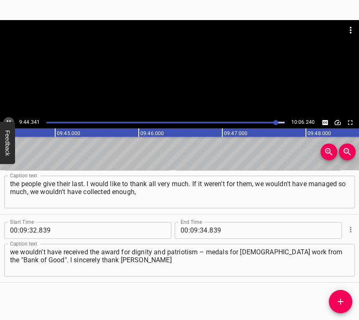
click at [9, 119] on icon "Play/Pause" at bounding box center [9, 123] width 8 height 8
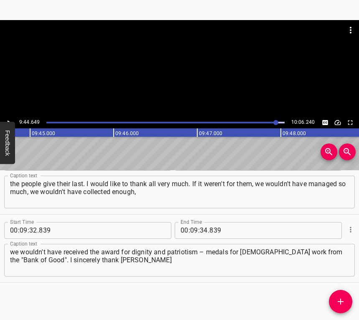
scroll to position [0, 48929]
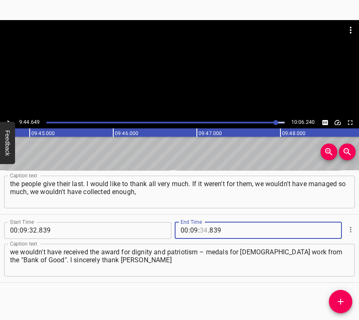
click at [203, 231] on input "number" at bounding box center [204, 230] width 8 height 17
type input "44"
type input "649"
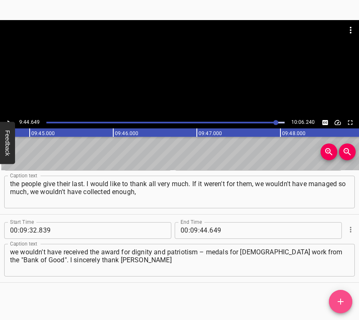
click at [339, 303] on icon "Add Cue" at bounding box center [341, 302] width 10 height 10
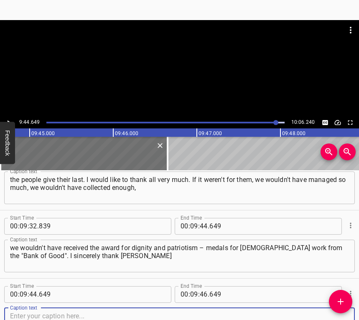
scroll to position [3368, 0]
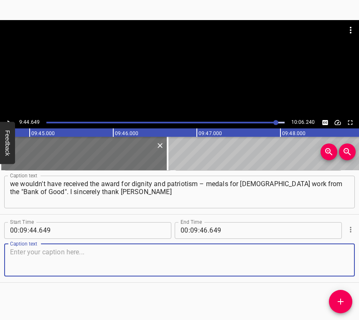
click at [335, 262] on textarea at bounding box center [179, 260] width 339 height 24
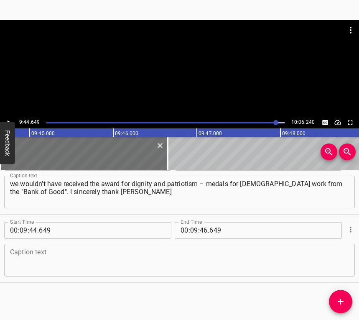
click at [35, 262] on textarea at bounding box center [179, 260] width 339 height 24
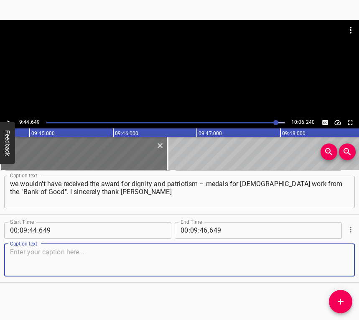
paste textarea "and her team, we have been working since the 14th. I bow low to all the people …"
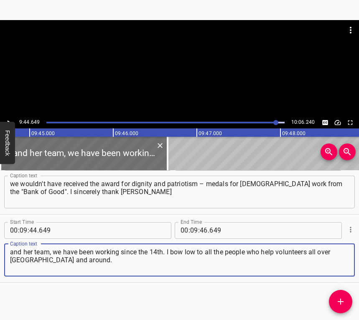
type textarea "and her team, we have been working since the 14th. I bow low to all the people …"
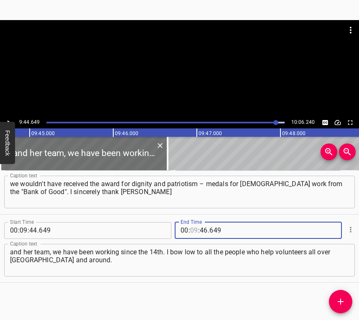
click at [191, 226] on input "number" at bounding box center [194, 230] width 8 height 17
type input "10"
type input "46"
click at [191, 226] on input "number" at bounding box center [194, 230] width 8 height 17
type input "05"
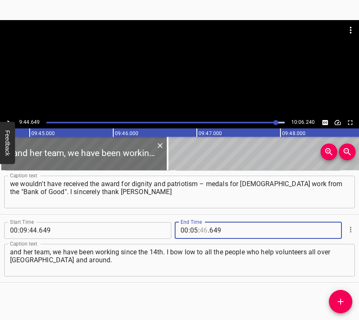
type input "46"
click at [191, 226] on input "number" at bounding box center [194, 230] width 8 height 17
type input "09"
type input "56"
type input "240"
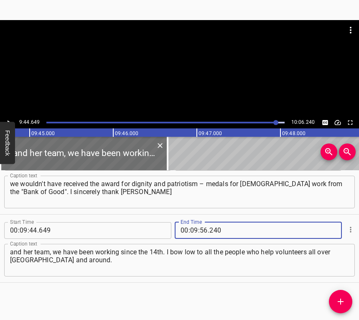
click at [6, 118] on button "Play/Pause" at bounding box center [8, 122] width 11 height 11
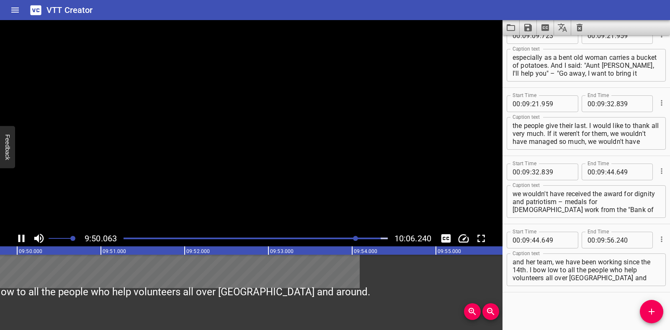
scroll to position [3223, 0]
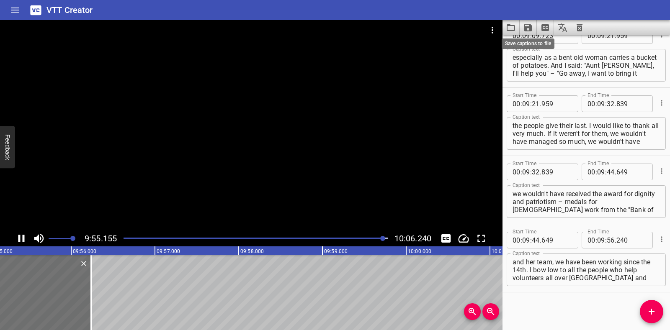
click at [359, 31] on icon "Save captions to file" at bounding box center [528, 28] width 8 height 8
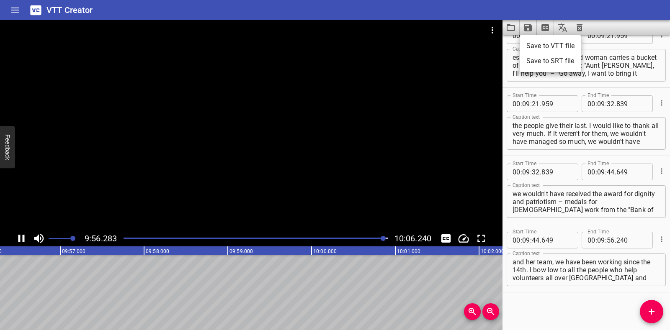
click at [359, 47] on li "Save to VTT file" at bounding box center [550, 45] width 62 height 15
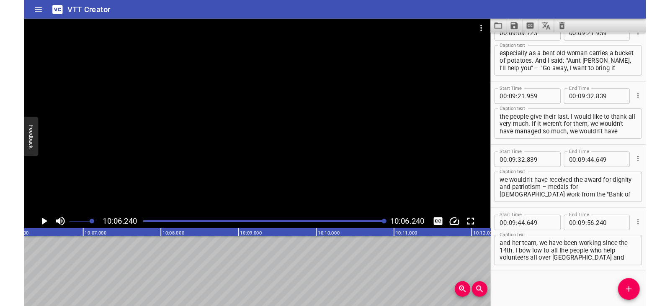
scroll to position [3247, 0]
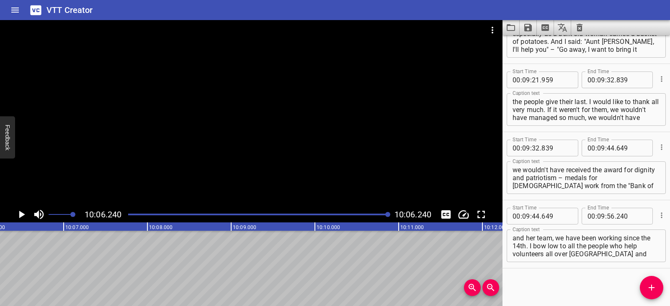
click at [359, 26] on icon "Clear captions" at bounding box center [579, 28] width 10 height 10
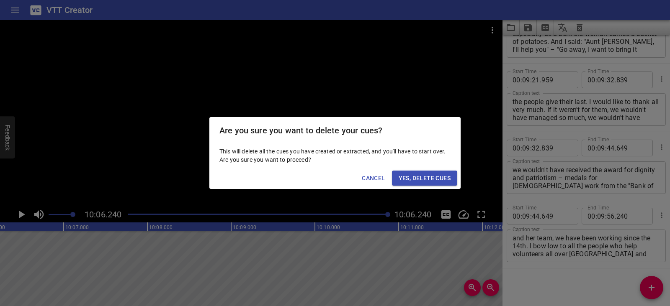
click at [359, 175] on button "Yes, Delete Cues" at bounding box center [424, 178] width 65 height 15
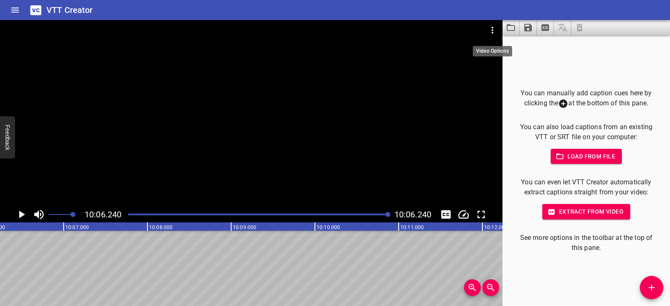
click at [359, 28] on icon "Video Options" at bounding box center [492, 30] width 10 height 10
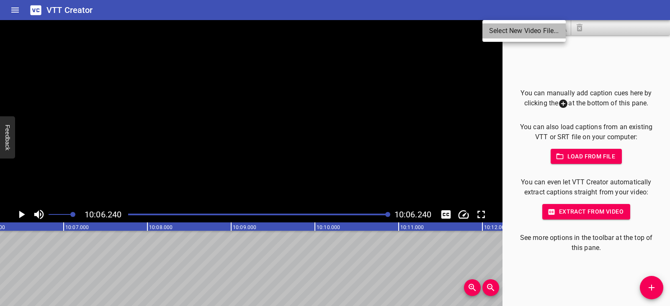
click at [359, 28] on li "Select New Video File..." at bounding box center [523, 30] width 83 height 15
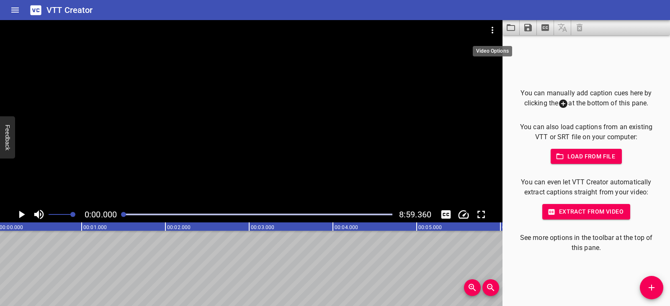
scroll to position [0, 0]
click at [23, 214] on icon "Play/Pause" at bounding box center [22, 215] width 6 height 8
click at [23, 214] on icon "Play/Pause" at bounding box center [21, 215] width 6 height 8
click at [24, 213] on icon "Play/Pause" at bounding box center [21, 214] width 13 height 13
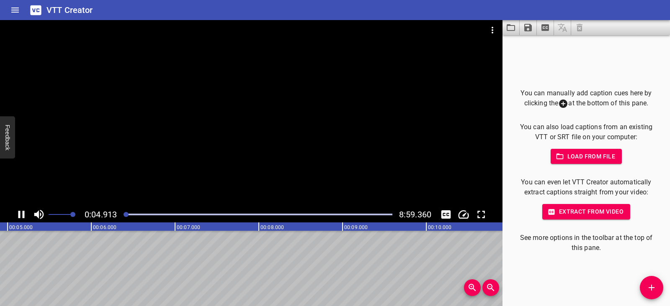
click at [25, 213] on icon "Play/Pause" at bounding box center [21, 214] width 13 height 13
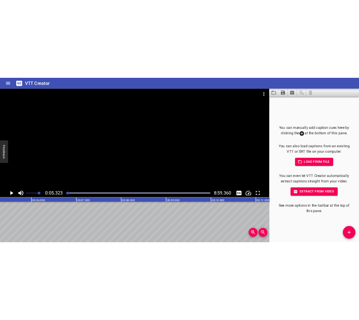
scroll to position [0, 445]
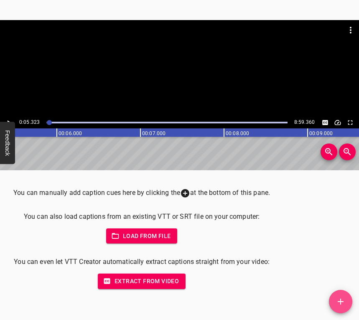
click at [340, 300] on icon "Add Cue" at bounding box center [341, 302] width 10 height 10
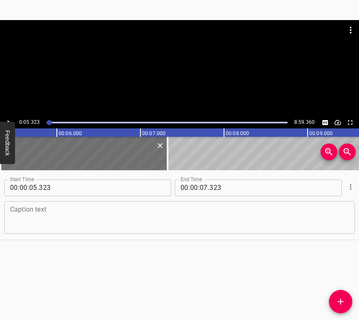
click at [99, 216] on textarea at bounding box center [179, 217] width 339 height 24
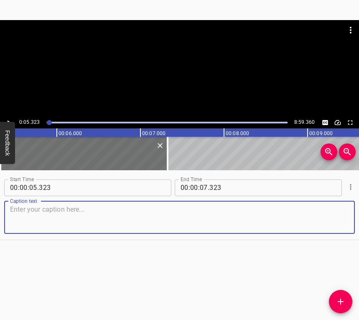
paste textarea "I learned how to bake bread. A year has passed since I learned to bake it and s…"
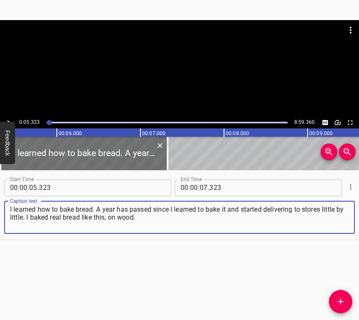
type textarea "I learned how to bake bread. A year has passed since I learned to bake it and s…"
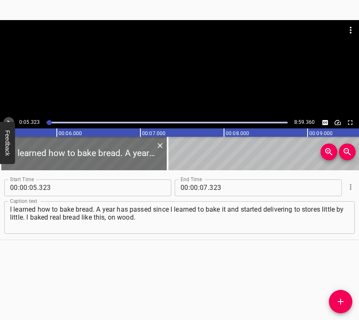
click at [11, 119] on icon "Play/Pause" at bounding box center [9, 123] width 8 height 8
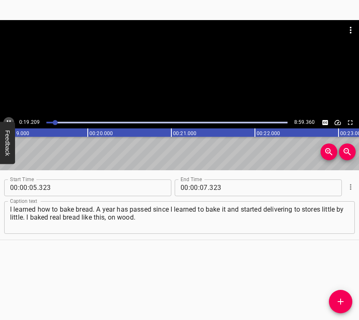
click at [11, 120] on icon "Play/Pause" at bounding box center [9, 123] width 8 height 8
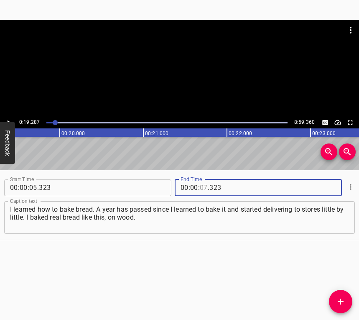
click at [203, 187] on input "number" at bounding box center [204, 188] width 8 height 17
type input "19"
type input "287"
click at [339, 298] on icon "Add Cue" at bounding box center [341, 302] width 10 height 10
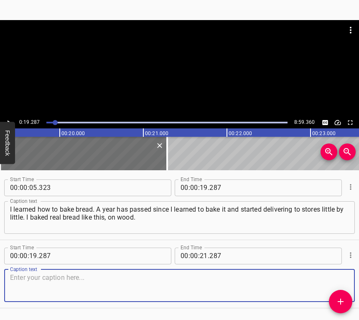
scroll to position [26, 0]
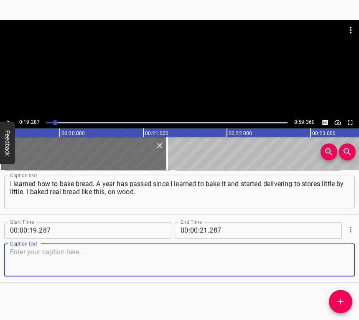
drag, startPoint x: 335, startPoint y: 261, endPoint x: 359, endPoint y: 240, distance: 32.0
click at [337, 258] on textarea at bounding box center [179, 260] width 339 height 24
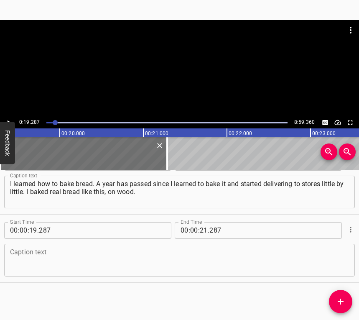
click at [51, 256] on textarea at bounding box center [179, 260] width 339 height 24
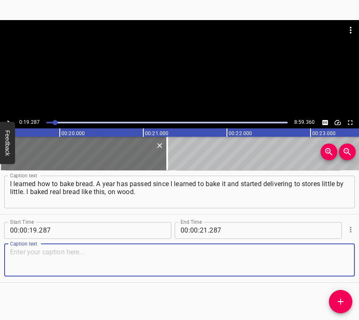
paste textarea "It came by itself, and then, when I had baked a year, the women-neighbours came…"
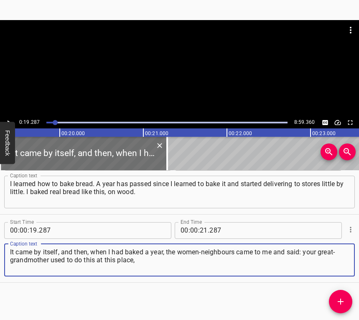
type textarea "It came by itself, and then, when I had baked a year, the women-neighbours came…"
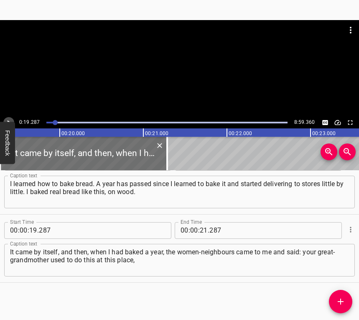
click at [8, 120] on icon "Play/Pause" at bounding box center [9, 123] width 8 height 8
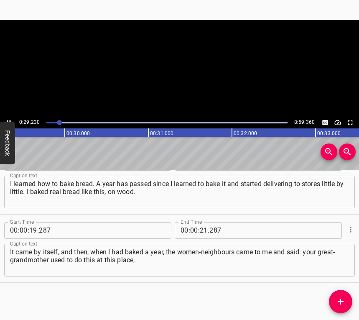
click at [8, 120] on icon "Play/Pause" at bounding box center [9, 123] width 8 height 8
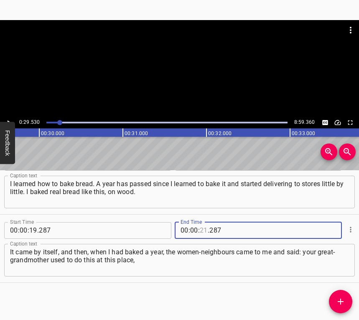
click at [200, 229] on input "number" at bounding box center [204, 230] width 8 height 17
type input "29"
type input "530"
click at [343, 300] on icon "Add Cue" at bounding box center [341, 302] width 10 height 10
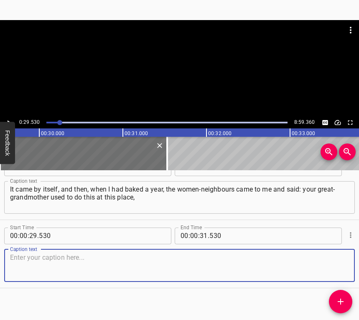
scroll to position [94, 0]
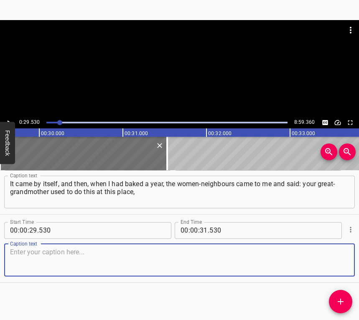
drag, startPoint x: 337, startPoint y: 260, endPoint x: 357, endPoint y: 247, distance: 23.9
click at [337, 259] on textarea at bounding box center [179, 260] width 339 height 24
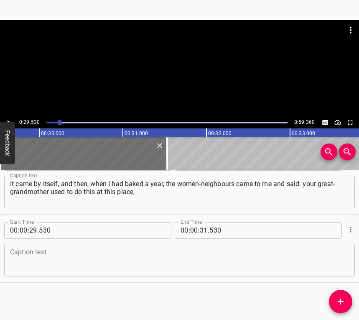
click at [42, 263] on textarea at bounding box center [179, 260] width 339 height 24
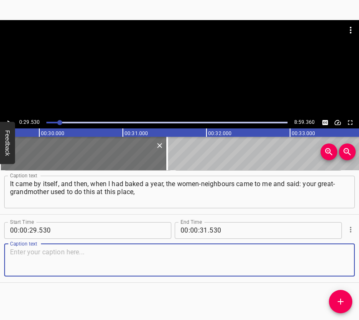
paste textarea "she baked bread, neighbours came, took pies from her. Somehow it was that attra…"
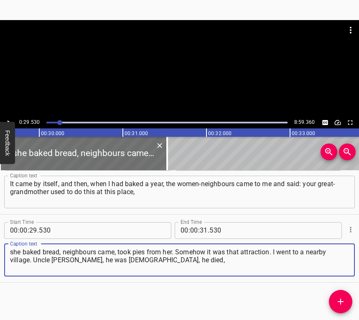
type textarea "she baked bread, neighbours came, took pies from her. Somehow it was that attra…"
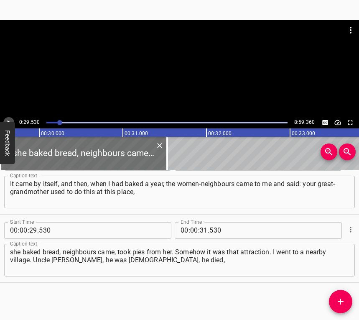
click at [7, 121] on icon "Play/Pause" at bounding box center [9, 123] width 8 height 8
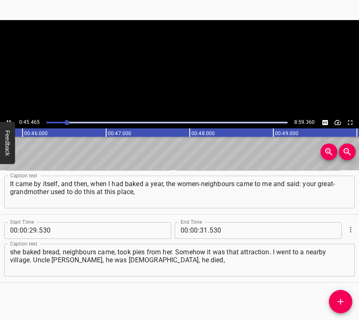
click at [8, 119] on icon "Play/Pause" at bounding box center [9, 123] width 8 height 8
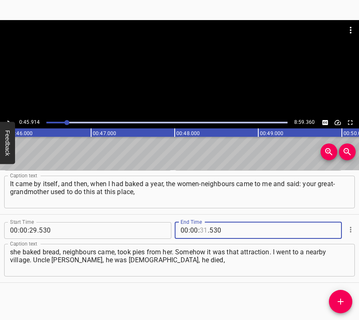
click at [200, 229] on input "number" at bounding box center [204, 230] width 8 height 17
type input "45"
type input "914"
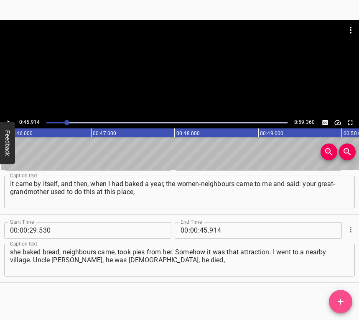
click at [335, 298] on span "Add Cue" at bounding box center [340, 302] width 23 height 10
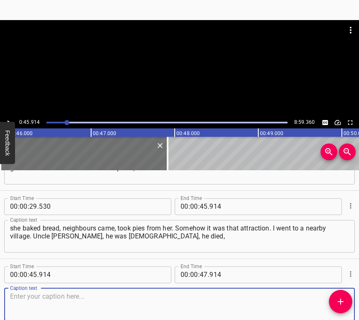
scroll to position [162, 0]
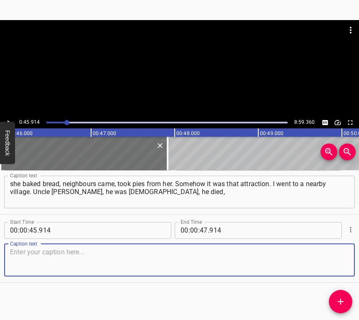
click at [328, 248] on textarea at bounding box center [179, 260] width 339 height 24
click at [129, 264] on textarea at bounding box center [179, 260] width 339 height 24
paste textarea "may the earth rest lightly on him. I turned to him, I say: "Can you make an old…"
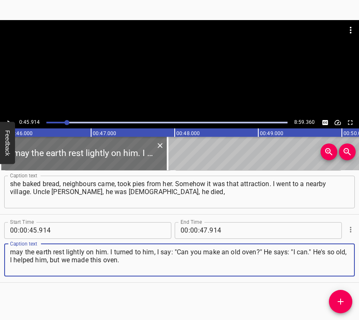
type textarea "may the earth rest lightly on him. I turned to him, I say: "Can you make an old…"
click at [8, 121] on icon "Play/Pause" at bounding box center [9, 122] width 3 height 5
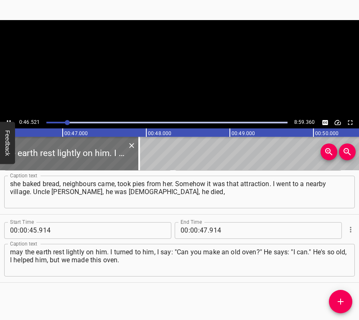
scroll to position [0, 3893]
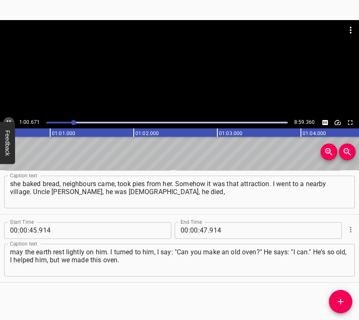
click at [8, 119] on icon "Play/Pause" at bounding box center [9, 123] width 8 height 8
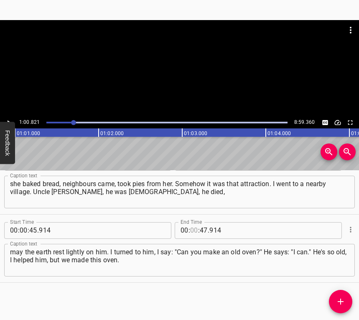
click at [192, 227] on input "number" at bounding box center [194, 230] width 8 height 17
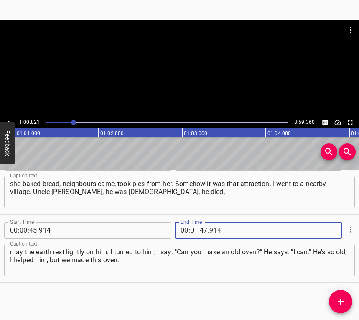
type input "01"
type input "00"
type input "821"
click at [343, 297] on icon "Add Cue" at bounding box center [341, 302] width 10 height 10
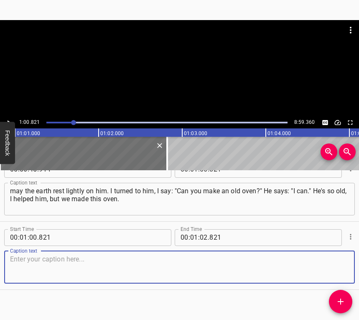
scroll to position [230, 0]
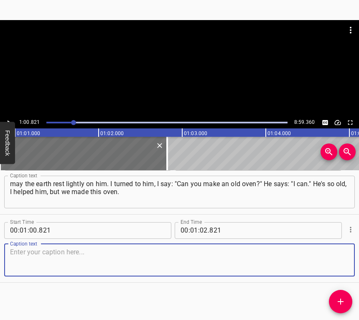
click at [328, 252] on textarea at bounding box center [179, 260] width 339 height 24
click at [33, 263] on textarea at bounding box center [179, 260] width 339 height 24
paste textarea "Lit, set up, no smoke – it's all right. Then my neighbour [PERSON_NAME] came to…"
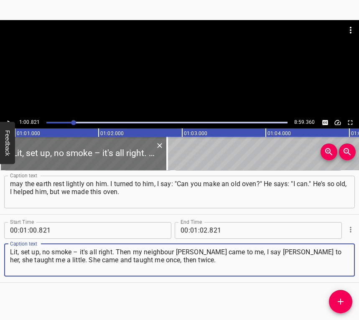
type textarea "Lit, set up, no smoke – it's all right. Then my neighbour [PERSON_NAME] came to…"
click at [8, 119] on icon "Play/Pause" at bounding box center [9, 123] width 8 height 8
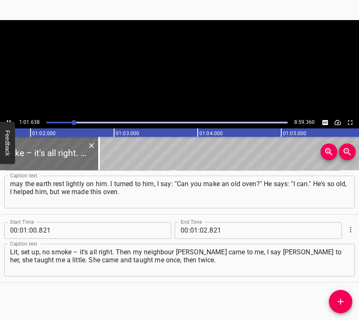
scroll to position [0, 5180]
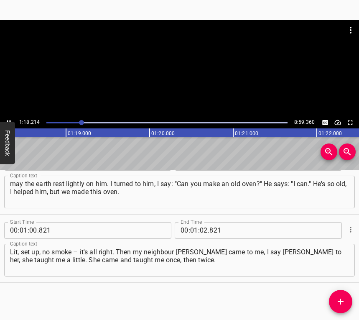
click at [10, 120] on icon "Play/Pause" at bounding box center [9, 123] width 8 height 8
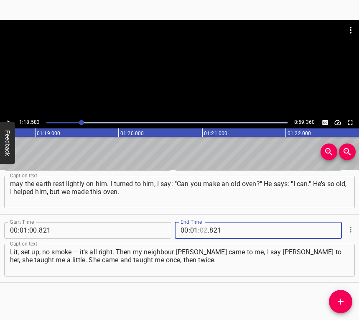
click at [201, 232] on input "number" at bounding box center [204, 230] width 8 height 17
type input "18"
type input "583"
click at [337, 299] on icon "Add Cue" at bounding box center [341, 302] width 10 height 10
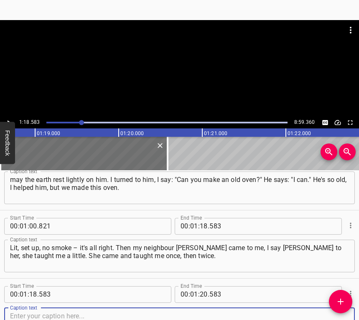
scroll to position [298, 0]
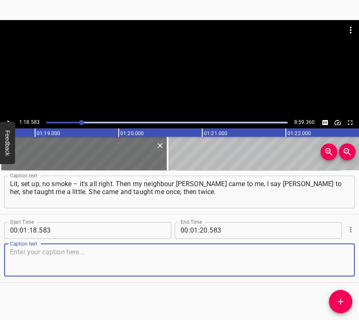
click at [337, 257] on textarea at bounding box center [179, 260] width 339 height 24
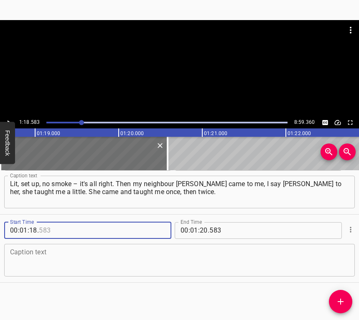
click at [106, 222] on input "number" at bounding box center [77, 230] width 77 height 17
type input "583"
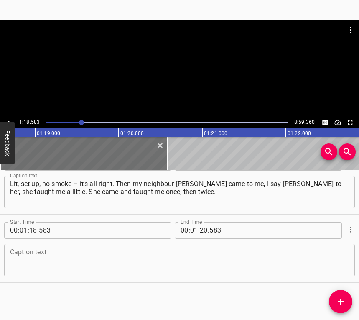
click at [100, 276] on div "Caption text" at bounding box center [179, 260] width 351 height 33
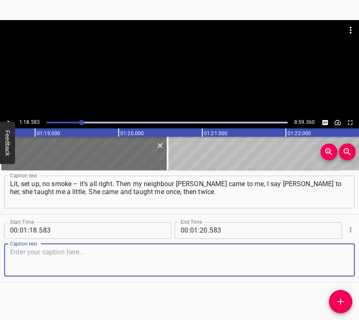
paste textarea "I learned baking for a year because it didn't work out. Sourdough is laid in wi…"
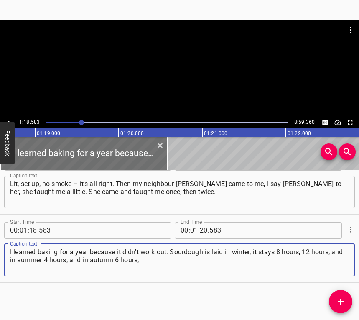
type textarea "I learned baking for a year because it didn't work out. Sourdough is laid in wi…"
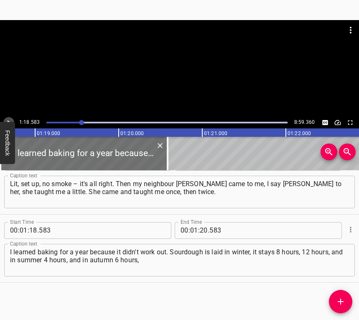
click at [10, 120] on icon "Play/Pause" at bounding box center [9, 123] width 8 height 8
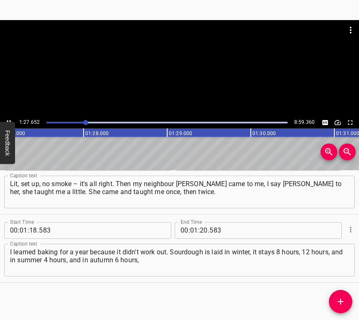
click at [10, 117] on button "Play/Pause" at bounding box center [8, 122] width 11 height 11
click at [8, 118] on button "Play/Pause" at bounding box center [8, 122] width 11 height 11
click at [8, 119] on icon "Play/Pause" at bounding box center [9, 123] width 8 height 8
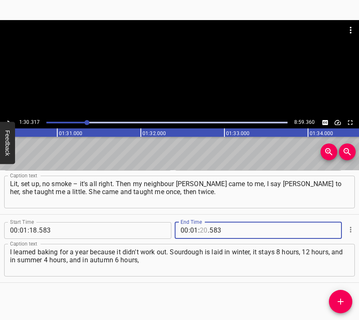
click at [203, 232] on input "number" at bounding box center [204, 230] width 8 height 17
type input "30"
type input "317"
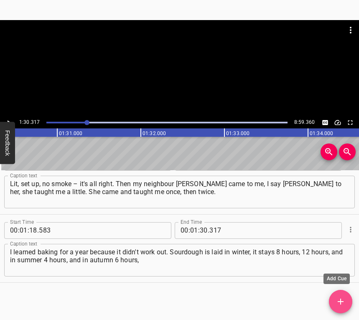
click at [337, 296] on button "Add Cue" at bounding box center [340, 301] width 23 height 23
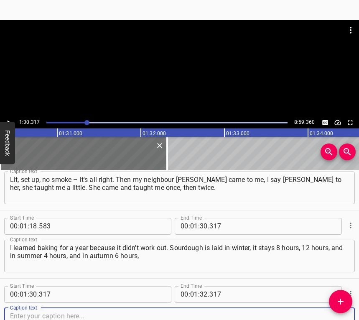
scroll to position [367, 0]
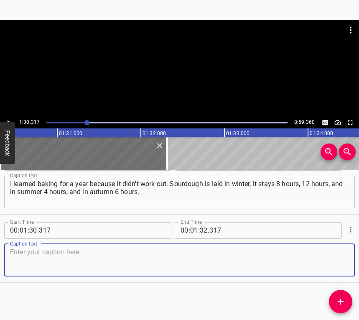
drag, startPoint x: 331, startPoint y: 259, endPoint x: 355, endPoint y: 246, distance: 27.3
click at [333, 257] on textarea at bounding box center [179, 260] width 339 height 24
click at [169, 264] on textarea at bounding box center [179, 260] width 339 height 24
paste textarea "in spring 5 hours, I could not catch this period of time. And in my house, [PER…"
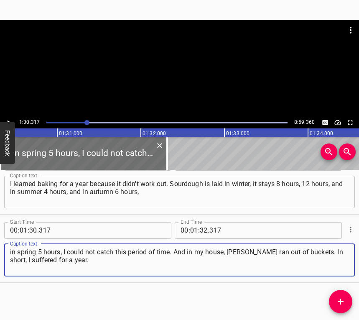
type textarea "in spring 5 hours, I could not catch this period of time. And in my house, [PER…"
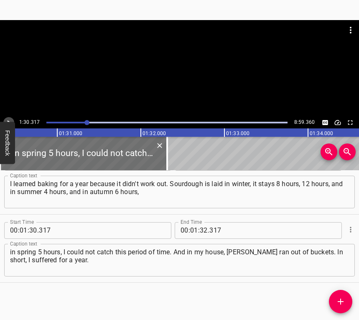
click at [7, 121] on icon "Play/Pause" at bounding box center [9, 123] width 8 height 8
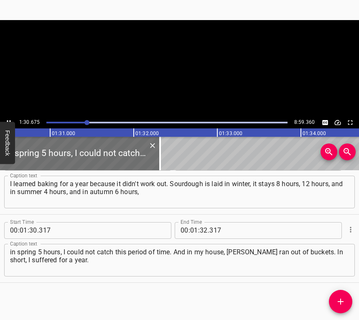
scroll to position [0, 7588]
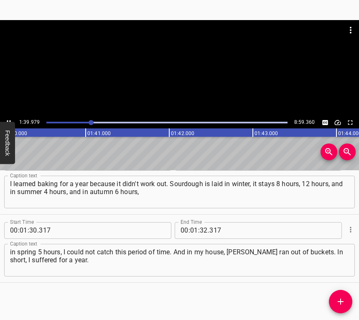
click at [8, 122] on button "Feedback" at bounding box center [7, 143] width 15 height 42
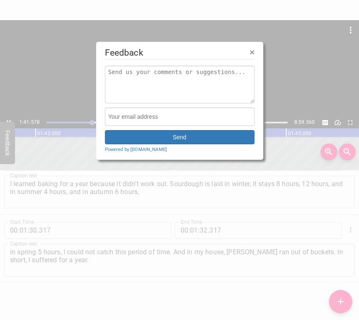
click at [251, 53] on span "×" at bounding box center [252, 52] width 5 height 10
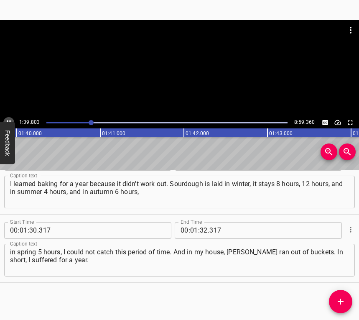
click at [8, 119] on icon "Play/Pause" at bounding box center [9, 123] width 8 height 8
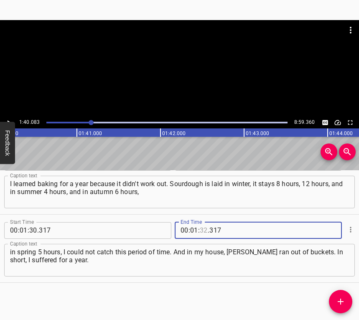
click at [200, 226] on input "number" at bounding box center [204, 230] width 8 height 17
type input "40"
type input "083"
click at [347, 298] on span "Add Cue" at bounding box center [340, 302] width 23 height 10
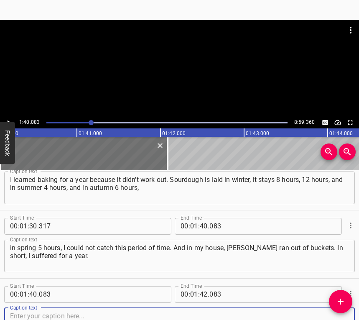
scroll to position [435, 0]
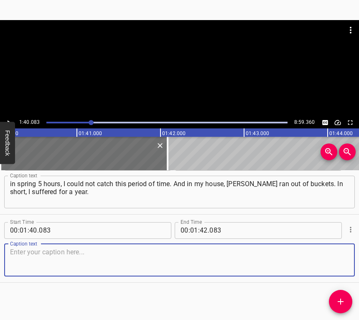
click at [332, 259] on textarea at bounding box center [179, 260] width 339 height 24
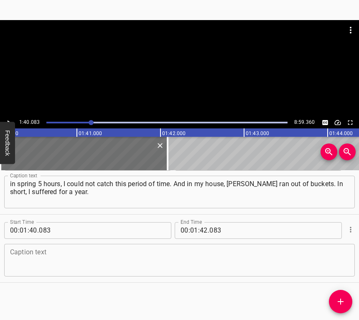
click at [203, 257] on textarea at bounding box center [179, 260] width 339 height 24
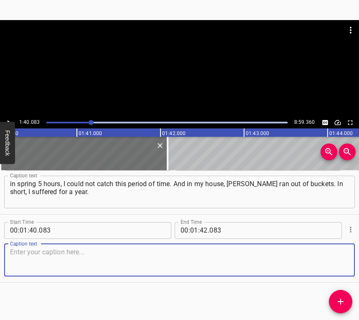
paste textarea "I started throwing the dough around the corners, because I couldn't do it. Then…"
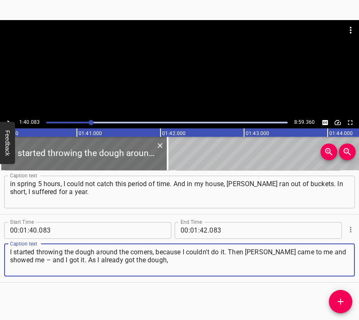
type textarea "I started throwing the dough around the corners, because I couldn't do it. Then…"
click at [8, 119] on icon "Play/Pause" at bounding box center [9, 123] width 8 height 8
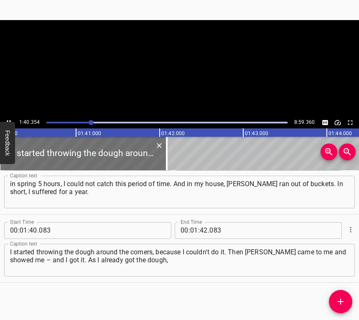
scroll to position [0, 8398]
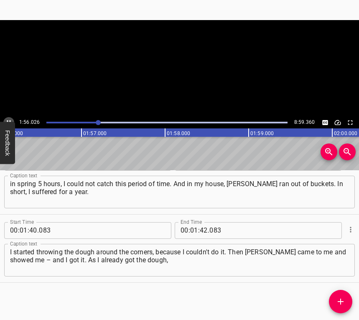
click at [8, 117] on button "Play/Pause" at bounding box center [8, 122] width 11 height 11
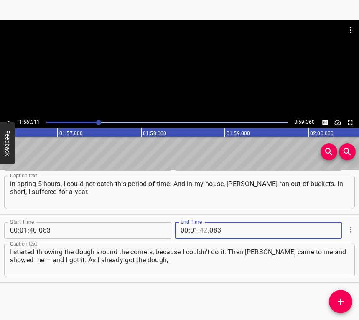
click at [202, 228] on input "number" at bounding box center [204, 230] width 8 height 17
type input "56"
type input "311"
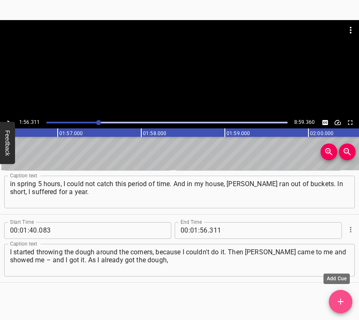
click at [344, 298] on icon "Add Cue" at bounding box center [341, 302] width 10 height 10
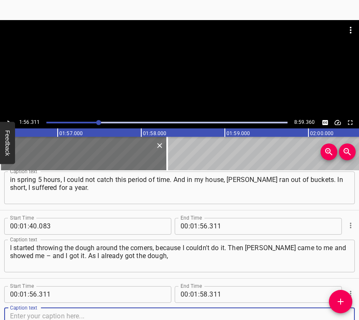
scroll to position [503, 0]
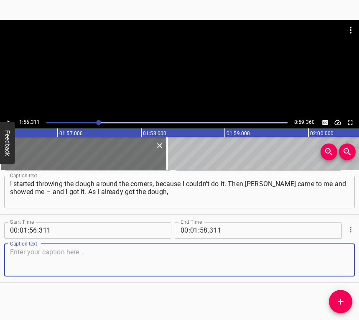
drag, startPoint x: 340, startPoint y: 259, endPoint x: 356, endPoint y: 248, distance: 19.6
click at [341, 257] on textarea at bounding box center [179, 260] width 339 height 24
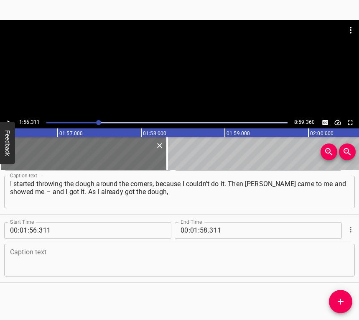
click at [82, 264] on textarea at bounding box center [179, 260] width 339 height 24
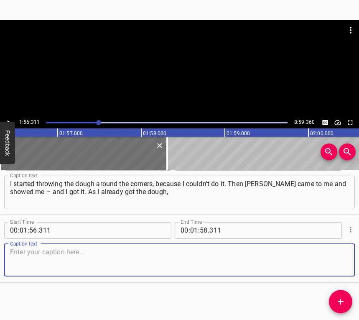
paste textarea "I need the oven to be burnt, I need to rake out the heat, wash it, dry it so th…"
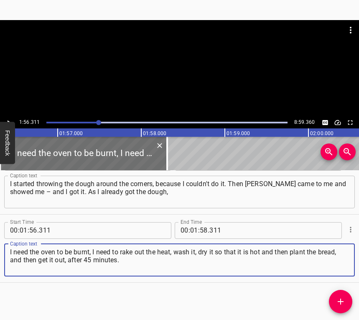
type textarea "I need the oven to be burnt, I need to rake out the heat, wash it, dry it so th…"
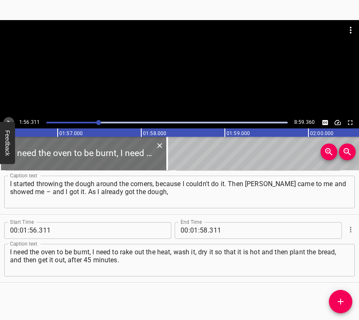
click at [7, 121] on icon "Play/Pause" at bounding box center [9, 123] width 8 height 8
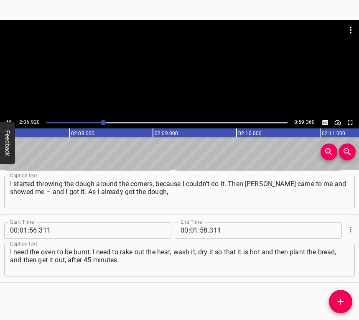
click at [6, 119] on icon "Play/Pause" at bounding box center [9, 123] width 8 height 8
click at [190, 228] on input "number" at bounding box center [194, 230] width 8 height 17
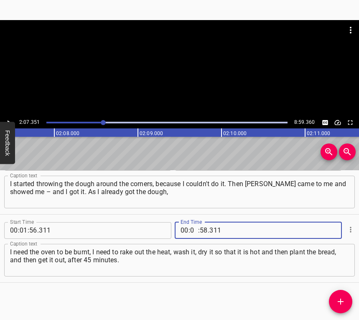
type input "02"
type input "07"
type input "351"
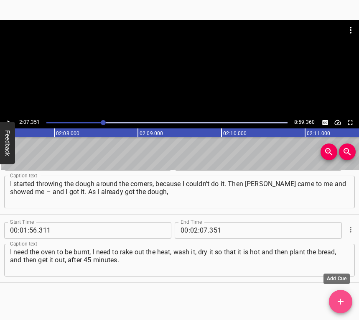
click at [341, 296] on button "Add Cue" at bounding box center [340, 301] width 23 height 23
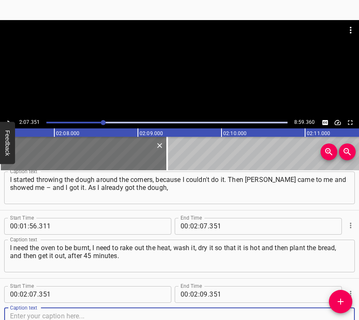
scroll to position [571, 0]
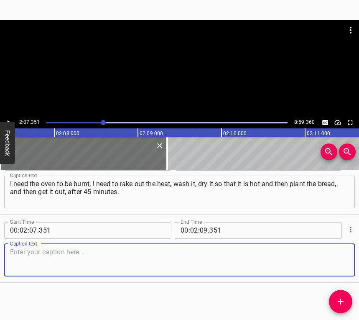
click at [332, 255] on textarea at bounding box center [179, 260] width 339 height 24
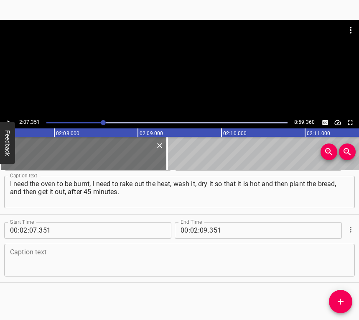
click at [40, 247] on div "Caption text" at bounding box center [179, 260] width 351 height 33
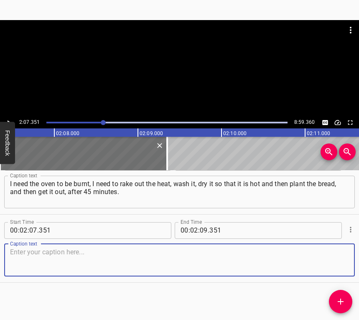
paste textarea "I'm already looking at the shutter. That's what I have. And then, as you say, t…"
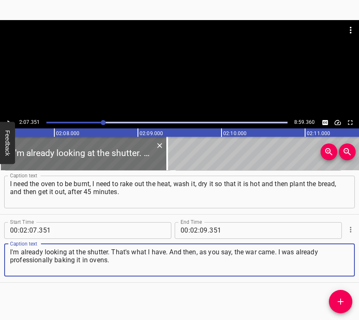
type textarea "I'm already looking at the shutter. That's what I have. And then, as you say, t…"
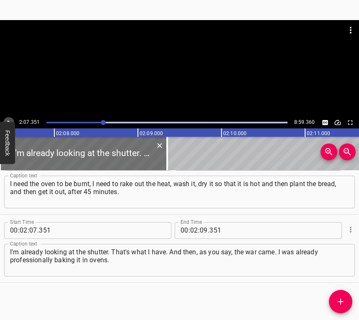
click at [9, 119] on icon "Play/Pause" at bounding box center [9, 123] width 8 height 8
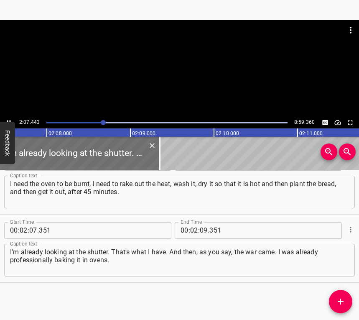
scroll to position [0, 10688]
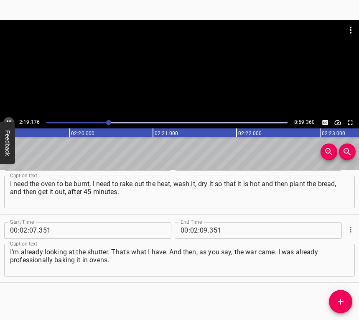
click at [7, 120] on icon "Play/Pause" at bounding box center [9, 123] width 8 height 8
click at [201, 229] on input "number" at bounding box center [204, 230] width 8 height 17
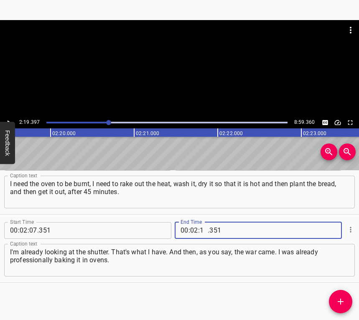
type input "19"
type input "397"
click at [345, 299] on span "Add Cue" at bounding box center [340, 302] width 23 height 10
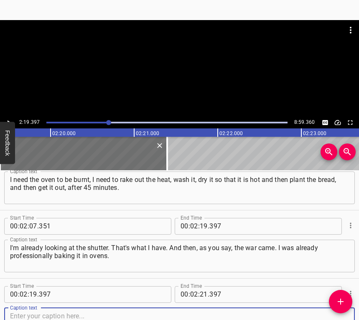
scroll to position [639, 0]
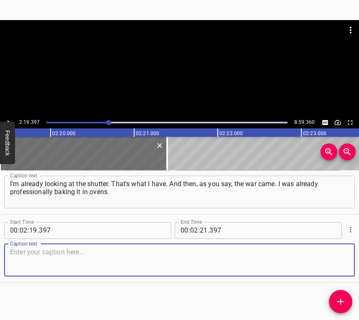
drag, startPoint x: 331, startPoint y: 258, endPoint x: 357, endPoint y: 249, distance: 26.9
click at [338, 255] on textarea at bounding box center [179, 260] width 339 height 24
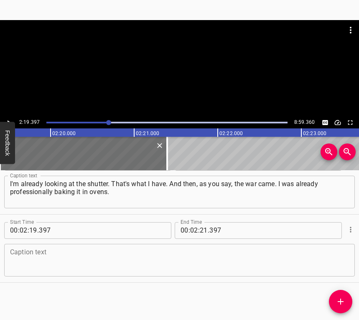
click at [123, 255] on textarea at bounding box center [179, 260] width 339 height 24
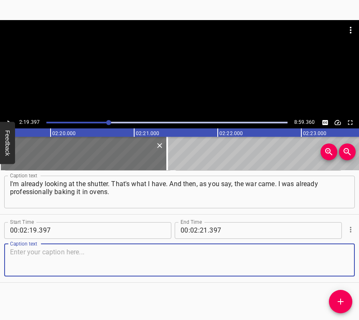
paste textarea "My sister called at five a.m. from Kyiv and said so and so. I've already figure…"
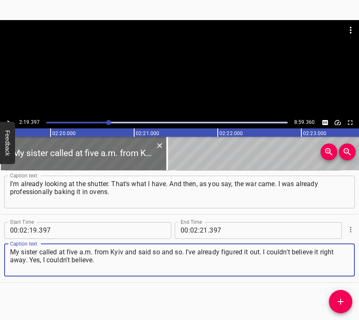
type textarea "My sister called at five a.m. from Kyiv and said so and so. I've already figure…"
